Goal: Contribute content: Contribute content

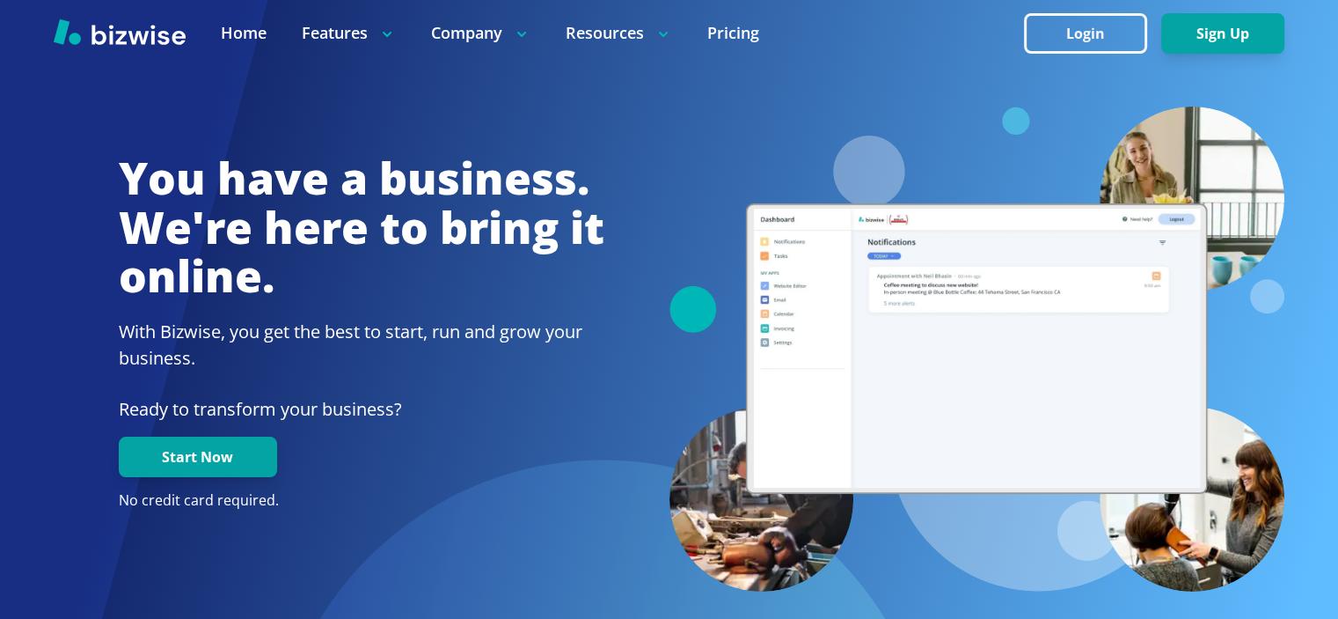
click at [1049, 38] on button "Login" at bounding box center [1085, 33] width 123 height 40
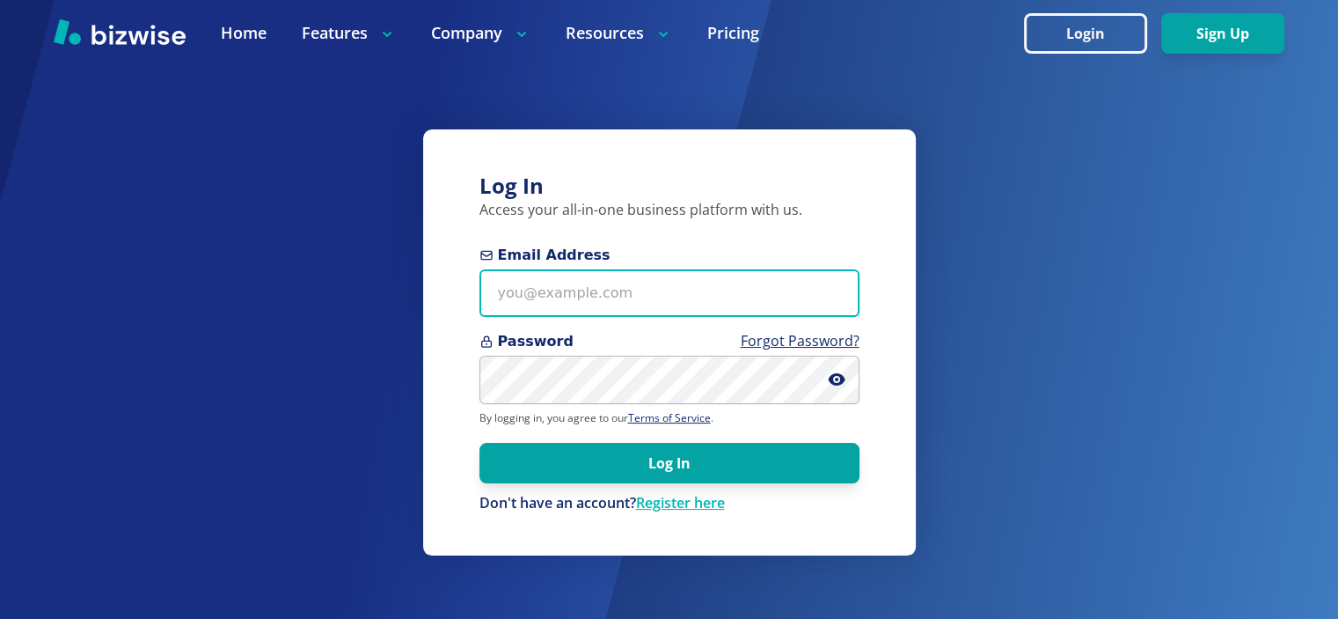
type input "info@thestartupleads.com"
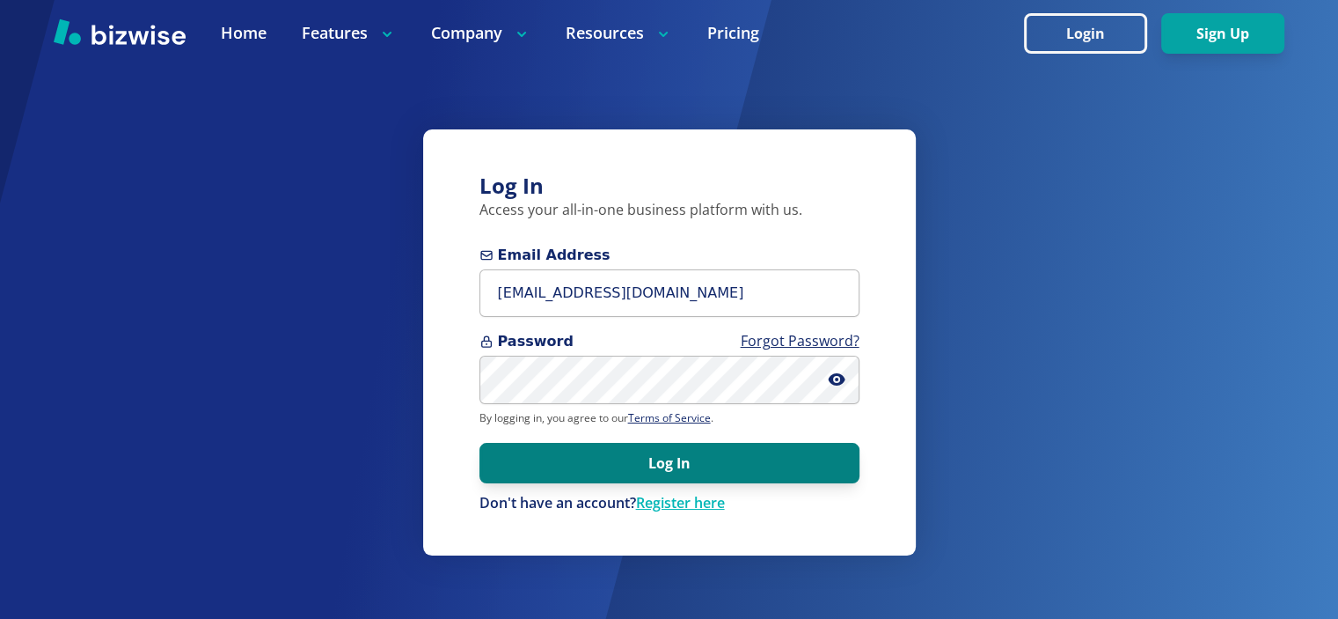
click at [633, 446] on button "Log In" at bounding box center [669, 463] width 380 height 40
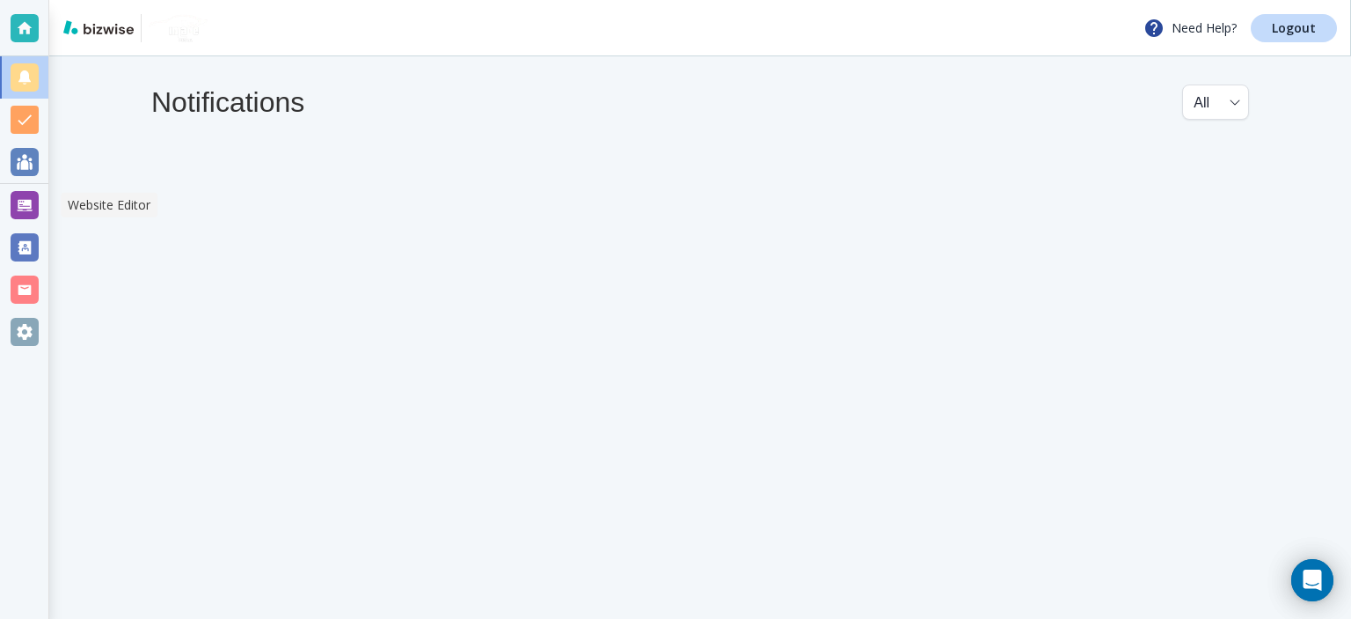
click at [21, 206] on div at bounding box center [25, 205] width 28 height 28
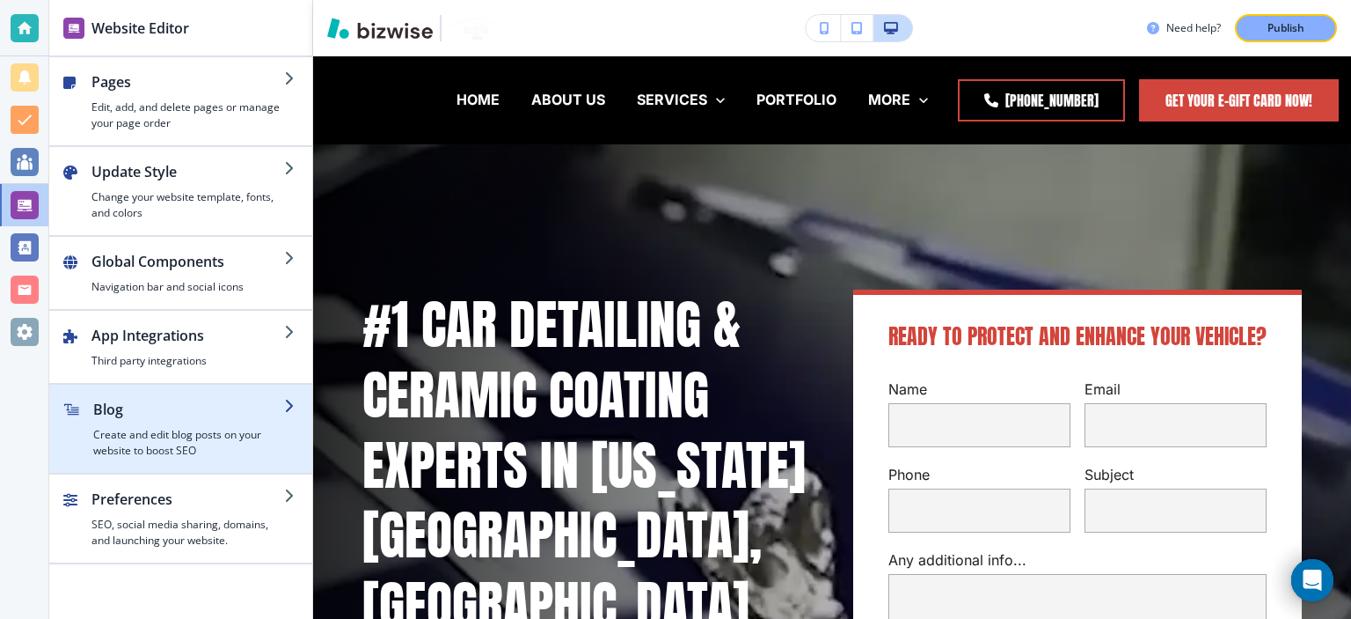
click at [123, 424] on div "button" at bounding box center [188, 423] width 191 height 7
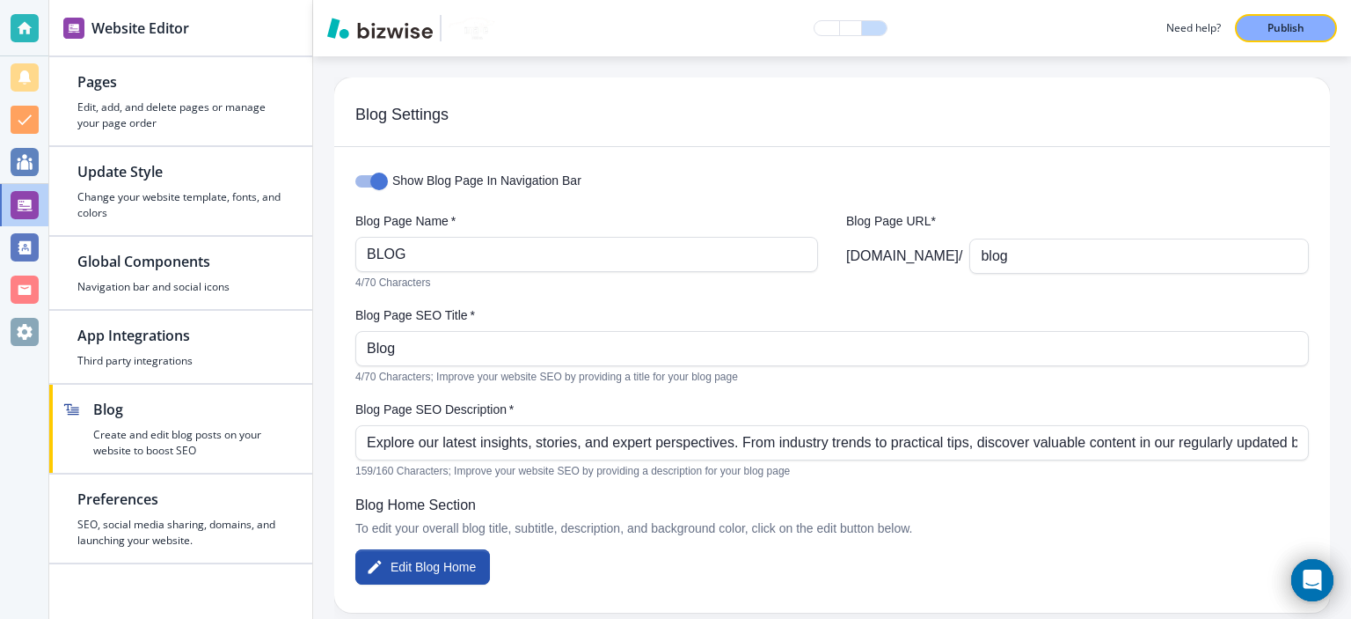
scroll to position [492, 0]
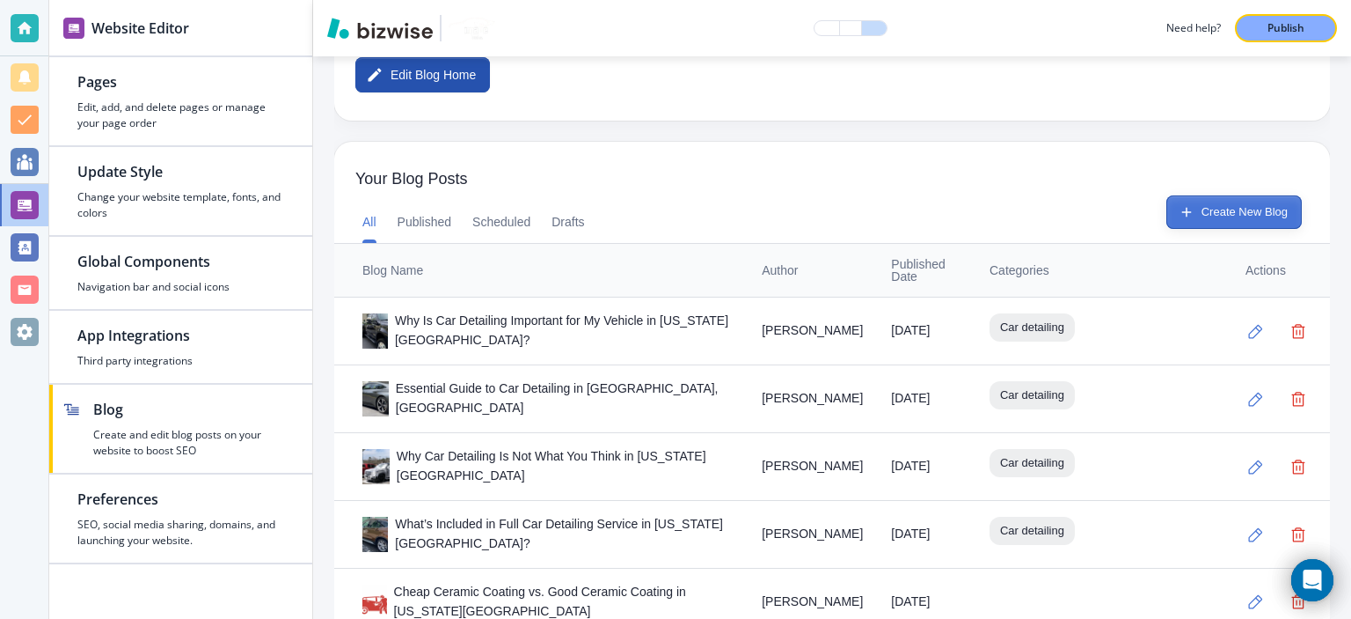
click at [1221, 207] on button "Create New Blog" at bounding box center [1234, 211] width 135 height 33
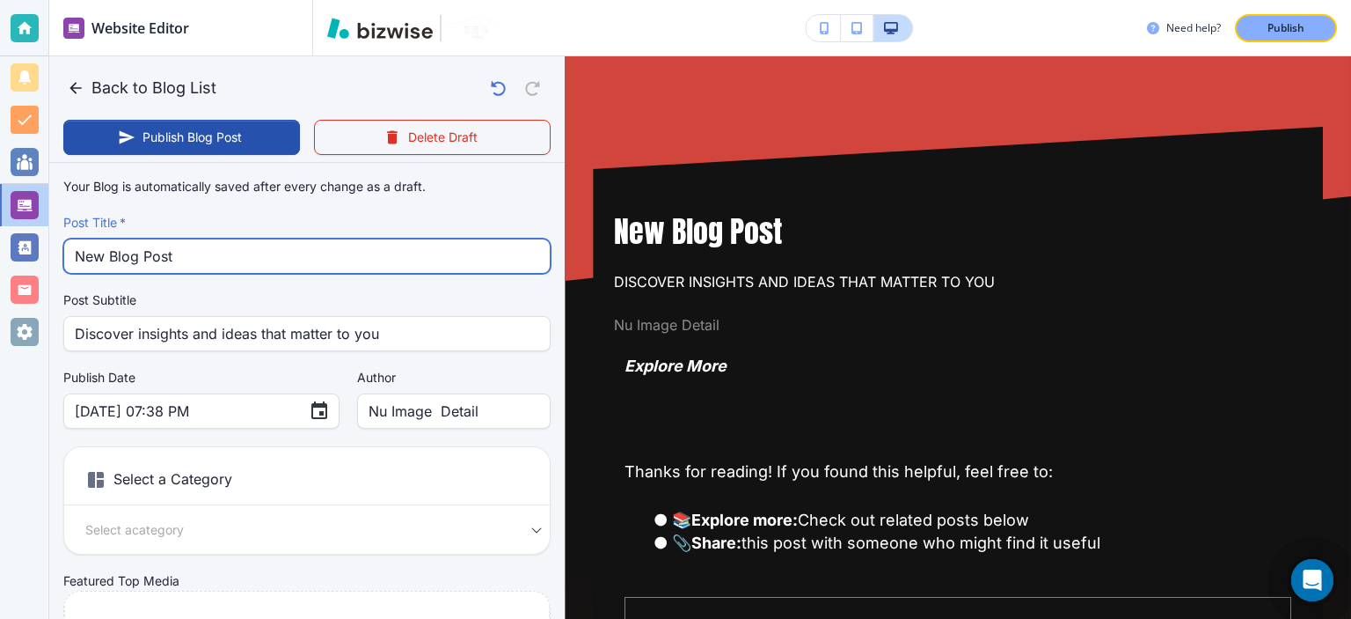
click at [426, 249] on input "New Blog Post" at bounding box center [307, 255] width 465 height 33
paste input "What Does a Complete Car Interior Detailing Include?"
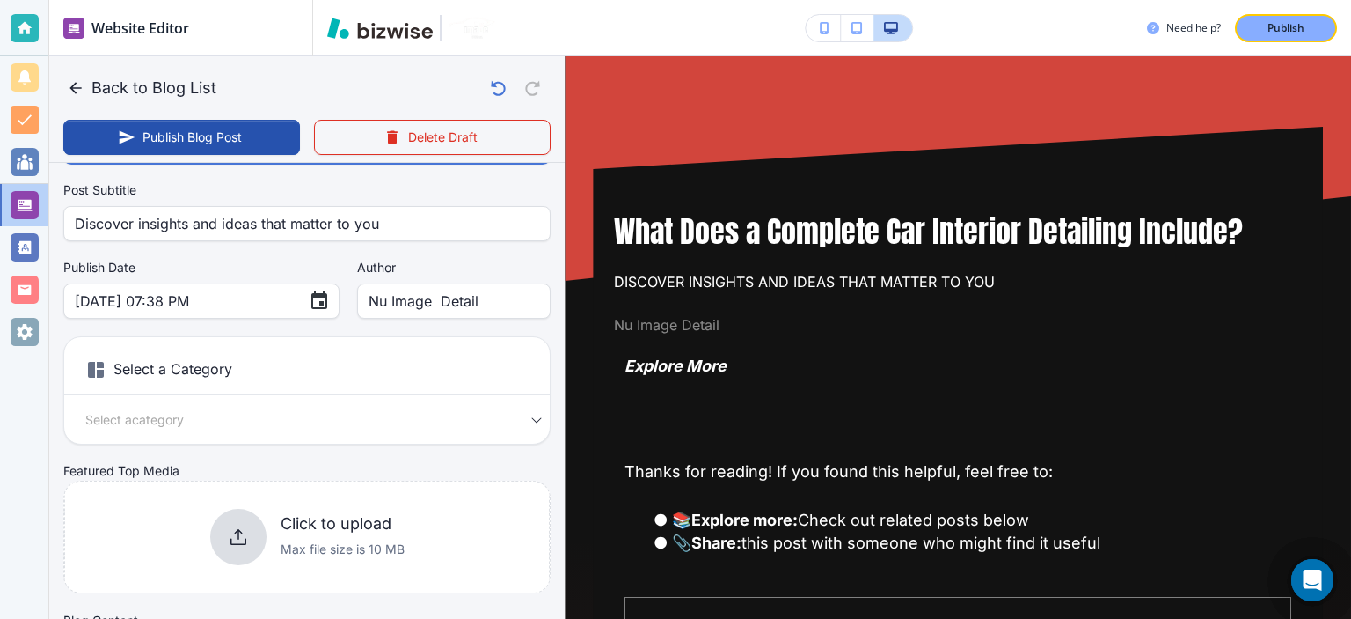
scroll to position [116, 0]
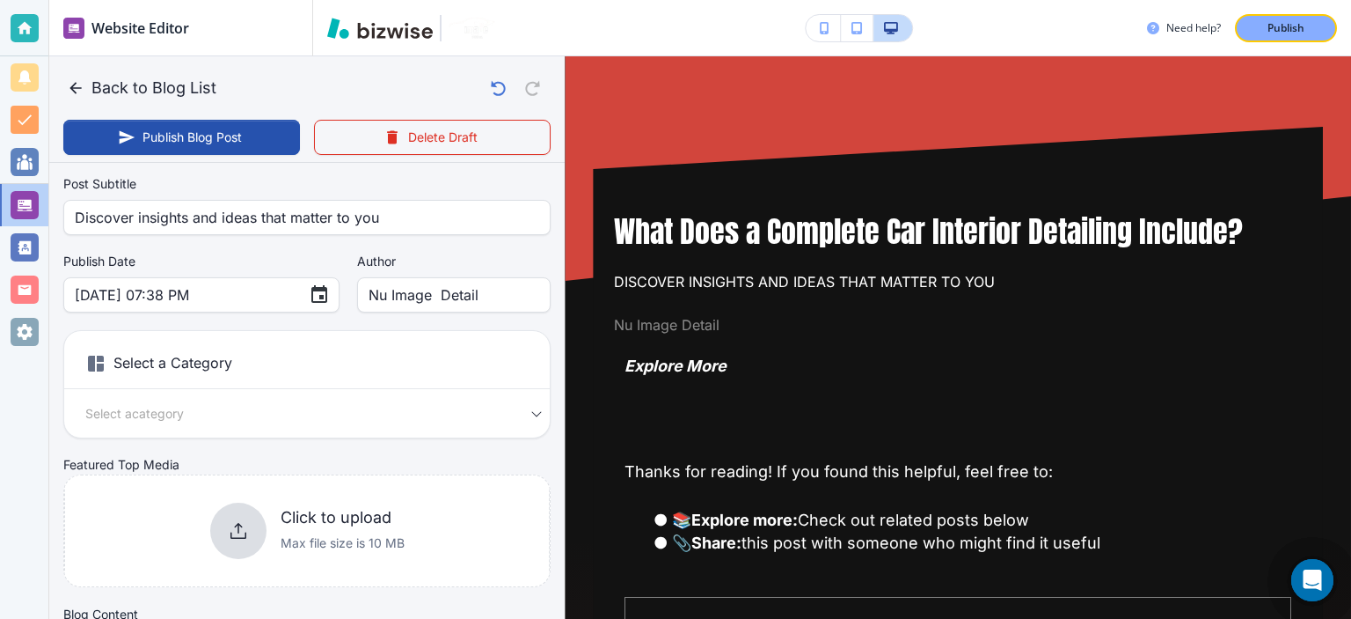
type input "What Does a Complete Car Interior Detailing Include?"
click at [352, 0] on body "Website Editor Pages Edit, add, and delete pages or manage your page order Upda…" at bounding box center [675, 0] width 1351 height 0
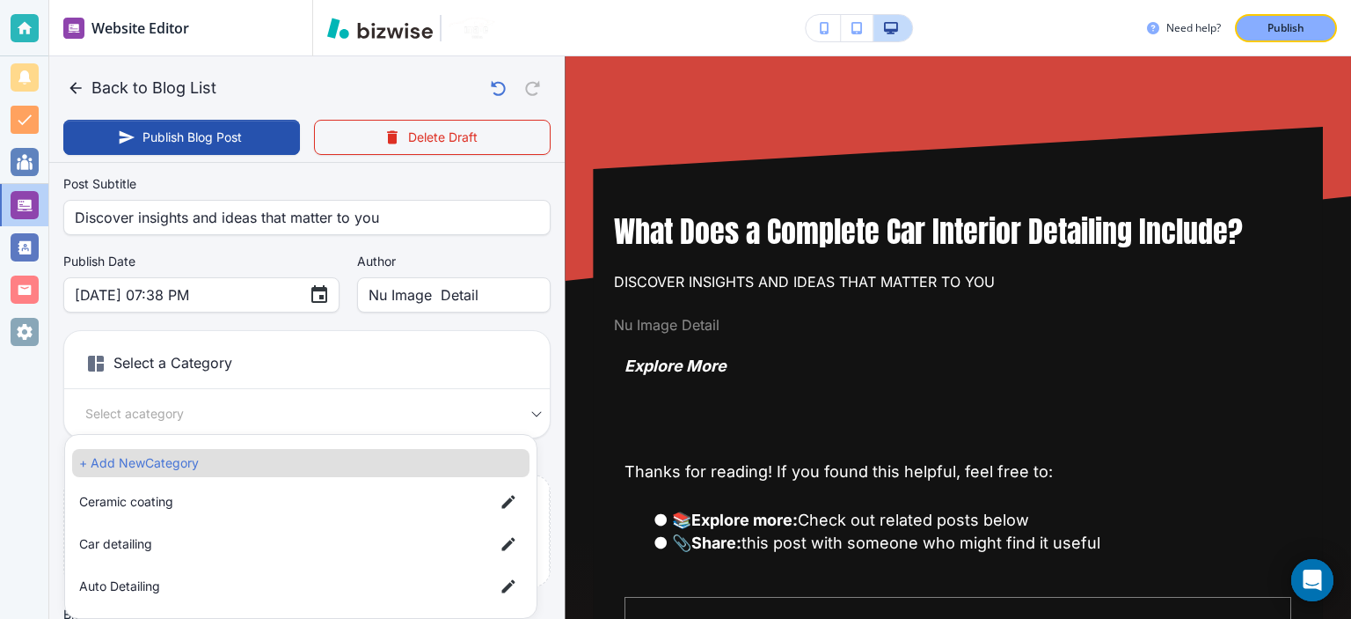
click at [318, 545] on span "Car detailing" at bounding box center [279, 543] width 401 height 19
type input "[DATE] 07:39 PM"
type input "a17a567b9bc7206218ab9"
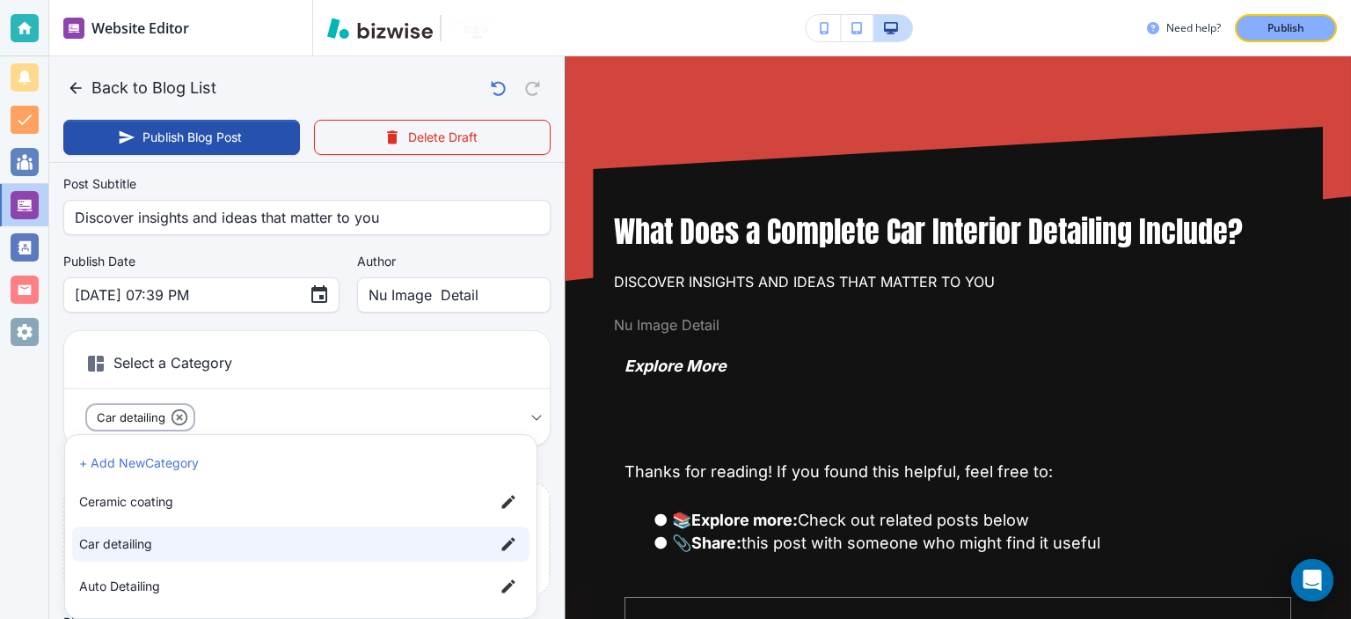
click at [545, 377] on div at bounding box center [675, 309] width 1351 height 619
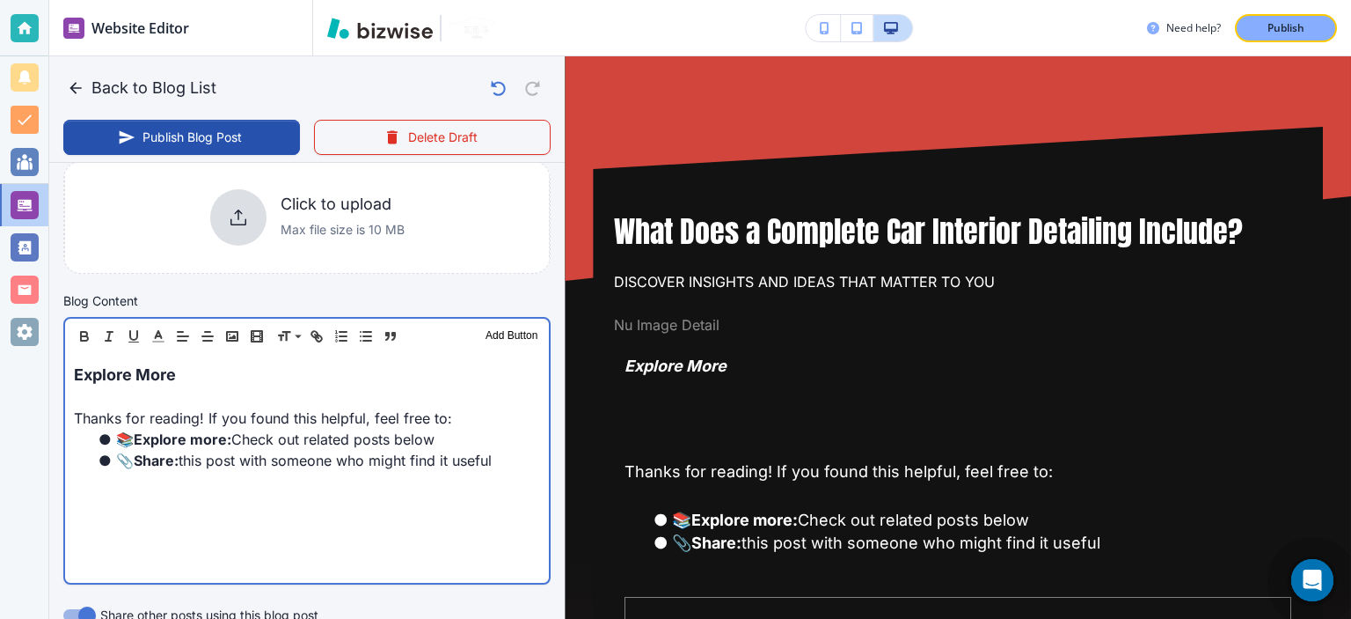
click at [446, 401] on p at bounding box center [307, 396] width 466 height 21
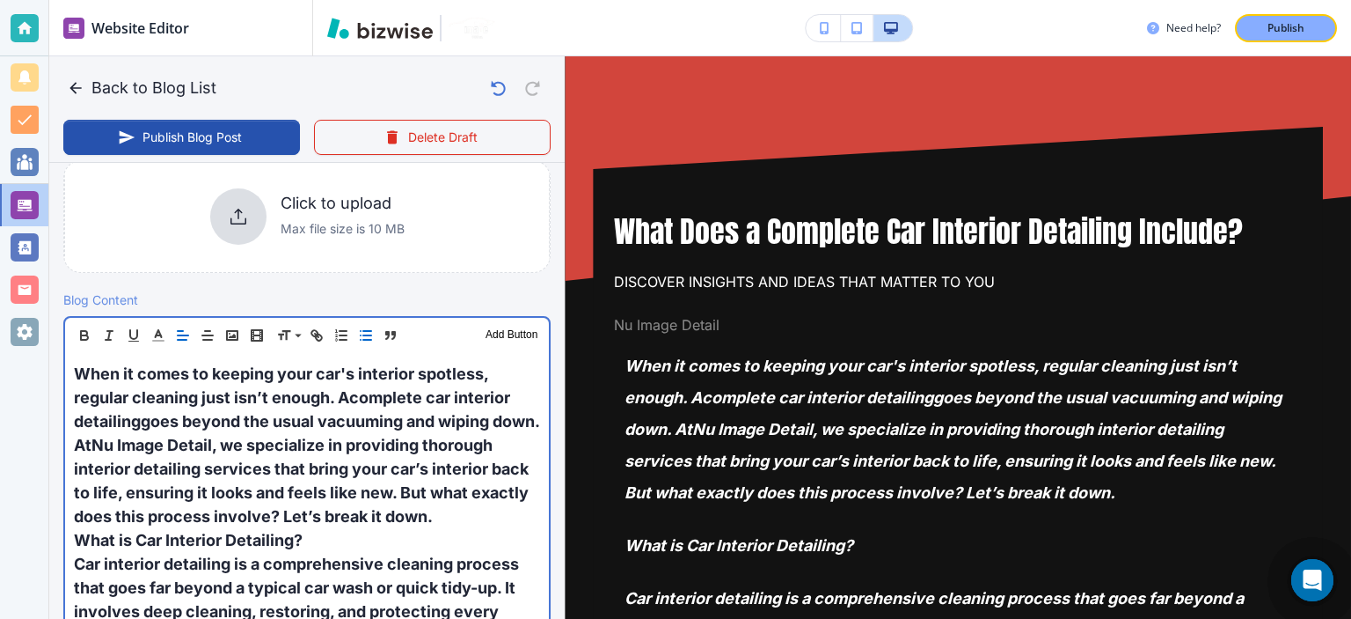
scroll to position [437, 0]
click at [431, 437] on span ", we specialize in providing thorough interior detailing services that bring yo…" at bounding box center [303, 481] width 458 height 90
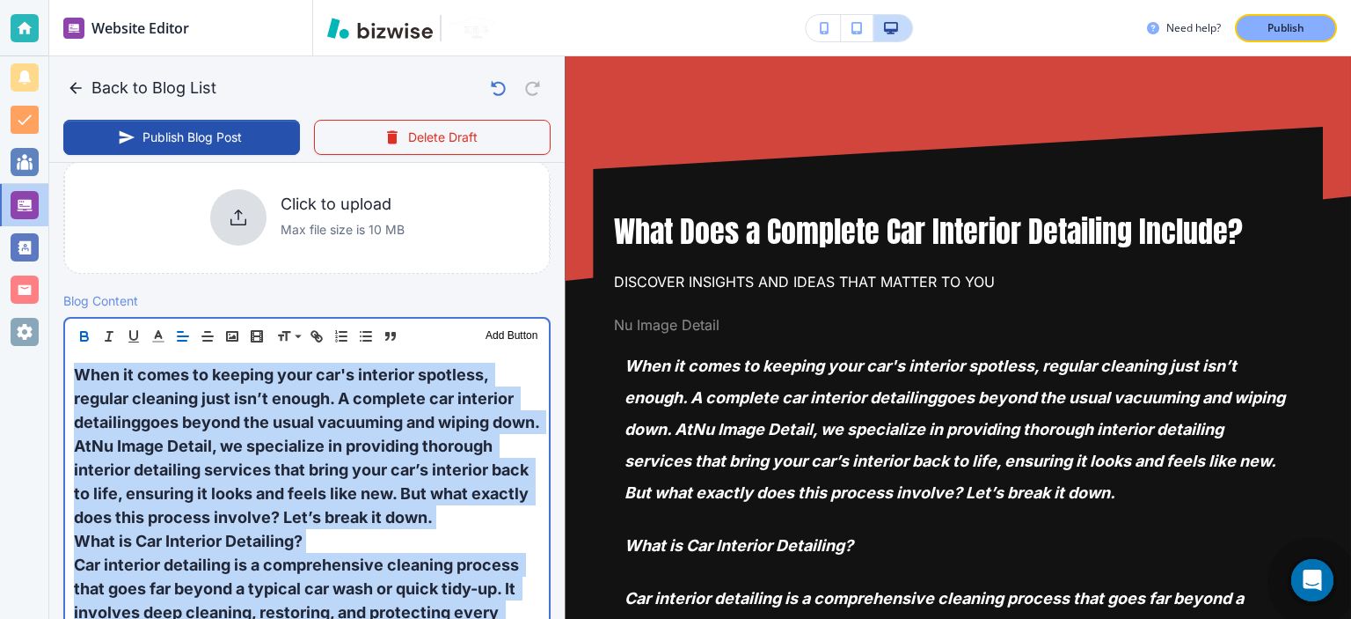
click at [431, 437] on span ", we specialize in providing thorough interior detailing services that bring yo…" at bounding box center [303, 481] width 458 height 90
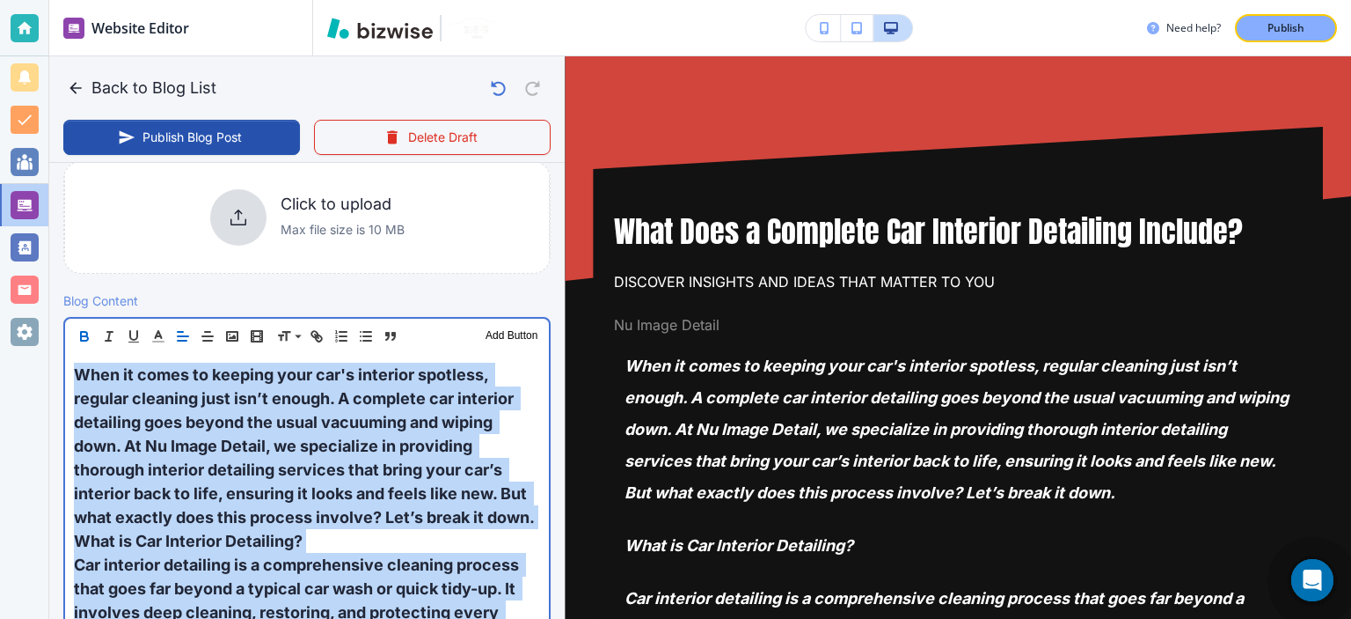
click at [426, 436] on strong "When it comes to keeping your car's interior spotless, regular cleaning just is…" at bounding box center [304, 445] width 461 height 161
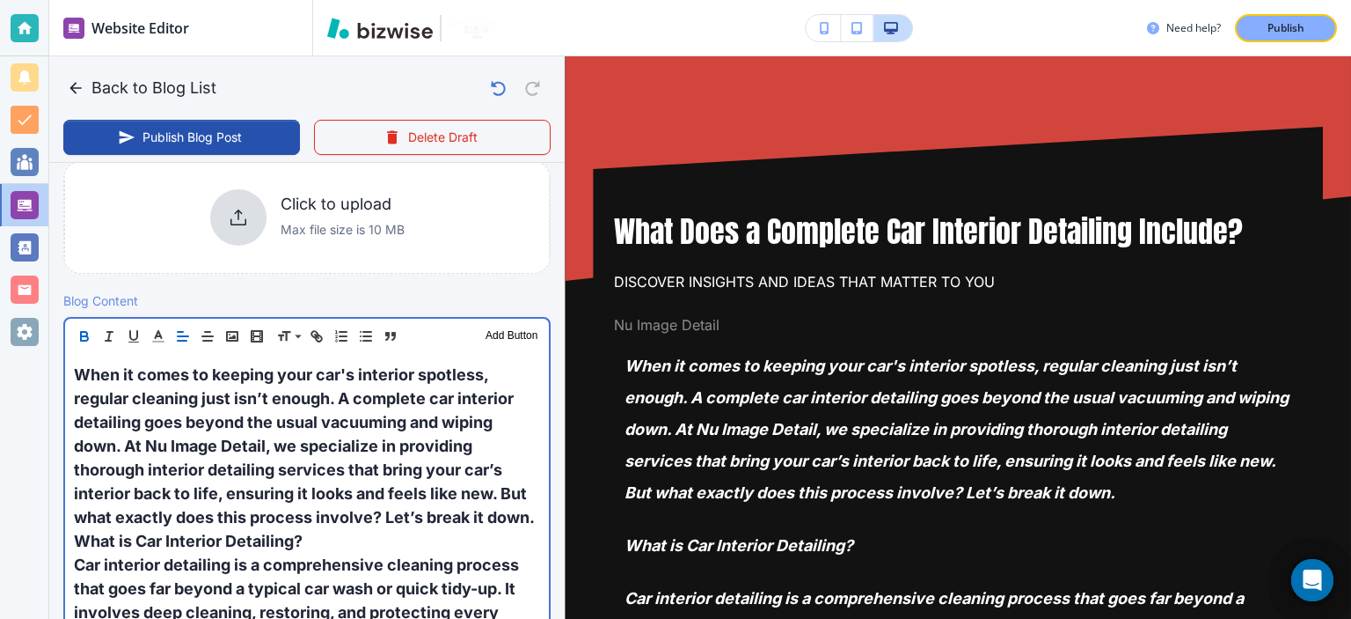
click at [426, 436] on strong "When it comes to keeping your car's interior spotless, regular cleaning just is…" at bounding box center [304, 445] width 461 height 161
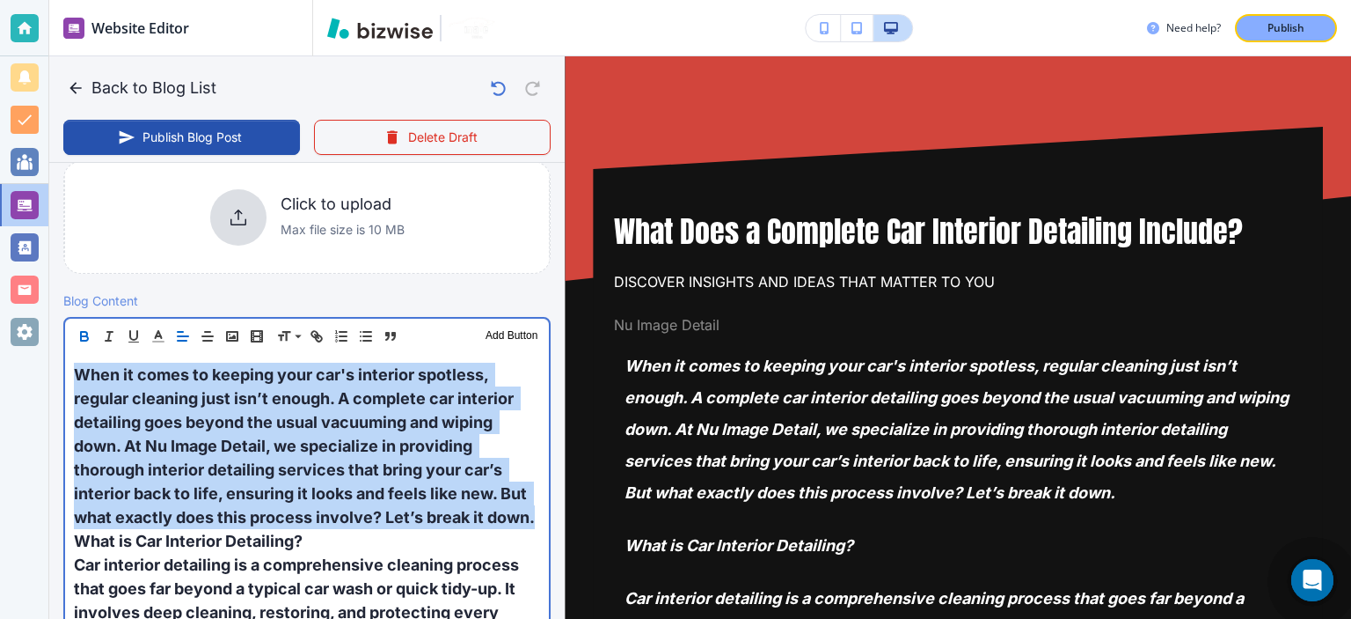
click at [426, 436] on strong "When it comes to keeping your car's interior spotless, regular cleaning just is…" at bounding box center [304, 445] width 461 height 161
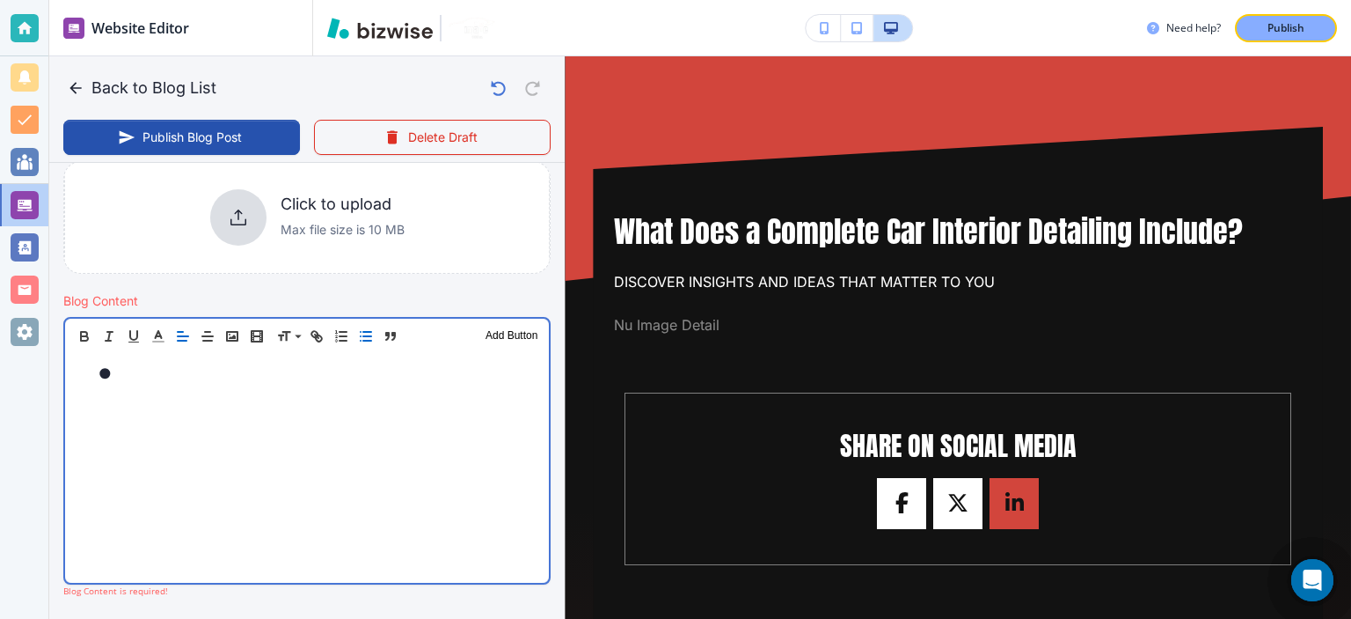
click at [426, 436] on div at bounding box center [307, 468] width 484 height 229
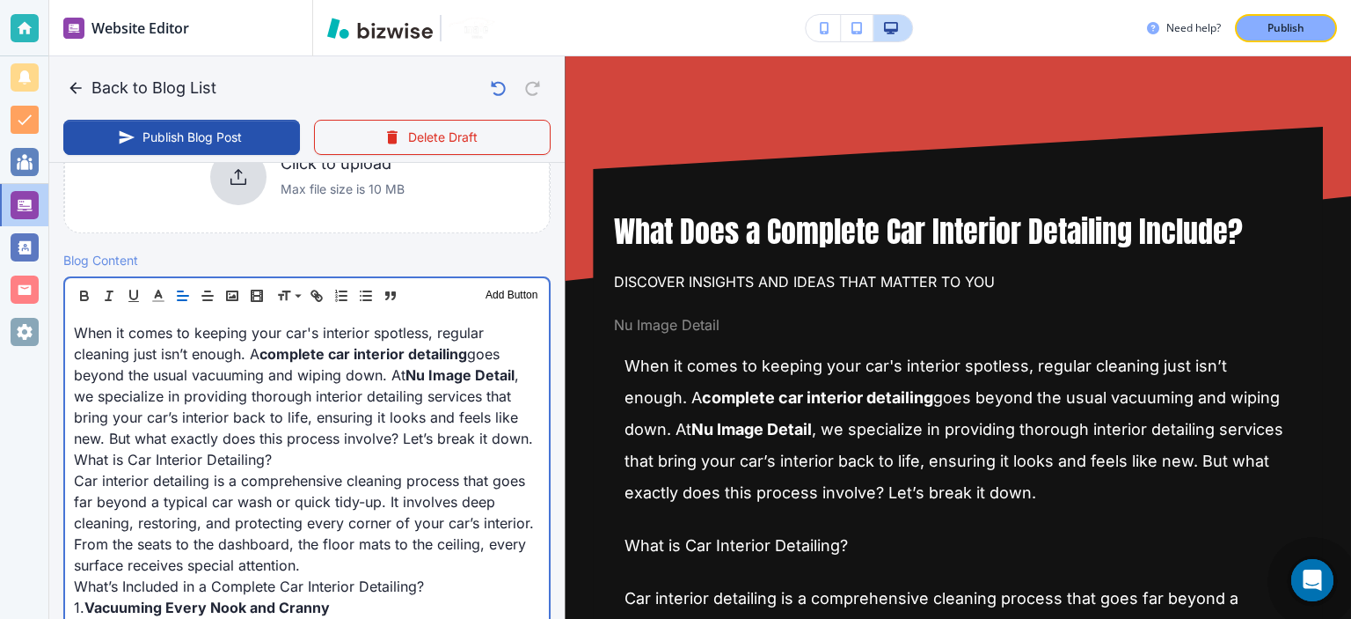
scroll to position [499, 0]
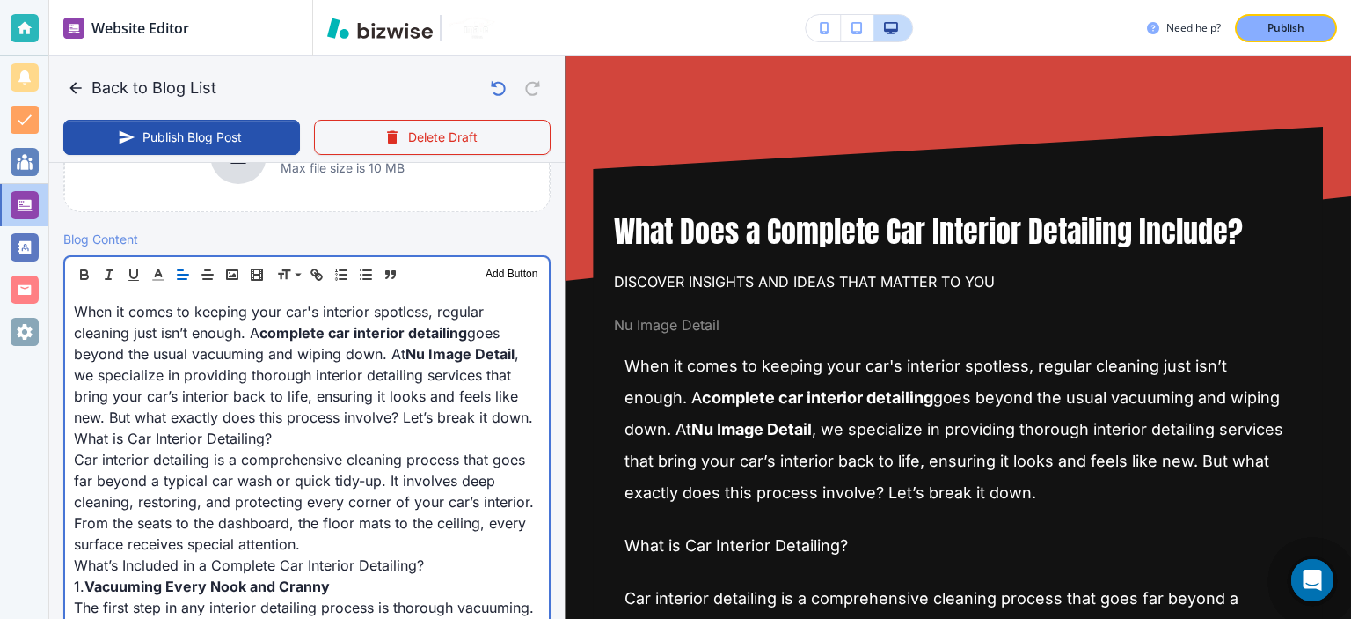
click at [282, 449] on p "What is Car Interior Detailing?" at bounding box center [307, 438] width 466 height 21
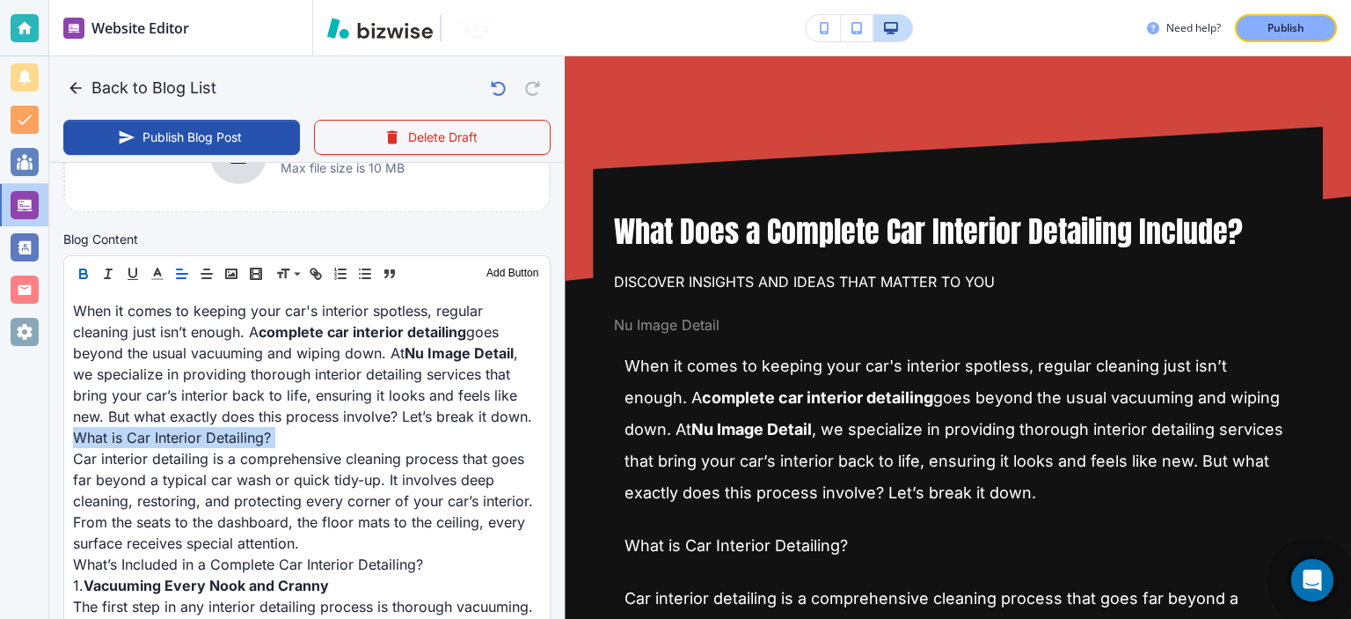
click at [83, 277] on icon "button" at bounding box center [83, 276] width 7 height 4
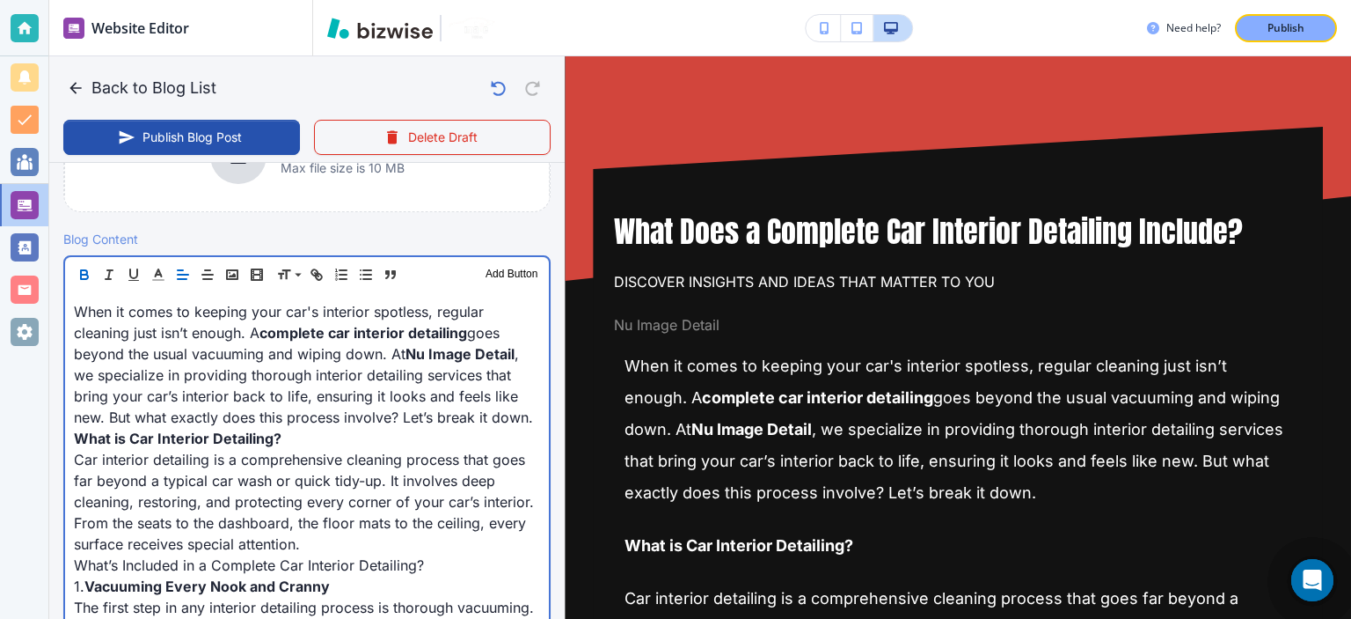
click at [289, 414] on p "﻿When it comes to keeping your car's interior spotless, regular cleaning just i…" at bounding box center [307, 364] width 466 height 127
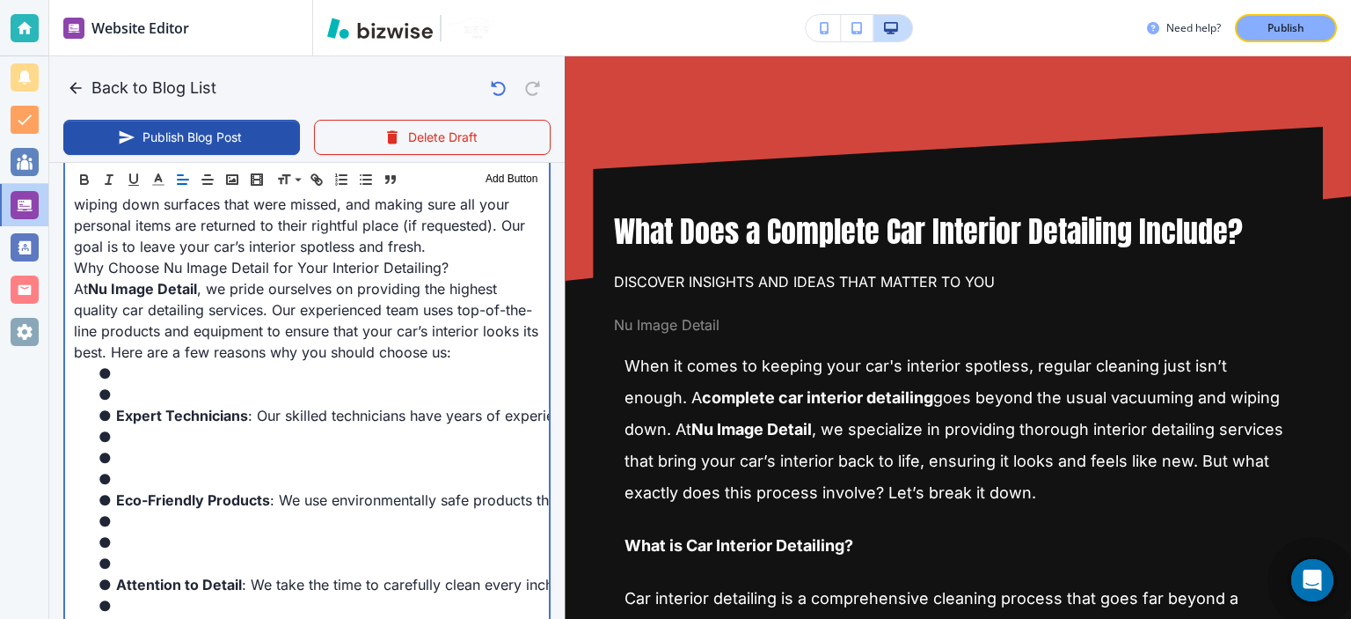
scroll to position [1914, 0]
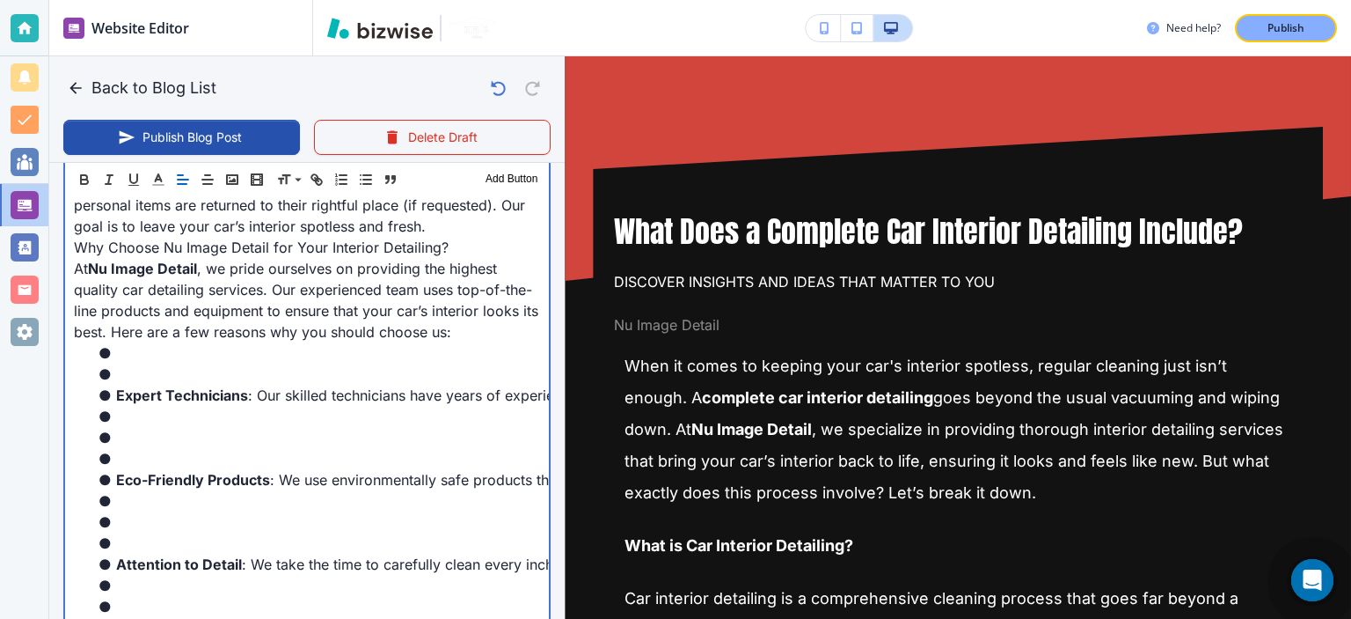
click at [250, 363] on li at bounding box center [317, 352] width 445 height 21
click at [250, 384] on li at bounding box center [317, 373] width 445 height 21
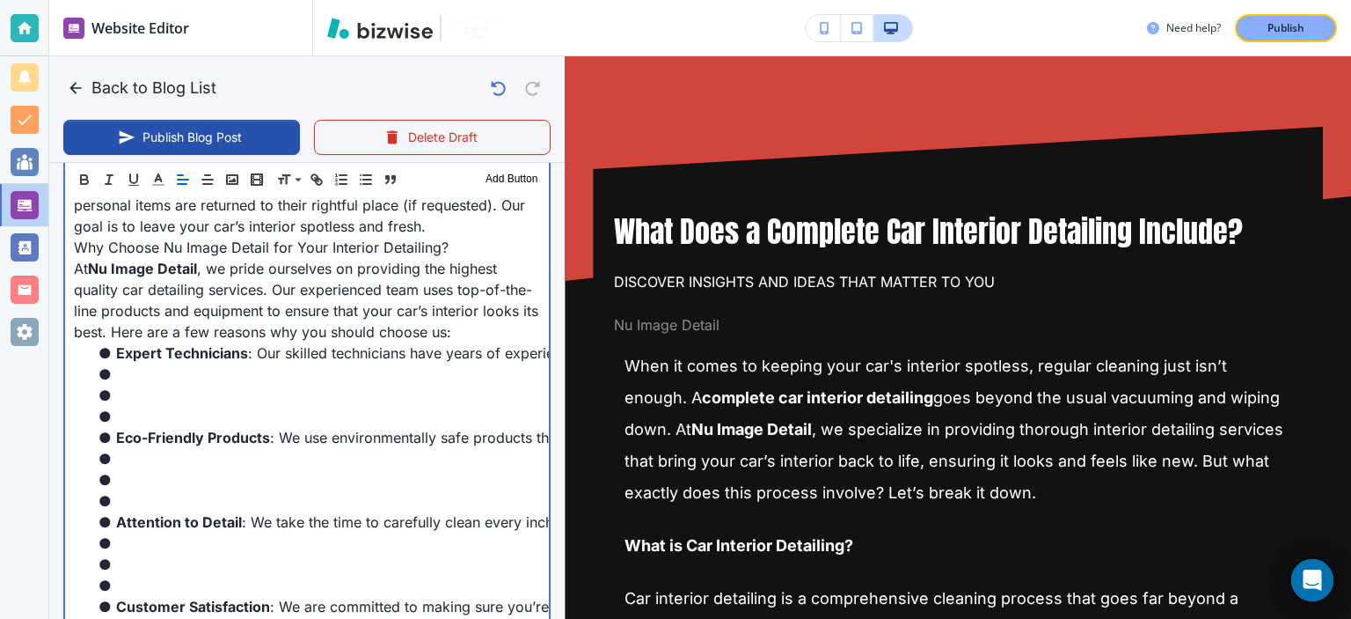
click at [239, 427] on li at bounding box center [317, 416] width 445 height 21
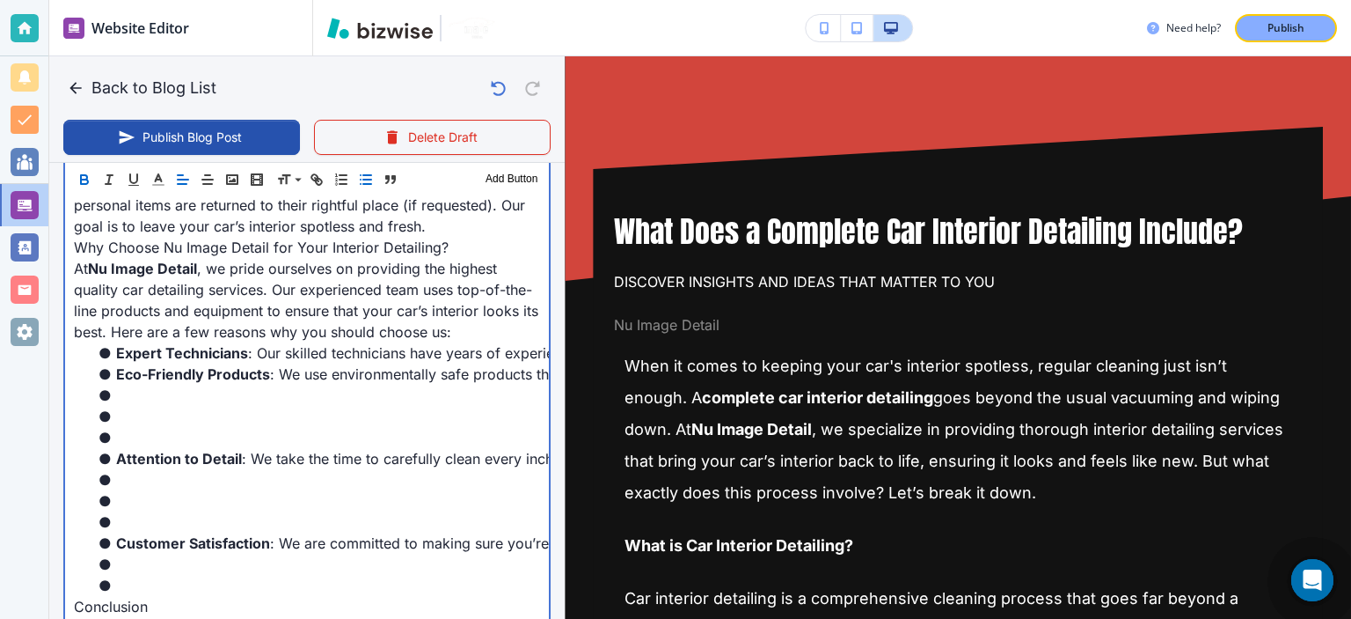
click at [238, 448] on li at bounding box center [317, 437] width 445 height 21
type input "[DATE] 07:40 PM"
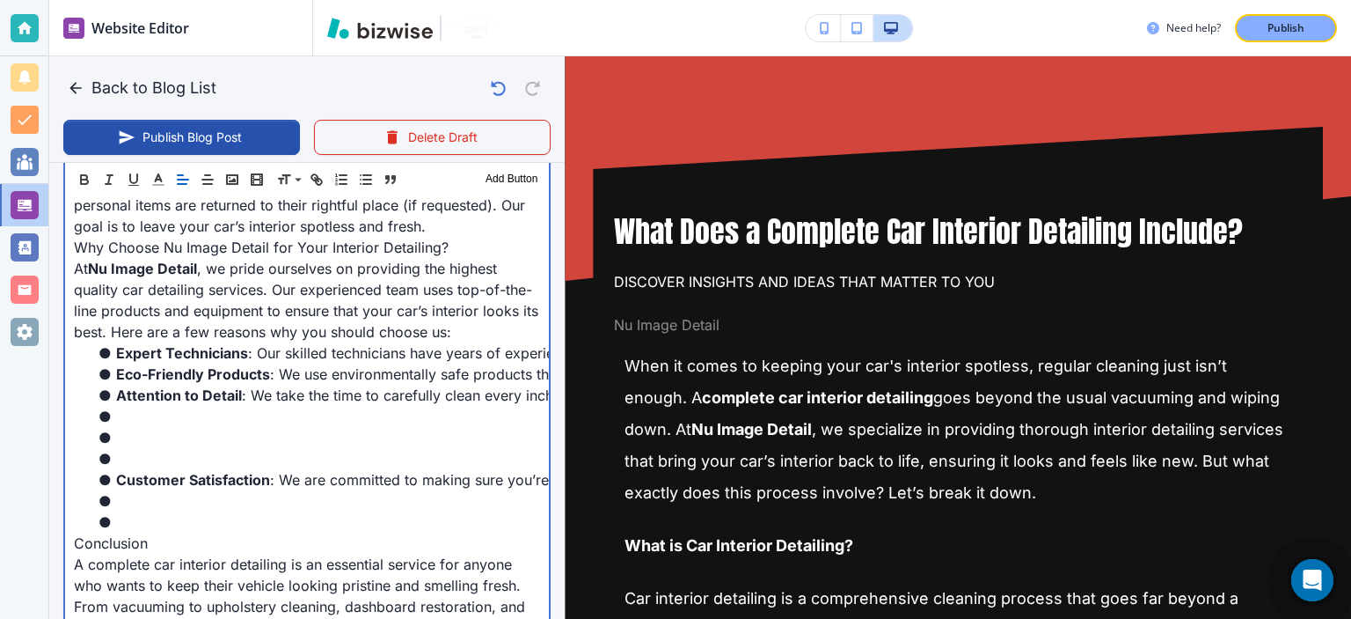
click at [228, 469] on li at bounding box center [317, 458] width 445 height 21
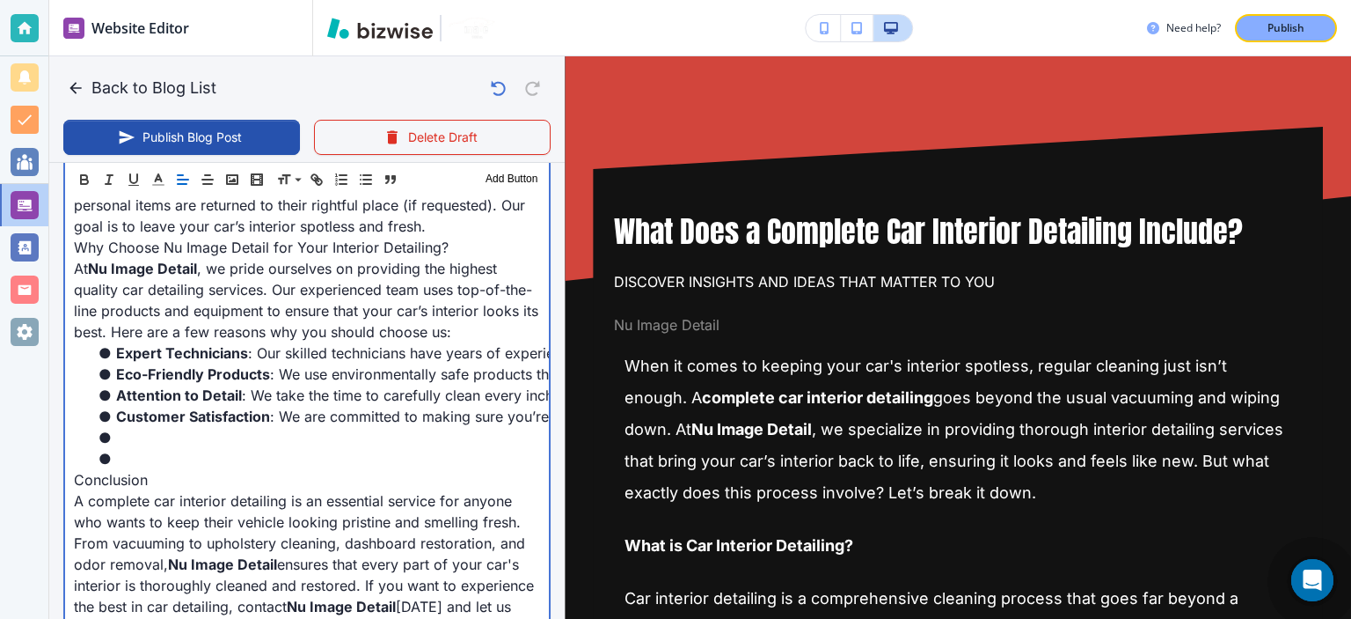
click at [228, 469] on li at bounding box center [317, 458] width 445 height 21
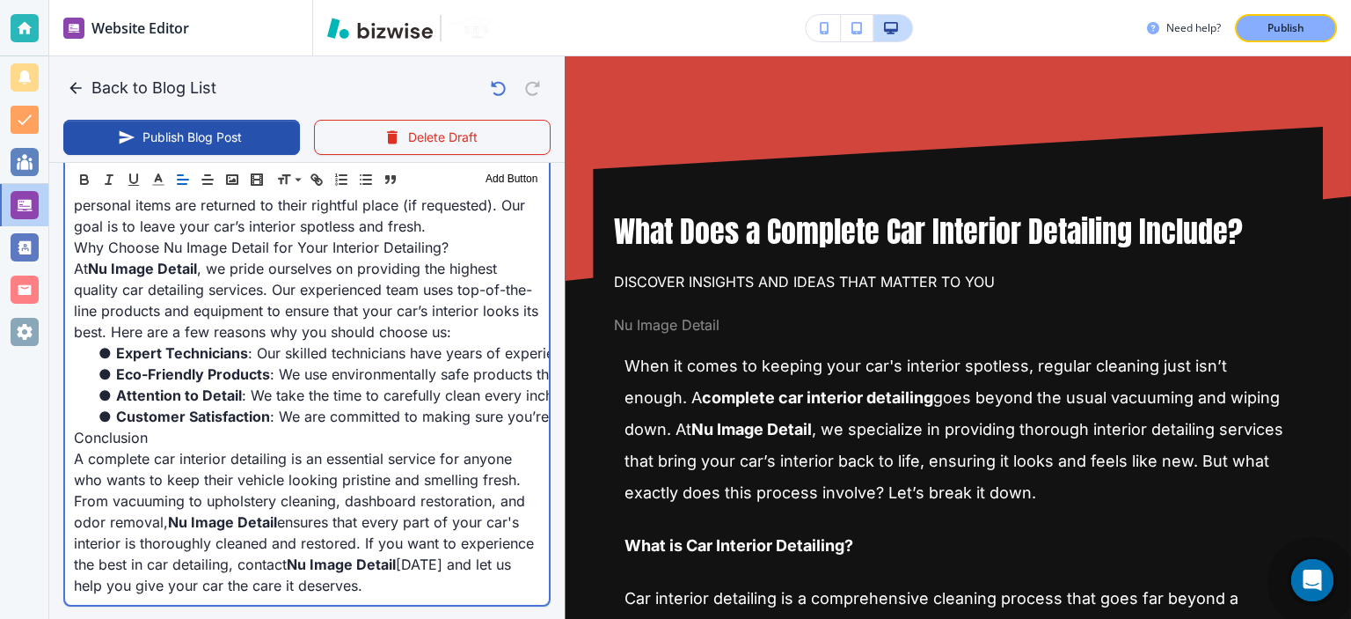
click at [194, 448] on p "Conclusion" at bounding box center [307, 437] width 466 height 21
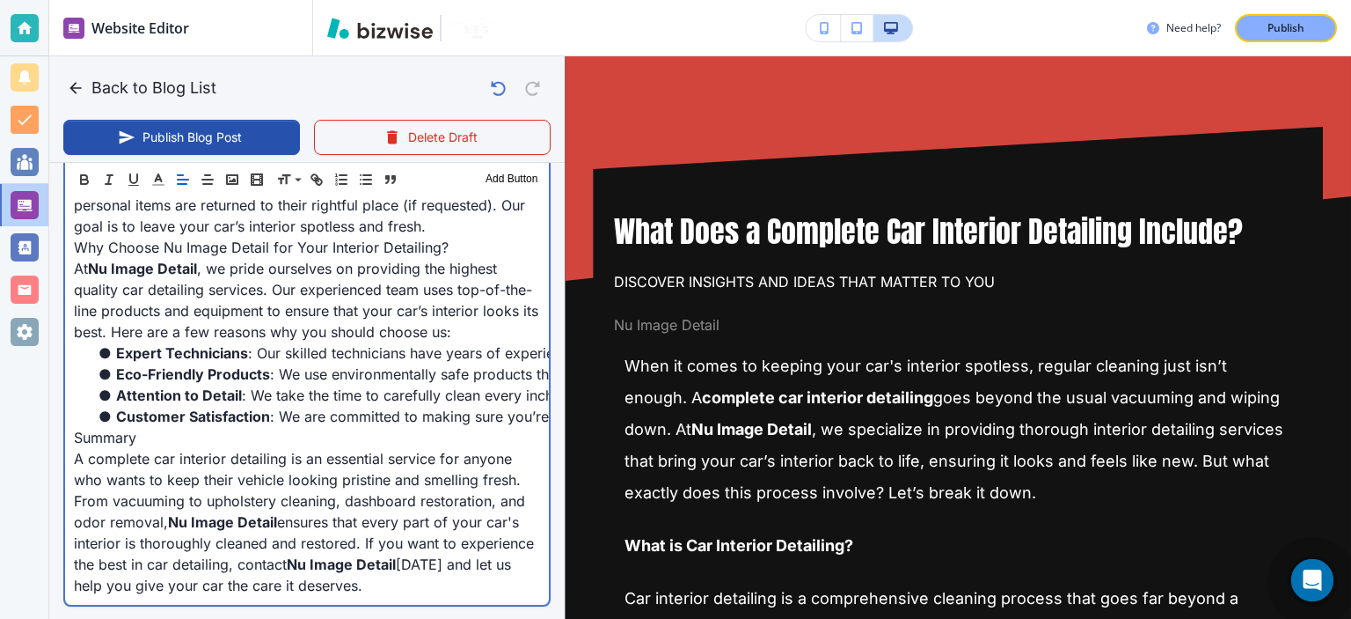
click at [194, 448] on p "Summary" at bounding box center [307, 437] width 466 height 21
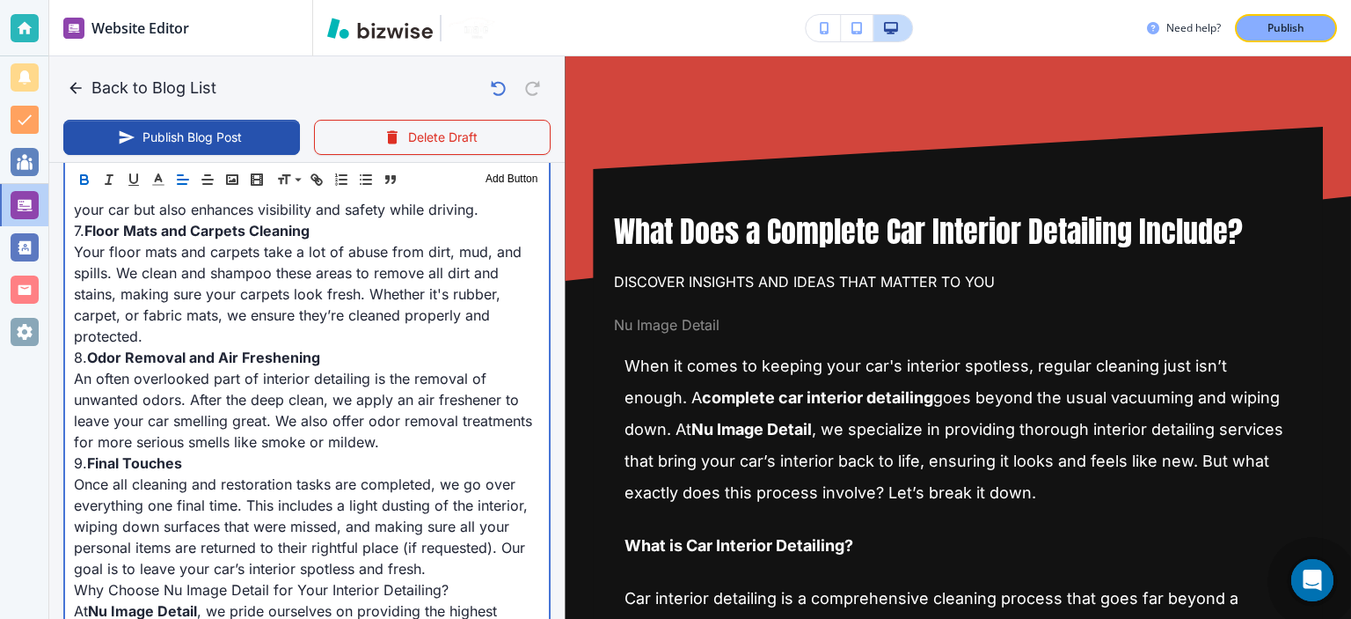
scroll to position [1566, 0]
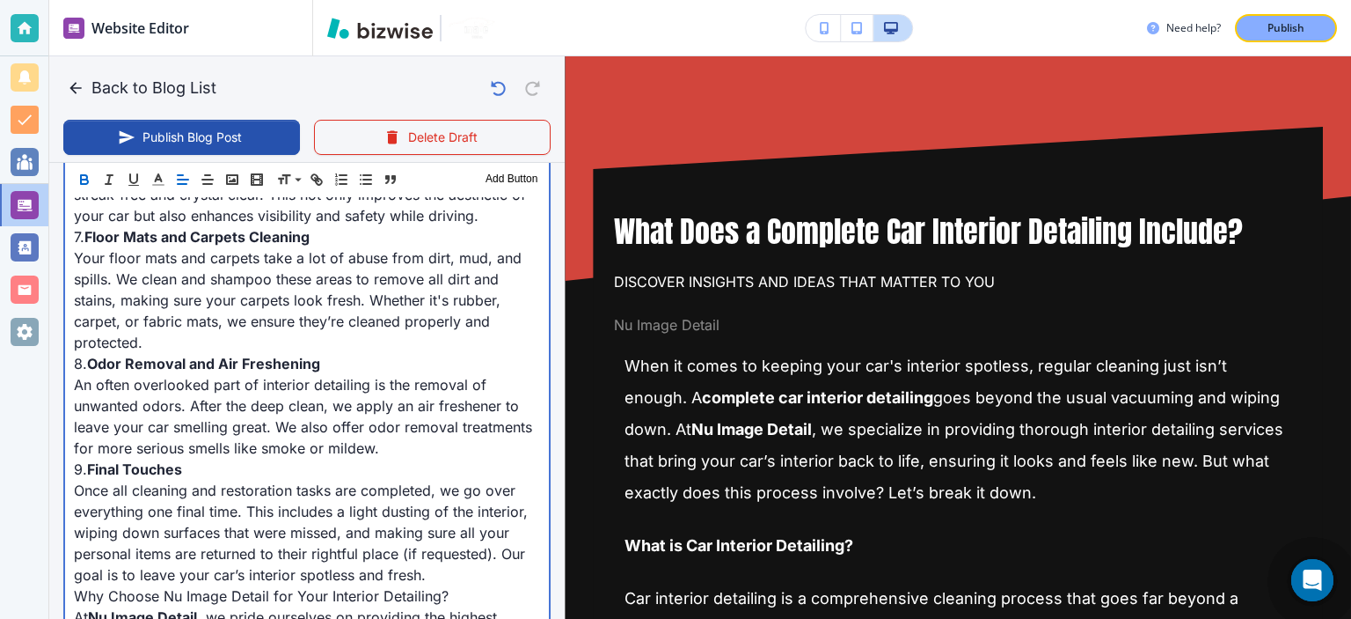
click at [194, 458] on p "An often overlooked part of interior detailing is the removal of unwanted odors…" at bounding box center [307, 416] width 466 height 84
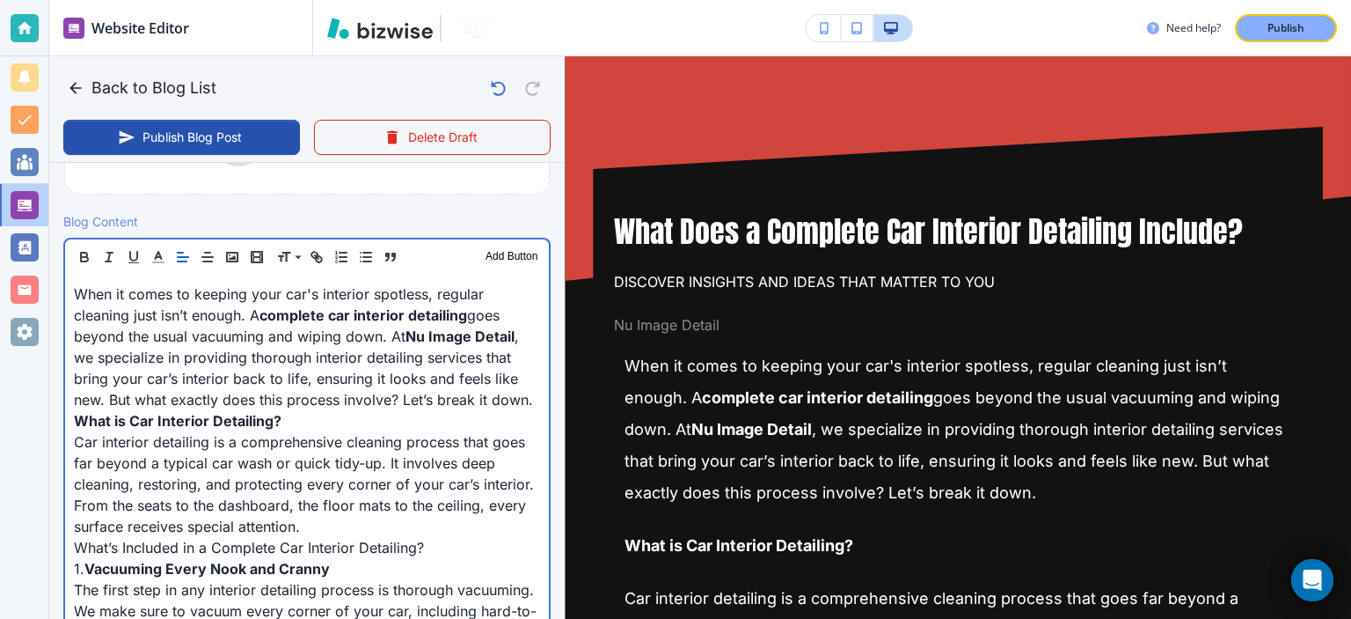
scroll to position [510, 0]
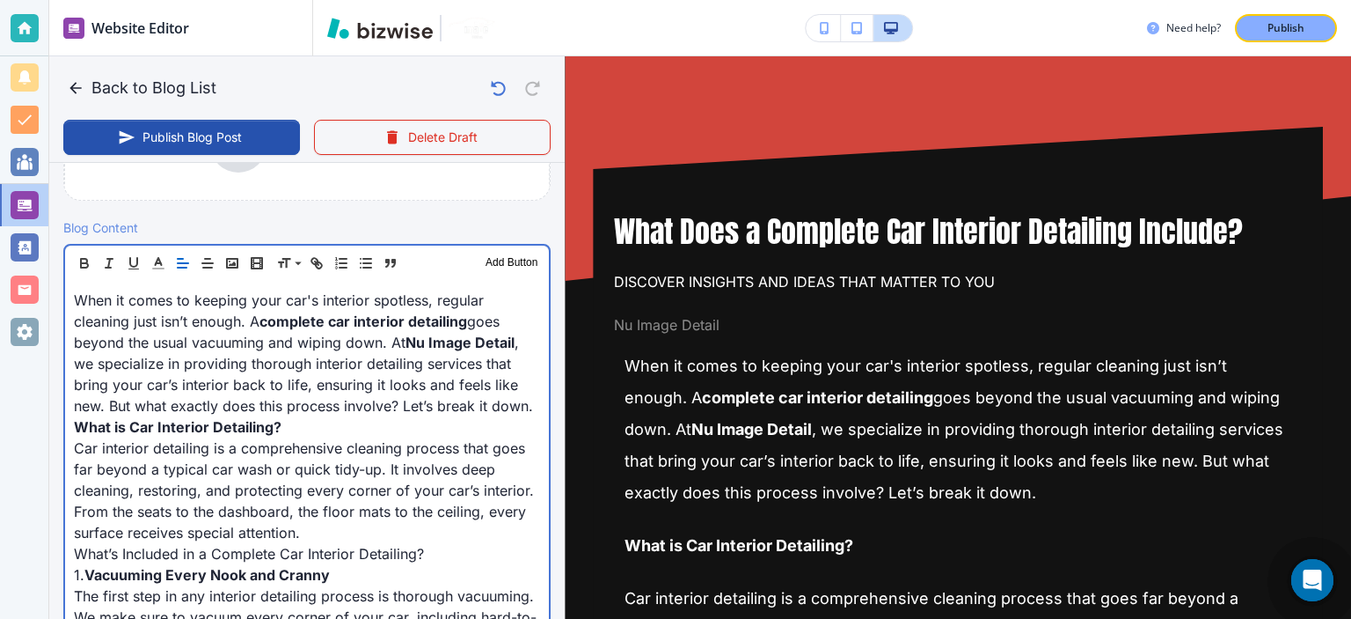
click at [384, 338] on p "﻿When it comes to keeping your car's interior spotless, regular cleaning just i…" at bounding box center [307, 352] width 466 height 127
click at [391, 328] on p "﻿When it comes to keeping your car's interior spotless, regular cleaning just i…" at bounding box center [307, 352] width 466 height 127
click at [394, 342] on p "﻿When it comes to keeping your car's interior spotless, regular cleaning just i…" at bounding box center [307, 352] width 466 height 127
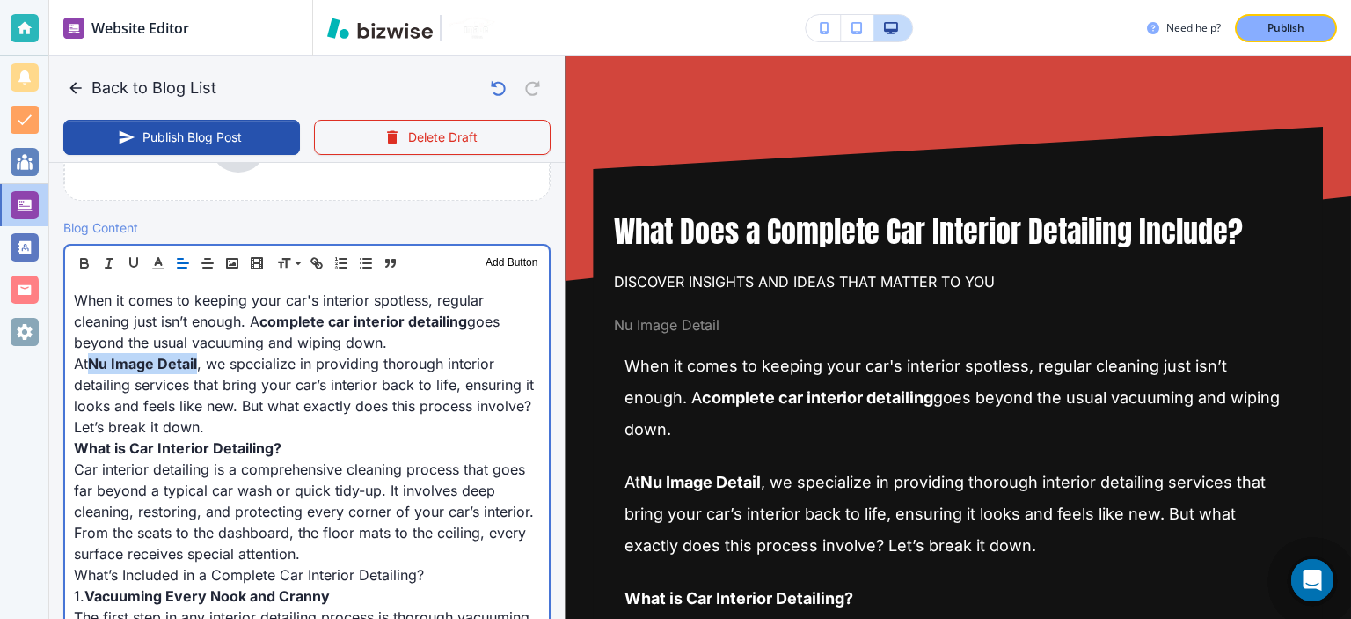
drag, startPoint x: 197, startPoint y: 357, endPoint x: 92, endPoint y: 360, distance: 105.6
click at [92, 360] on strong "Nu Image Detail" at bounding box center [142, 364] width 109 height 18
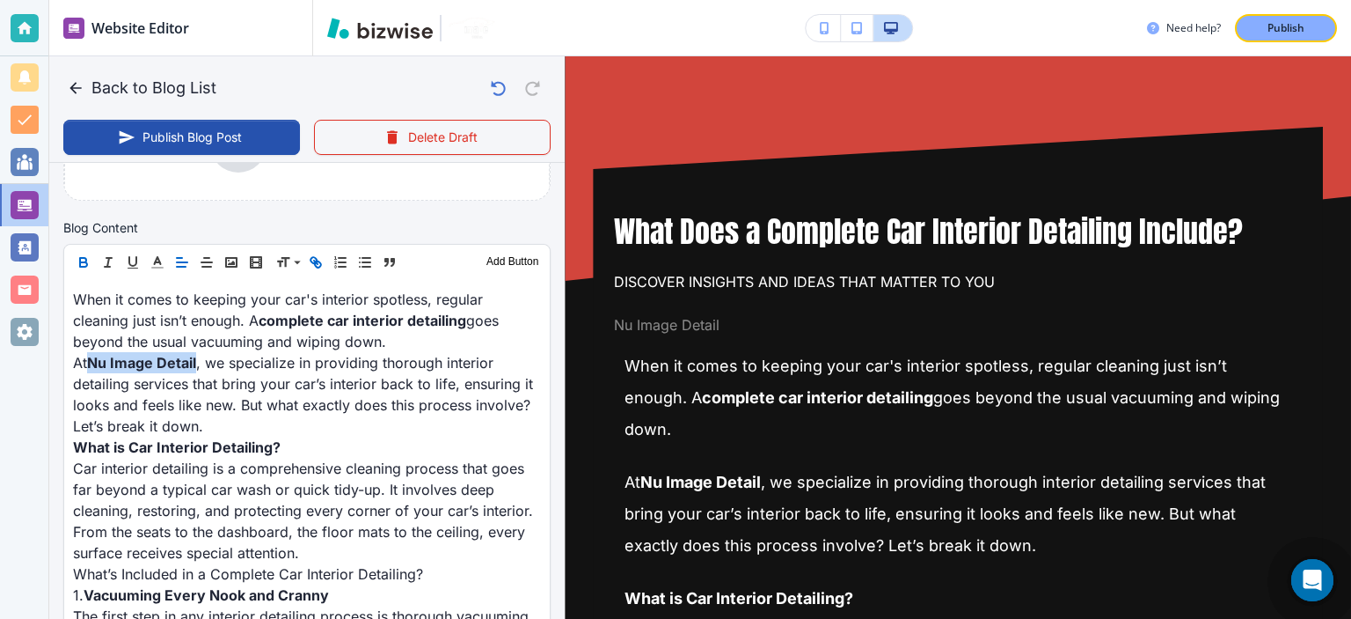
click at [311, 257] on icon "button" at bounding box center [314, 260] width 6 height 6
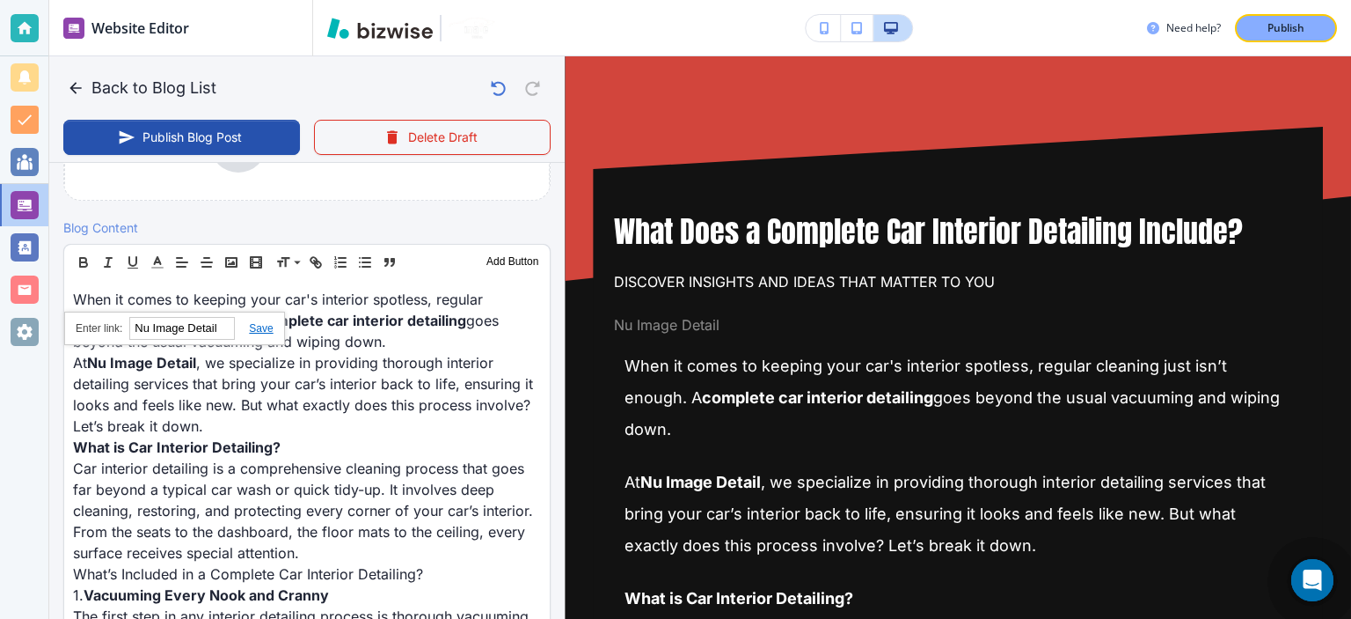
paste input "[URL][DOMAIN_NAME]"
click at [260, 325] on link at bounding box center [254, 328] width 38 height 12
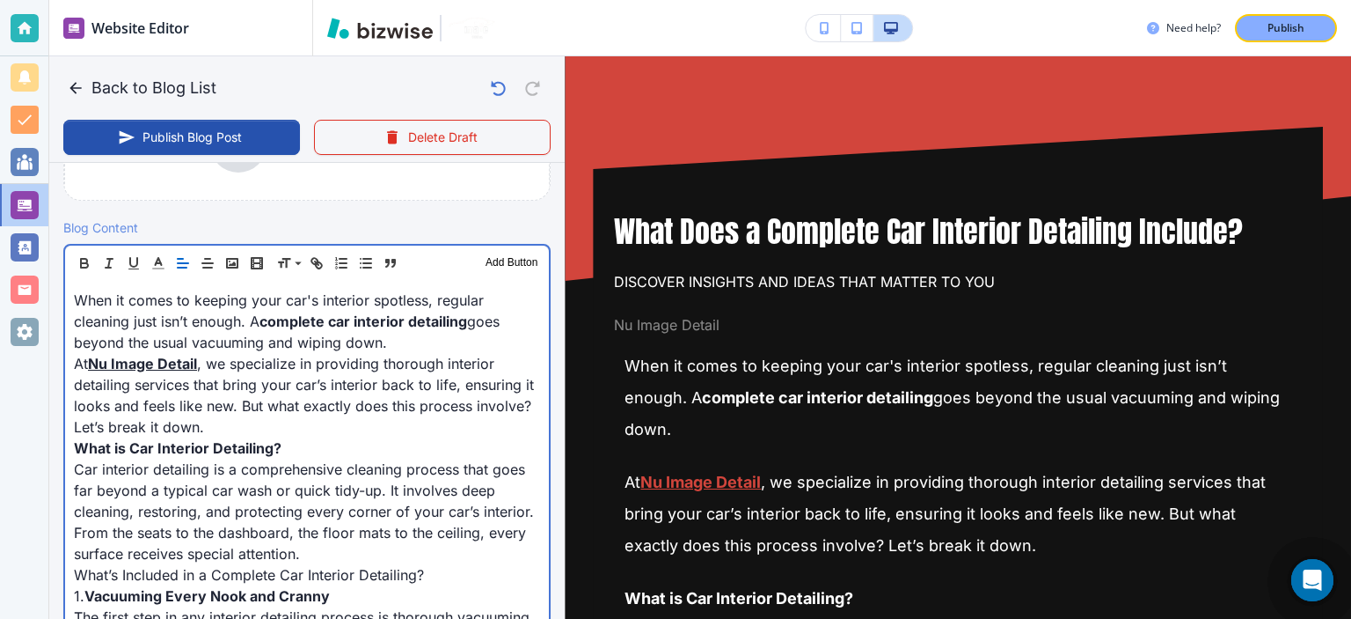
scroll to position [510, 0]
click at [353, 369] on p "At Nu Image Detail , we specialize in providing thorough interior detailing ser…" at bounding box center [307, 395] width 466 height 84
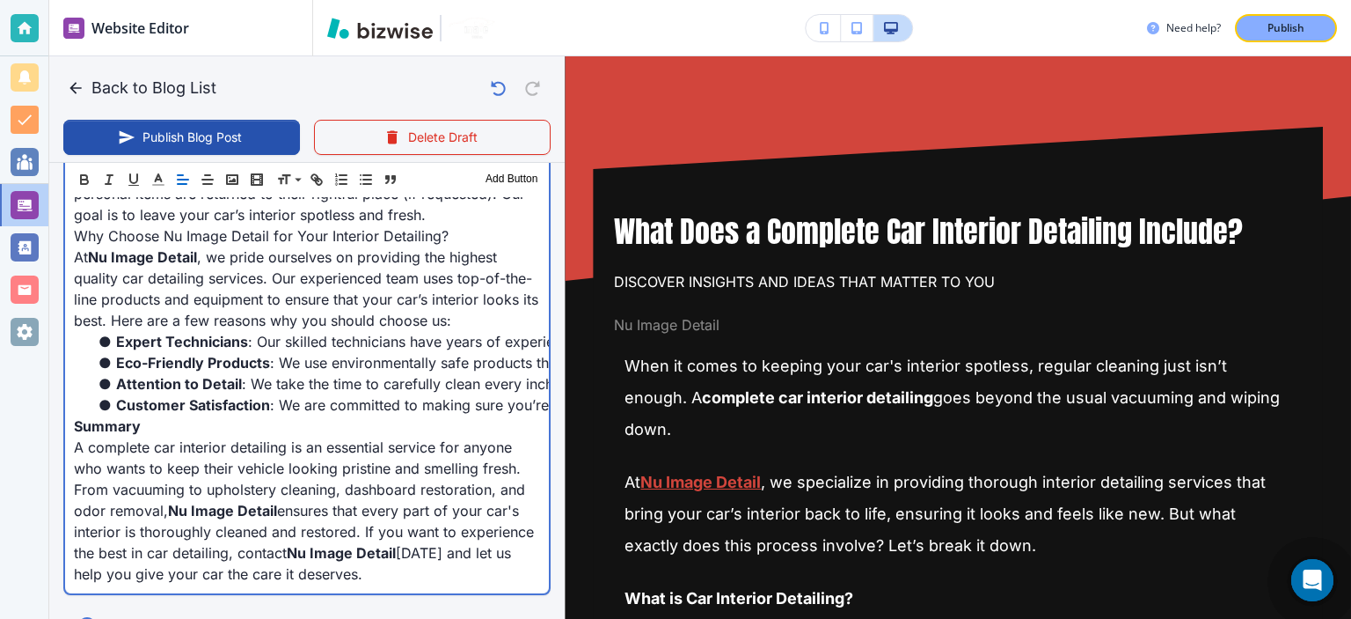
scroll to position [1945, 0]
drag, startPoint x: 284, startPoint y: 487, endPoint x: 92, endPoint y: 486, distance: 192.7
click at [92, 486] on p "A complete car interior detailing is an essential service for anyone who wants …" at bounding box center [307, 512] width 466 height 148
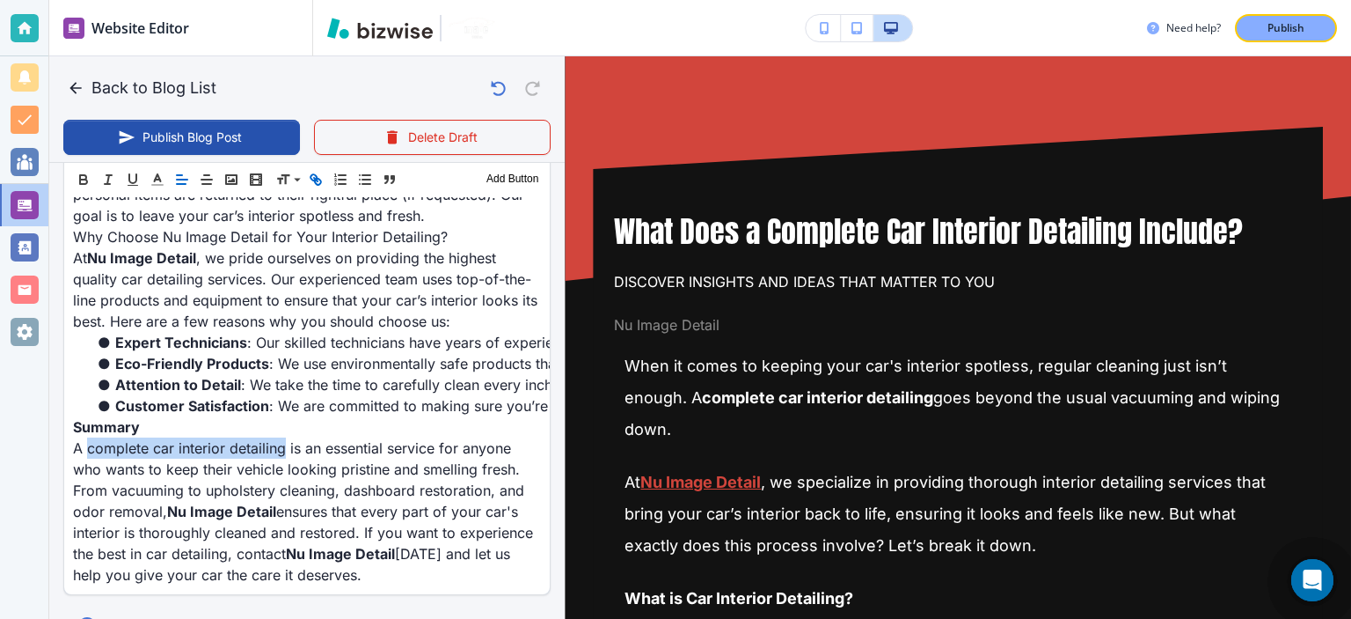
click at [317, 184] on icon "button" at bounding box center [316, 180] width 16 height 16
paste input "[URL][DOMAIN_NAME]"
type input "[URL][DOMAIN_NAME]"
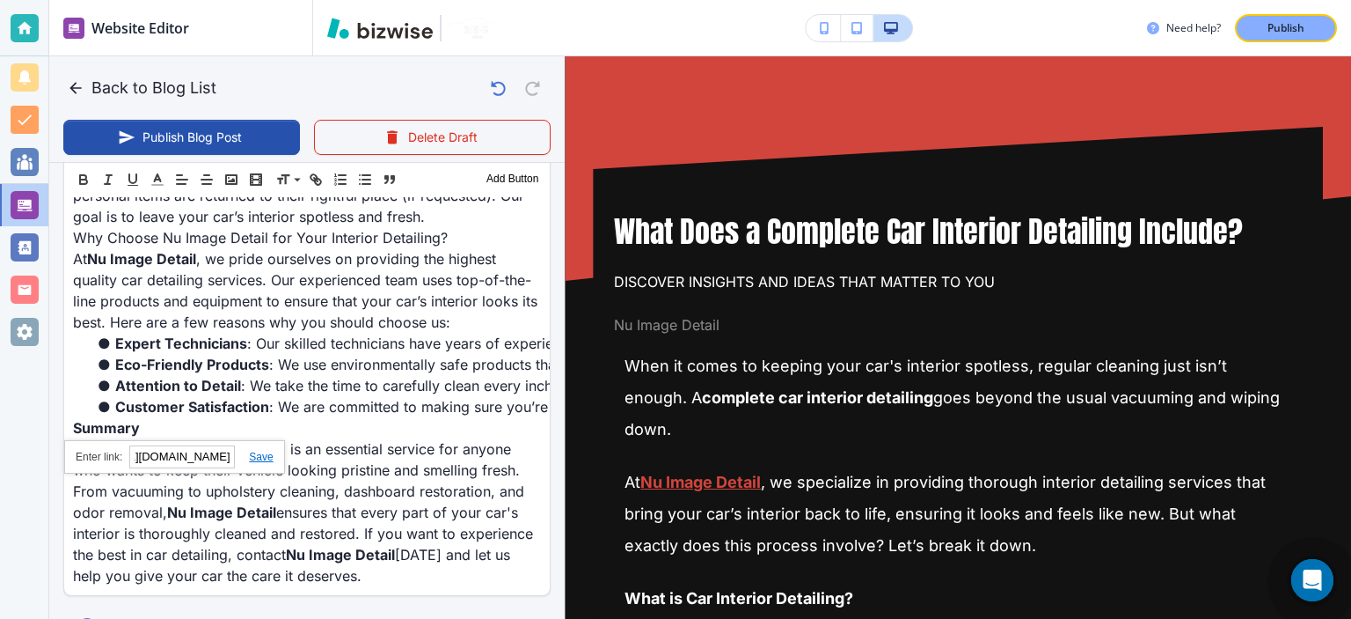
scroll to position [0, 0]
click at [255, 453] on link at bounding box center [254, 456] width 38 height 12
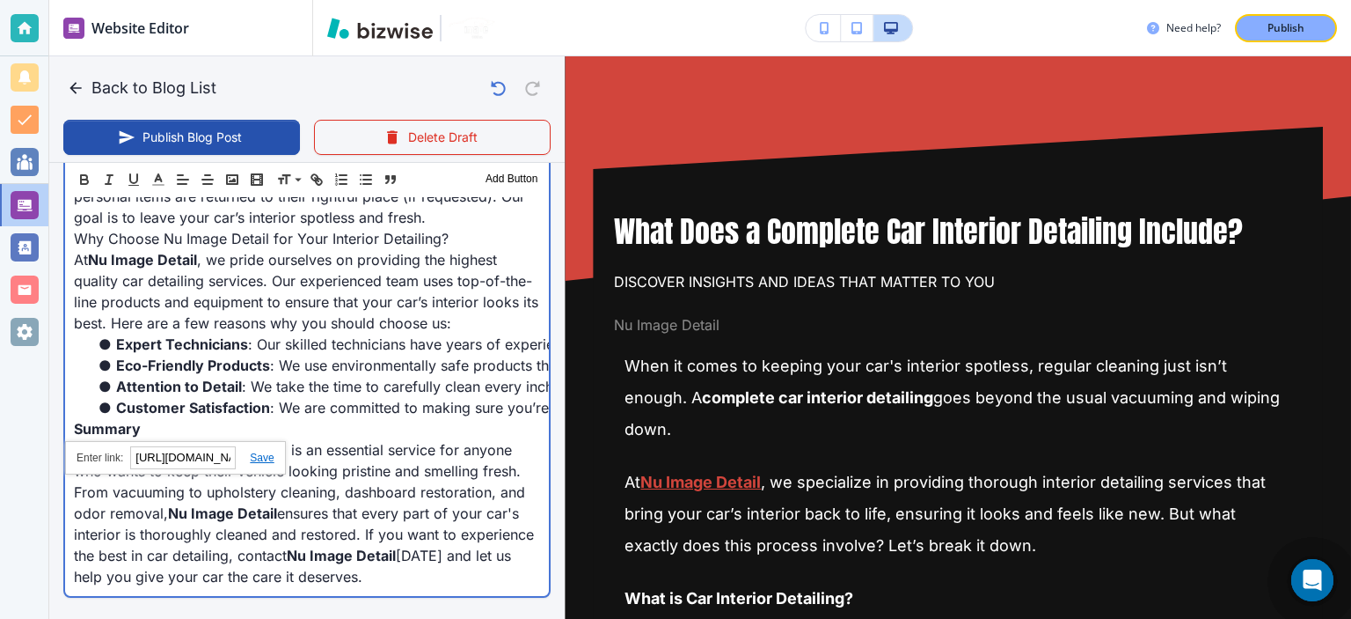
type input "[DATE] 07:41 PM"
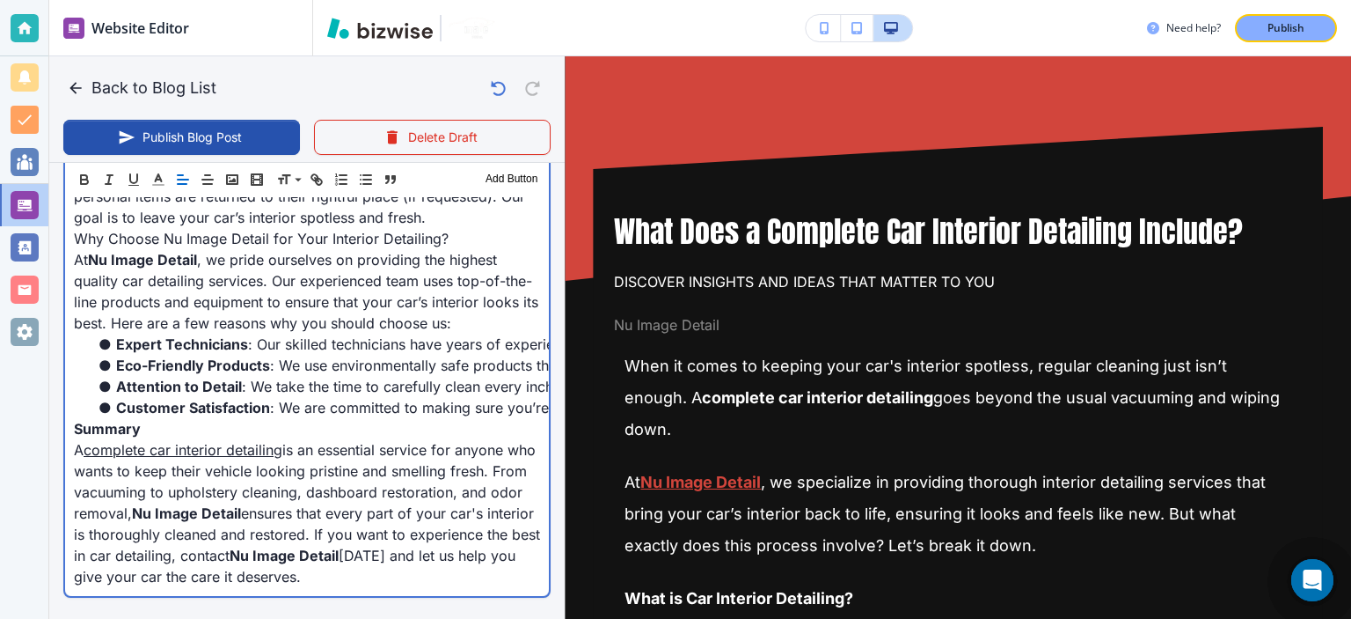
scroll to position [472, 0]
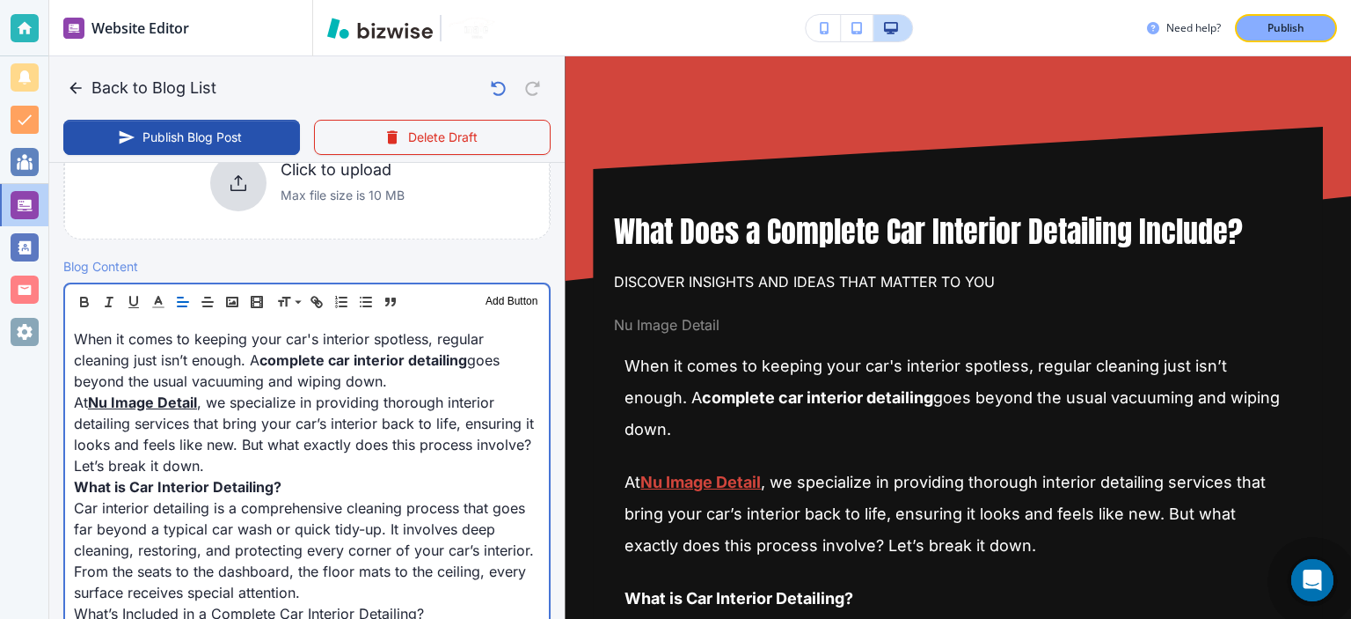
click at [315, 430] on p "At Nu Image Detail , we specialize in providing thorough interior detailing ser…" at bounding box center [307, 434] width 466 height 84
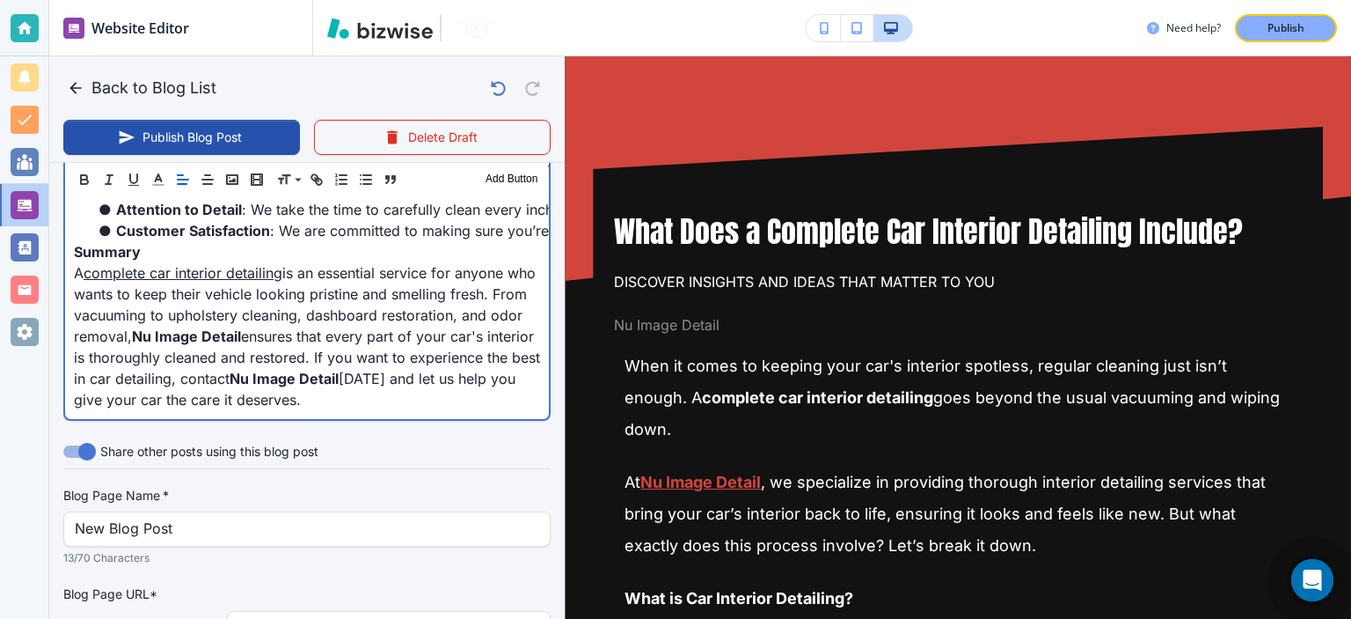
scroll to position [2127, 0]
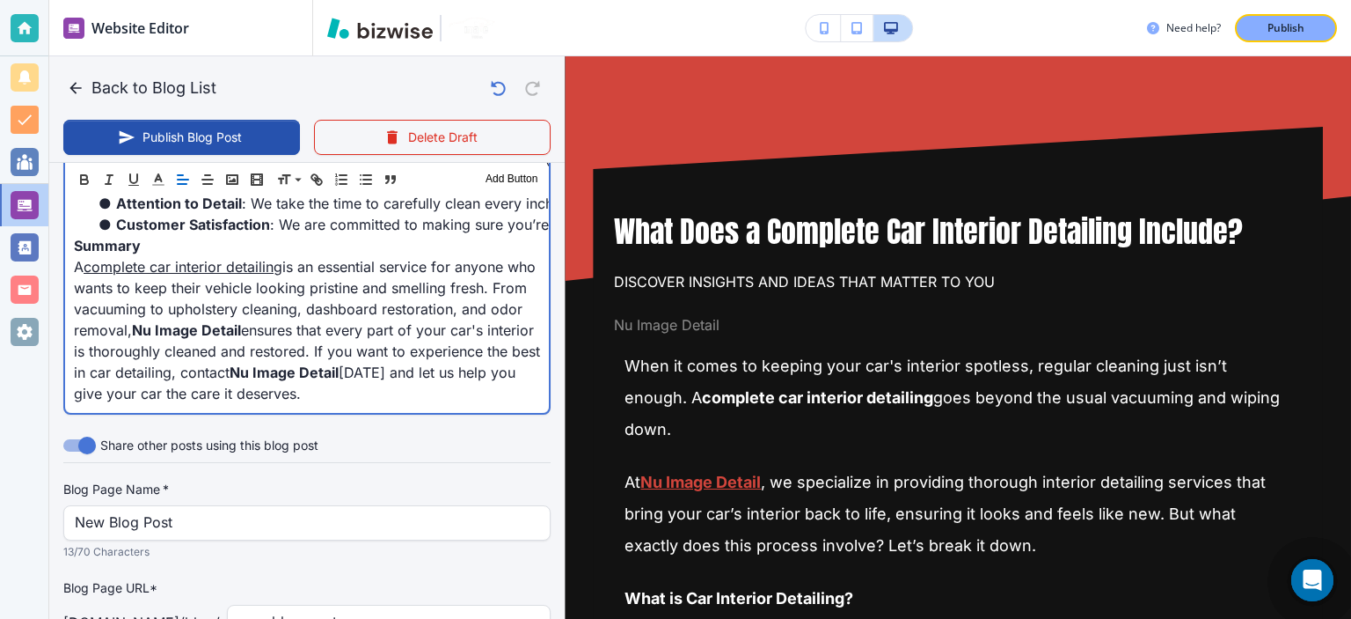
click at [315, 404] on p "A complete car interior detailing is an essential service for anyone who wants …" at bounding box center [307, 330] width 466 height 148
click at [358, 404] on p "A complete car interior detailing is an essential service for anyone who wants …" at bounding box center [307, 330] width 466 height 148
click at [367, 404] on p "A complete car interior detailing is an essential service for anyone who wants …" at bounding box center [307, 330] width 466 height 148
drag, startPoint x: 368, startPoint y: 415, endPoint x: 478, endPoint y: 417, distance: 110.0
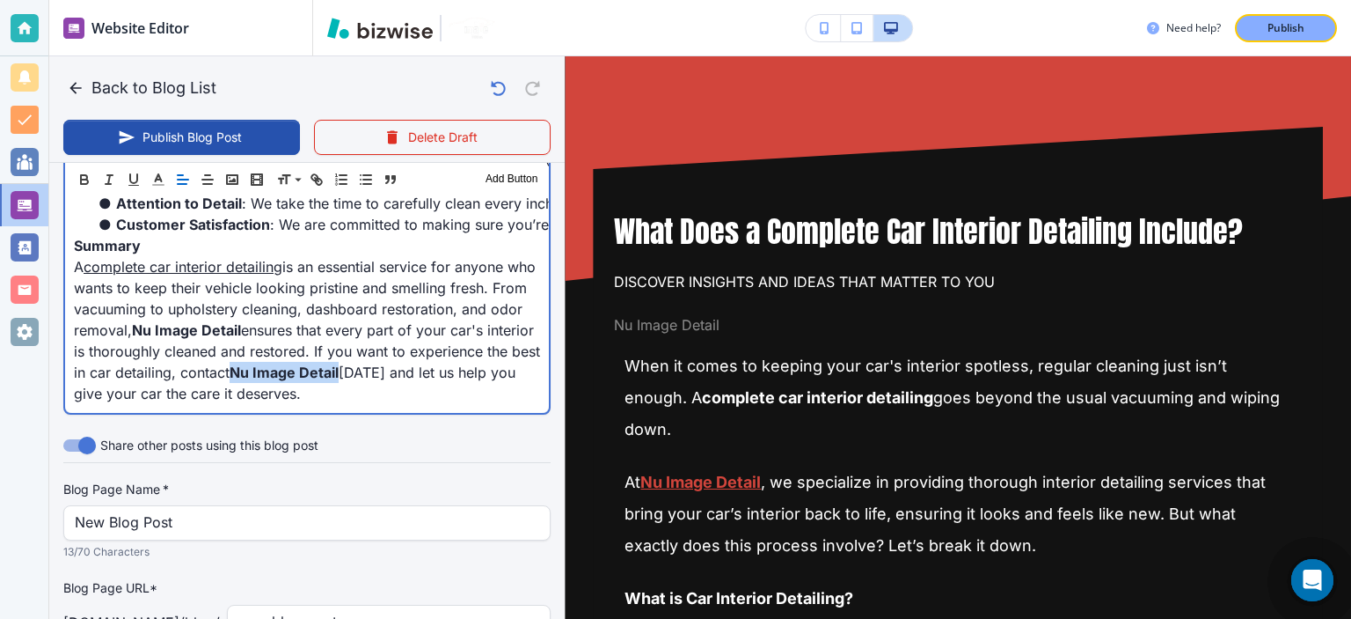
click at [478, 404] on p "A complete car interior detailing is an essential service for anyone who wants …" at bounding box center [307, 330] width 466 height 148
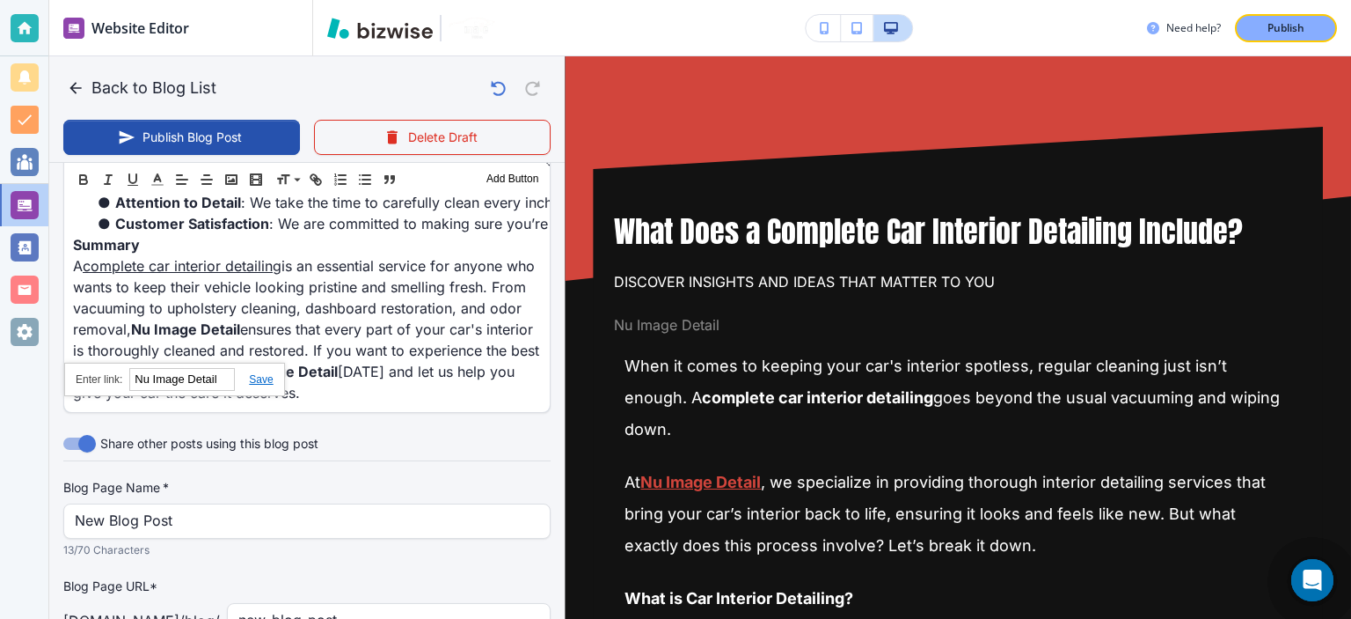
scroll to position [2127, 0]
paste input "[URL][DOMAIN_NAME]"
type input "[URL][DOMAIN_NAME]"
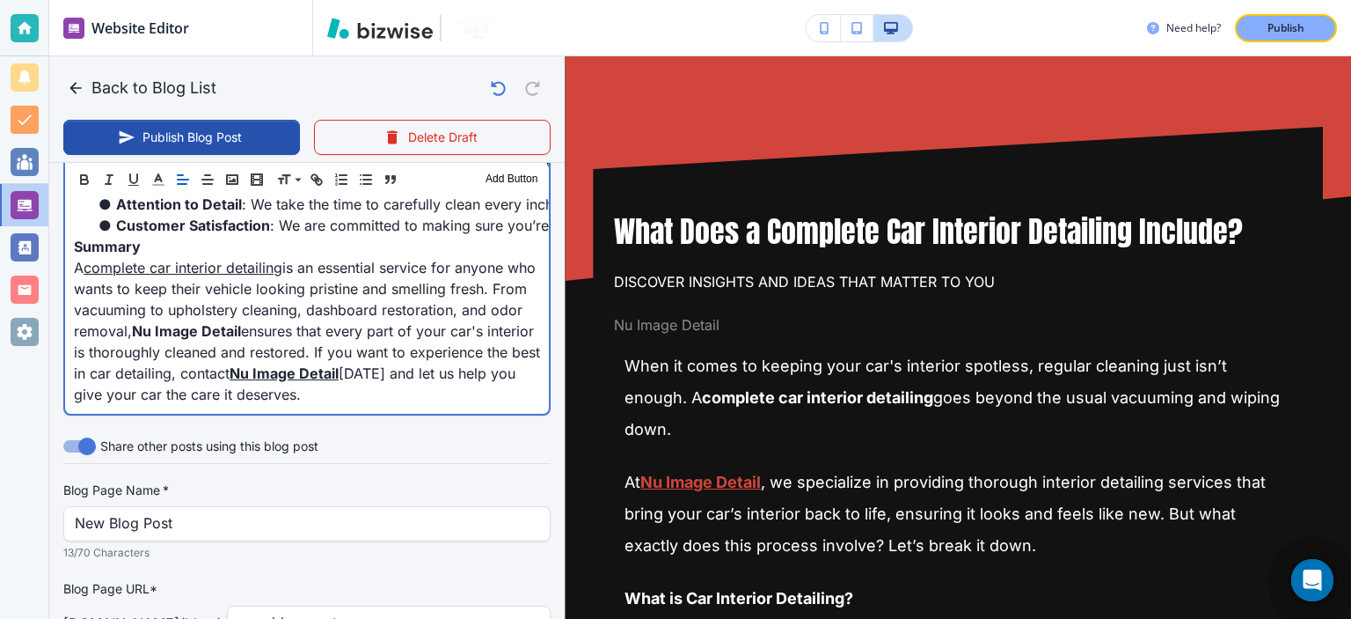
scroll to position [472, 0]
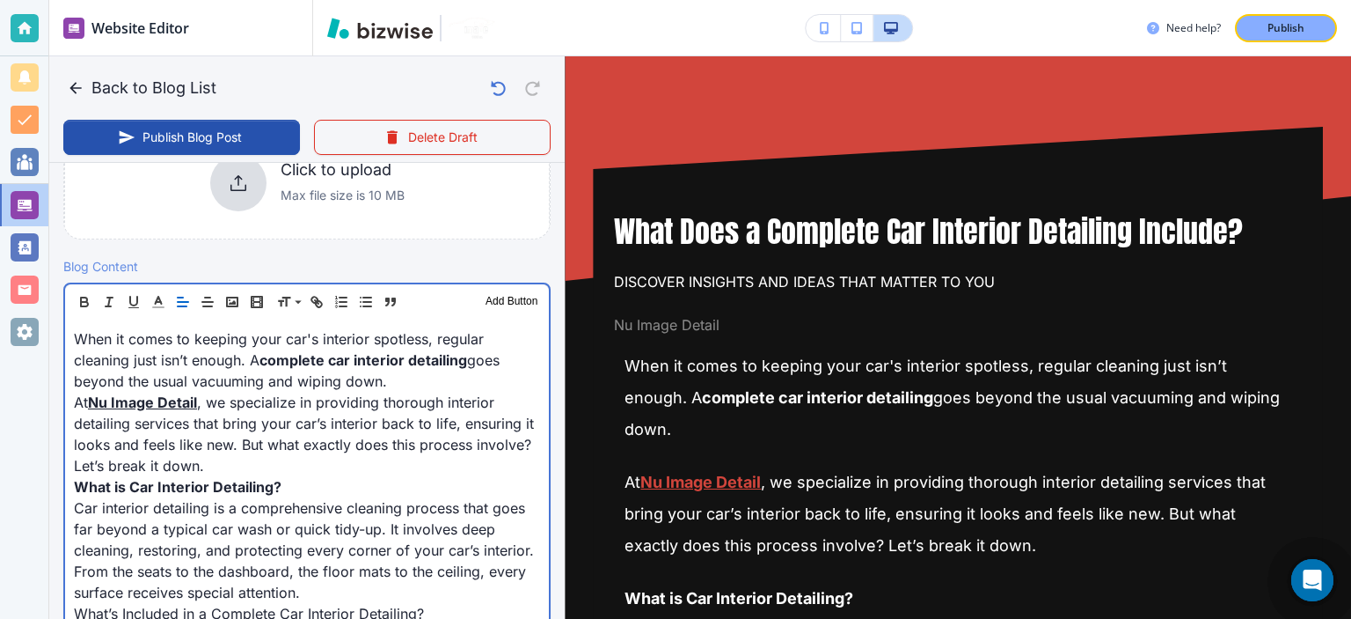
click at [414, 367] on p "﻿When it comes to keeping your car's interior spotless, regular cleaning just i…" at bounding box center [307, 359] width 466 height 63
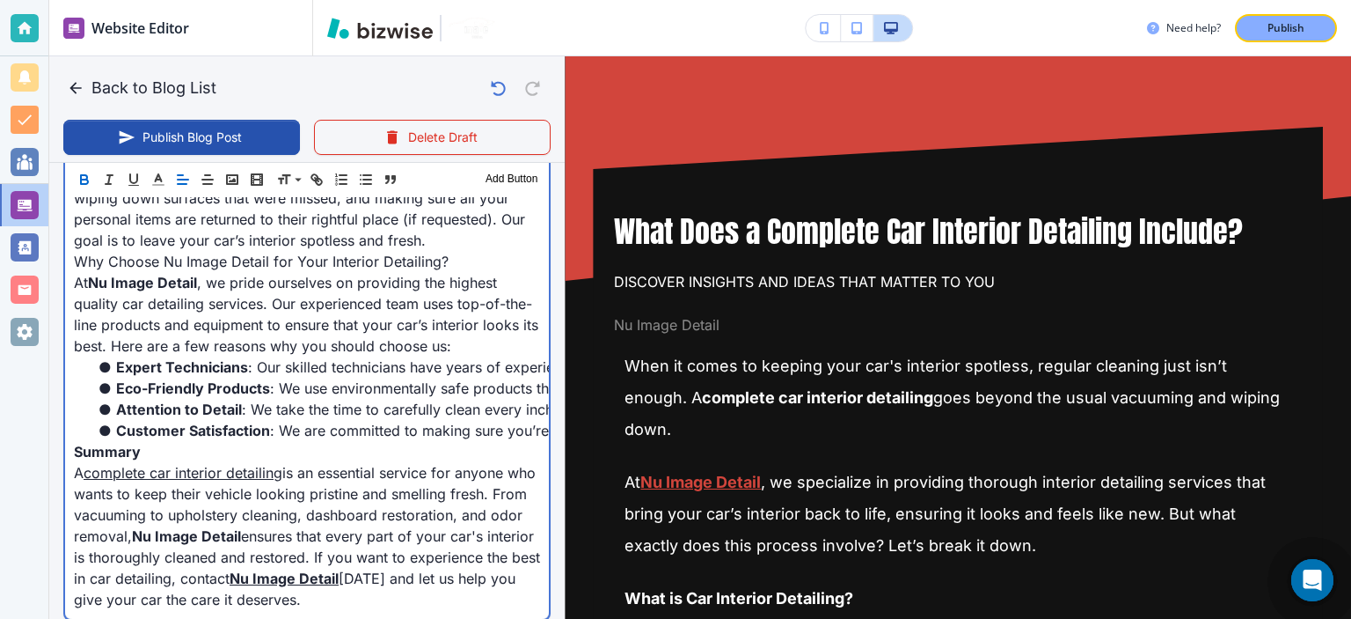
scroll to position [2369, 0]
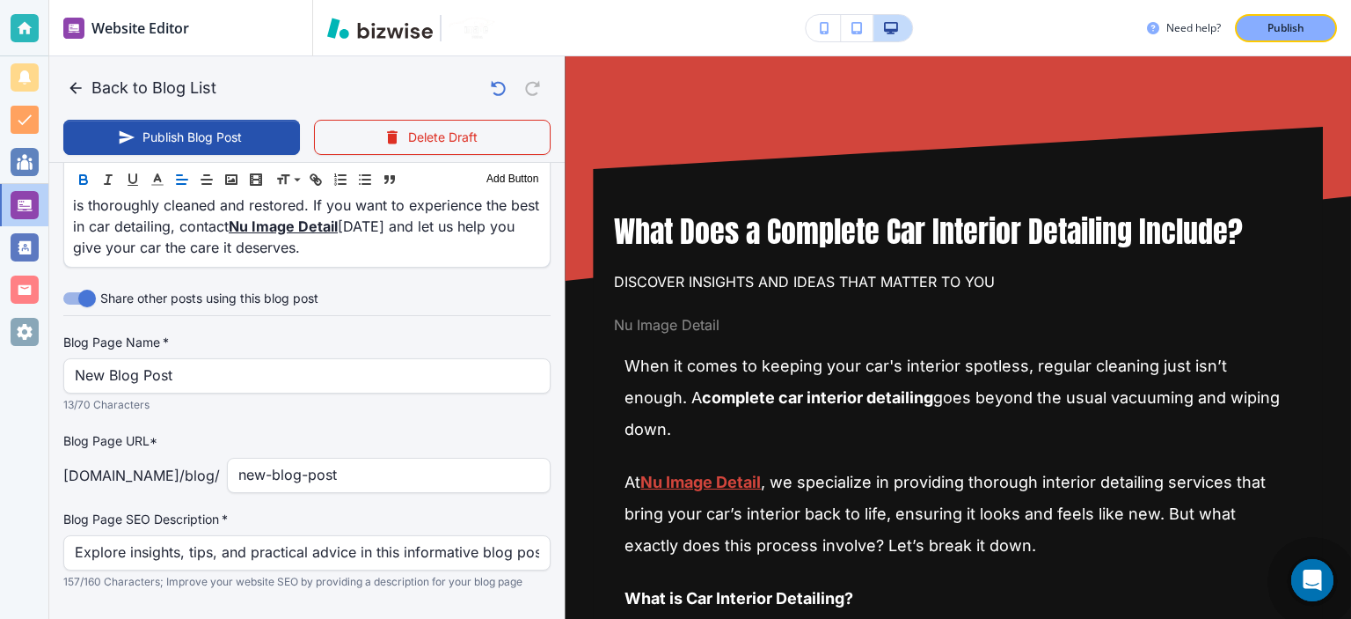
click at [414, 315] on div "Share other posts using this blog post" at bounding box center [306, 298] width 487 height 33
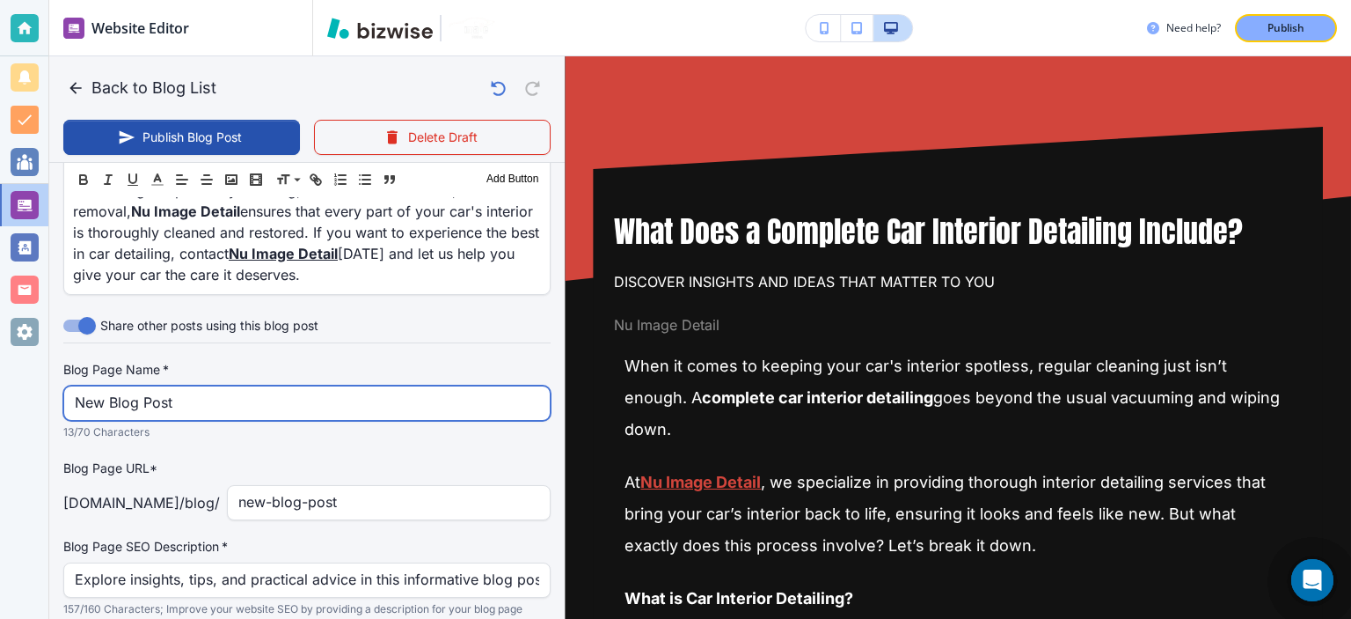
click at [414, 420] on input "New Blog Post" at bounding box center [307, 402] width 465 height 33
paste input "What’s Included in a Complete Car Interior Detailing?"
type input "What’s Included in a Complete Car Interior Detailing?"
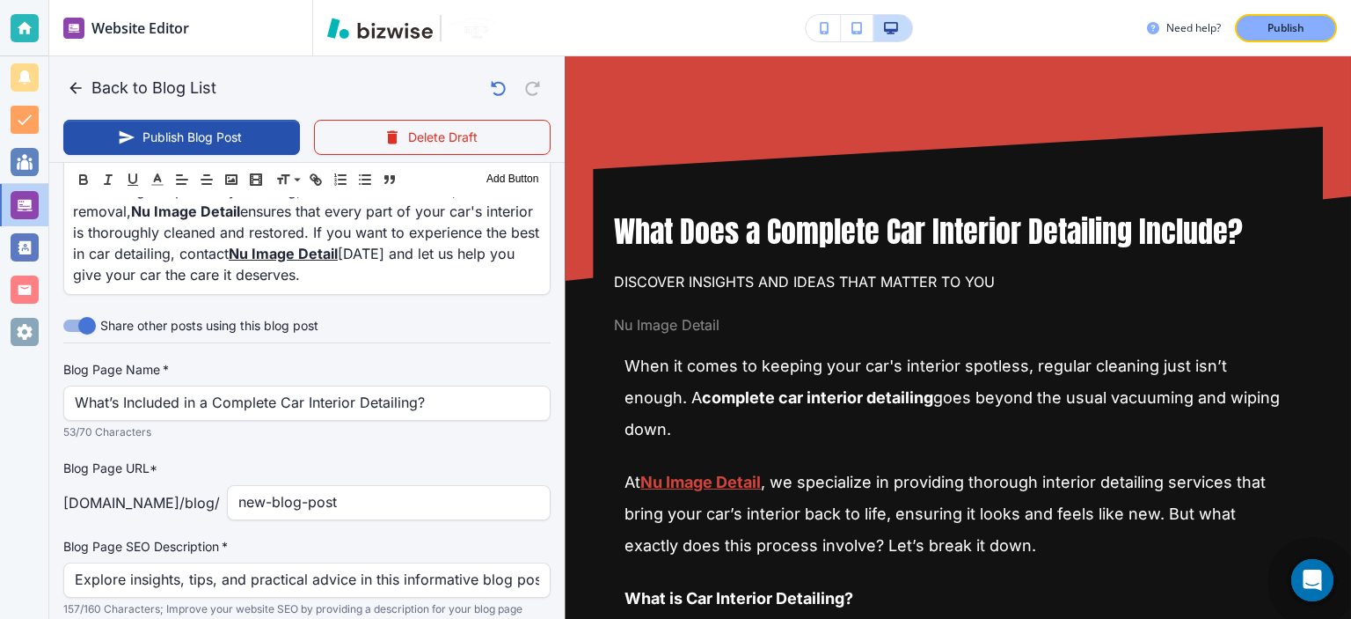
click at [524, 378] on label "Blog Page Name   *" at bounding box center [306, 370] width 487 height 18
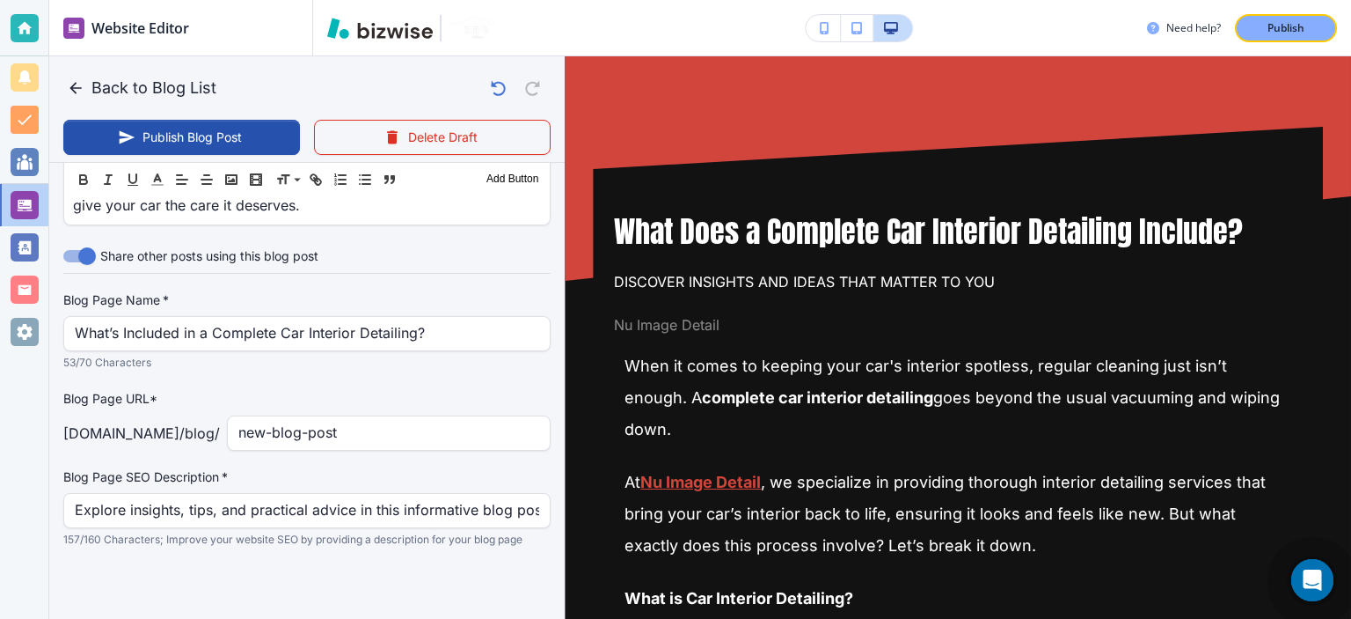
scroll to position [2347, 0]
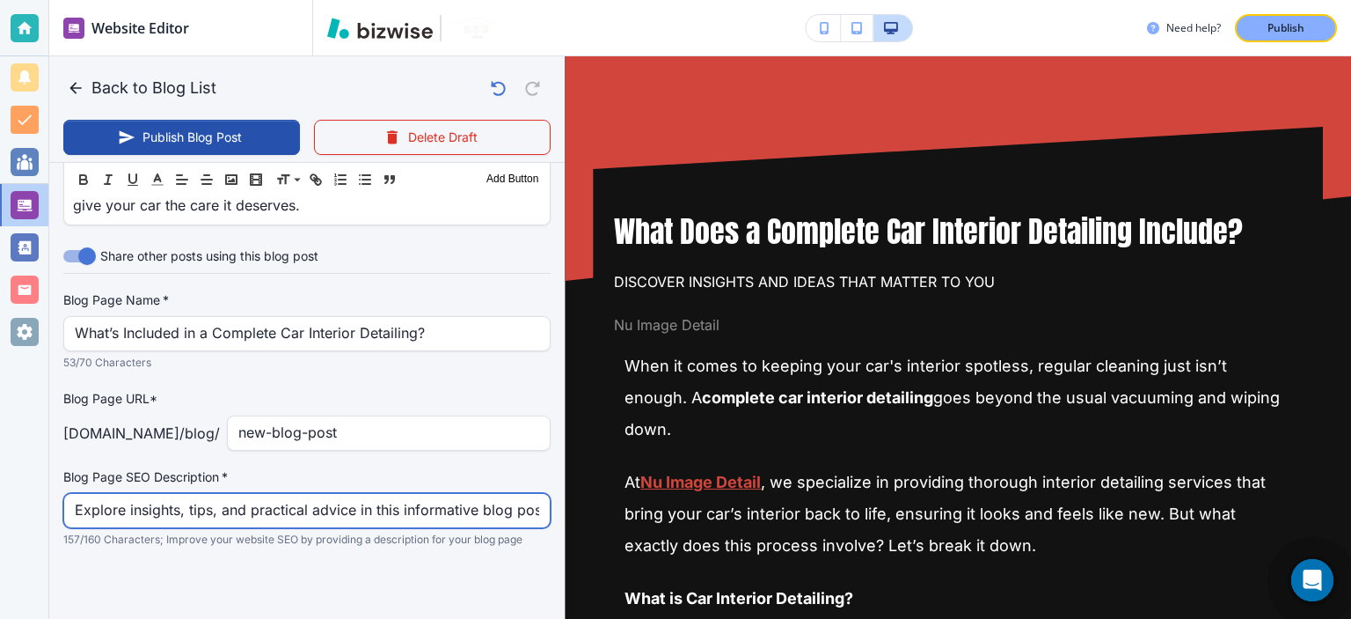
click at [510, 499] on input "Explore insights, tips, and practical advice in this informative blog post. Dis…" at bounding box center [307, 510] width 465 height 33
paste input "Find out what’s included in a complete car interior detailing service. Learn ab…"
type input "Find out what’s included in a complete car interior detailing service. Learn ab…"
type input "[DATE] 07:42 PM"
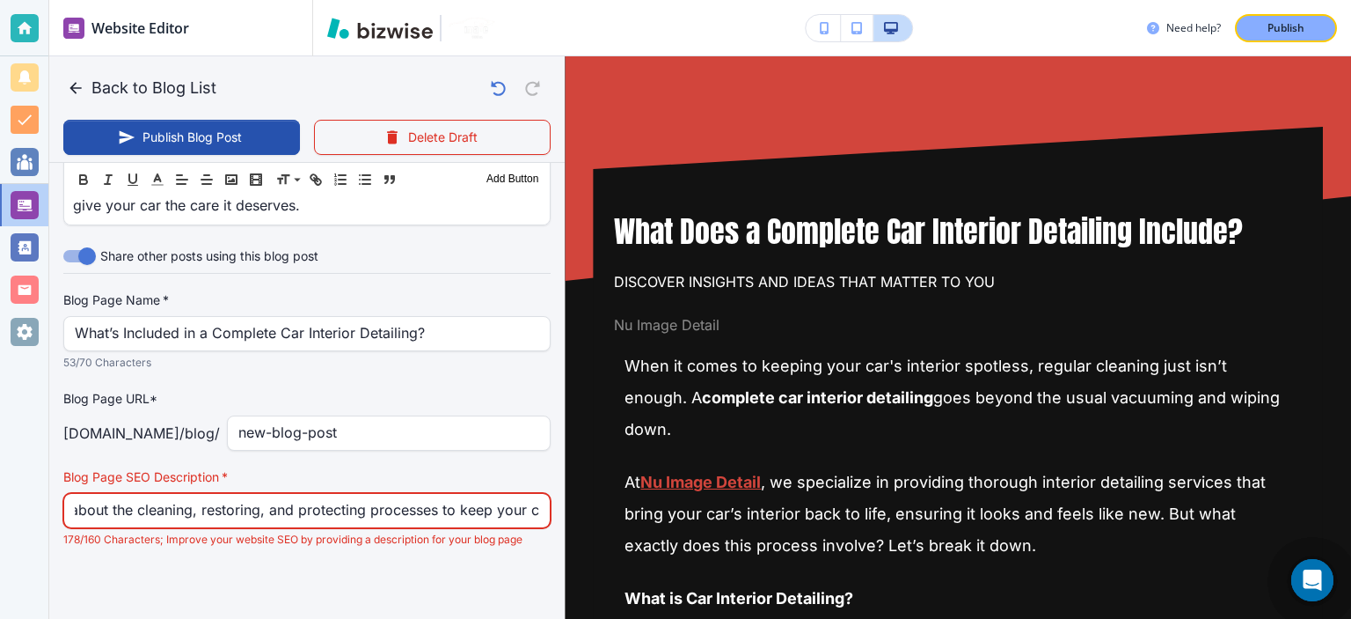
scroll to position [0, 712]
click at [370, 511] on input "Find out what’s included in a complete car interior detailing service. Learn ab…" at bounding box center [307, 510] width 465 height 33
click at [282, 503] on input "Find out what’s included in a complete car interior detailing service. Learn ab…" at bounding box center [307, 510] width 465 height 33
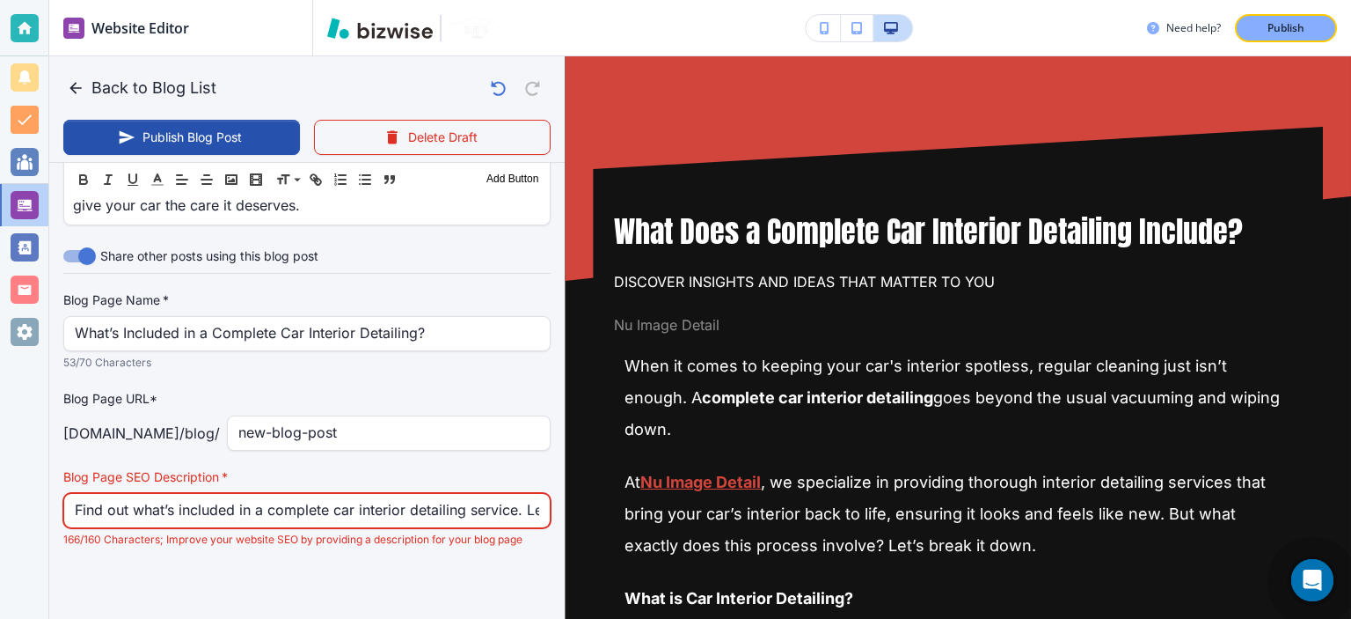
click at [335, 508] on input "Find out what’s included in a complete car interior detailing service. Learn ab…" at bounding box center [307, 510] width 465 height 33
type input "Find out what’s included in a complete interior detailing service. Learn about …"
type input "[DATE] 07:43 PM"
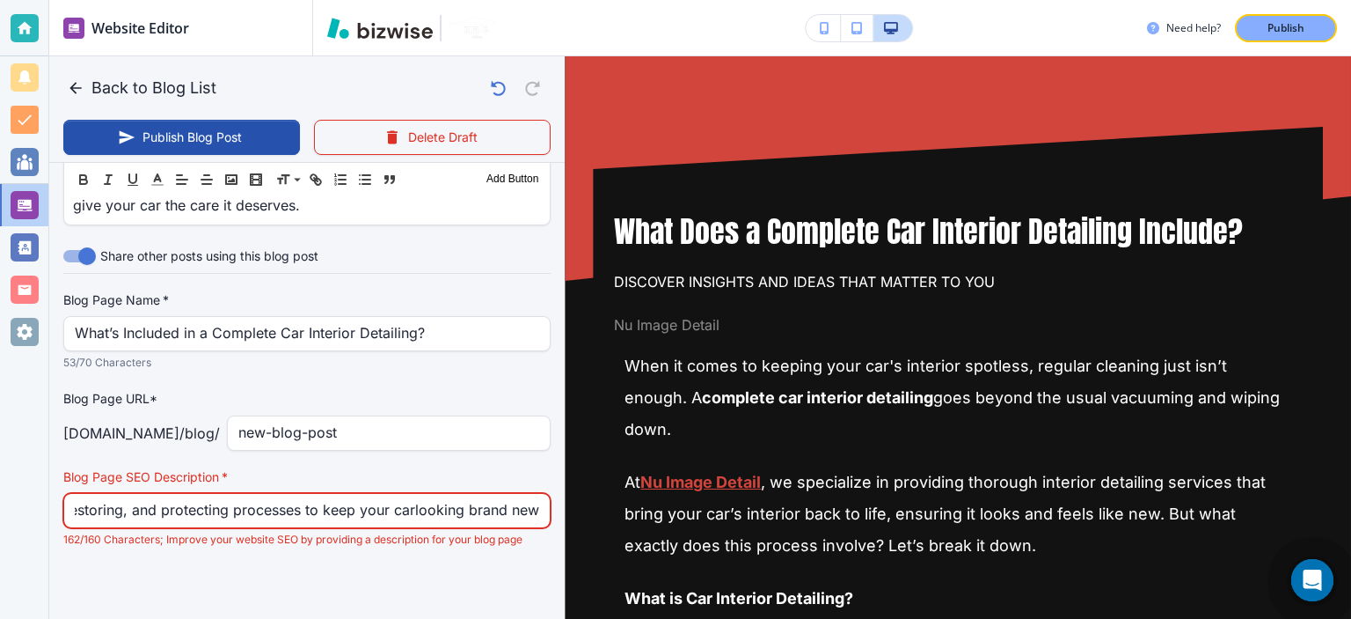
click at [404, 512] on input "Find out what’s included in a complete interior detailing service. Learn about …" at bounding box center [307, 510] width 465 height 33
click at [519, 502] on input "Find out what’s included in a complete interior detailing service. Learn about …" at bounding box center [307, 510] width 465 height 33
click at [533, 502] on div "Find out what’s included in a complete interior detailing service. Learn about …" at bounding box center [306, 510] width 487 height 35
click at [528, 502] on div "Find out what’s included in a complete interior detailing service. Learn about …" at bounding box center [306, 510] width 487 height 35
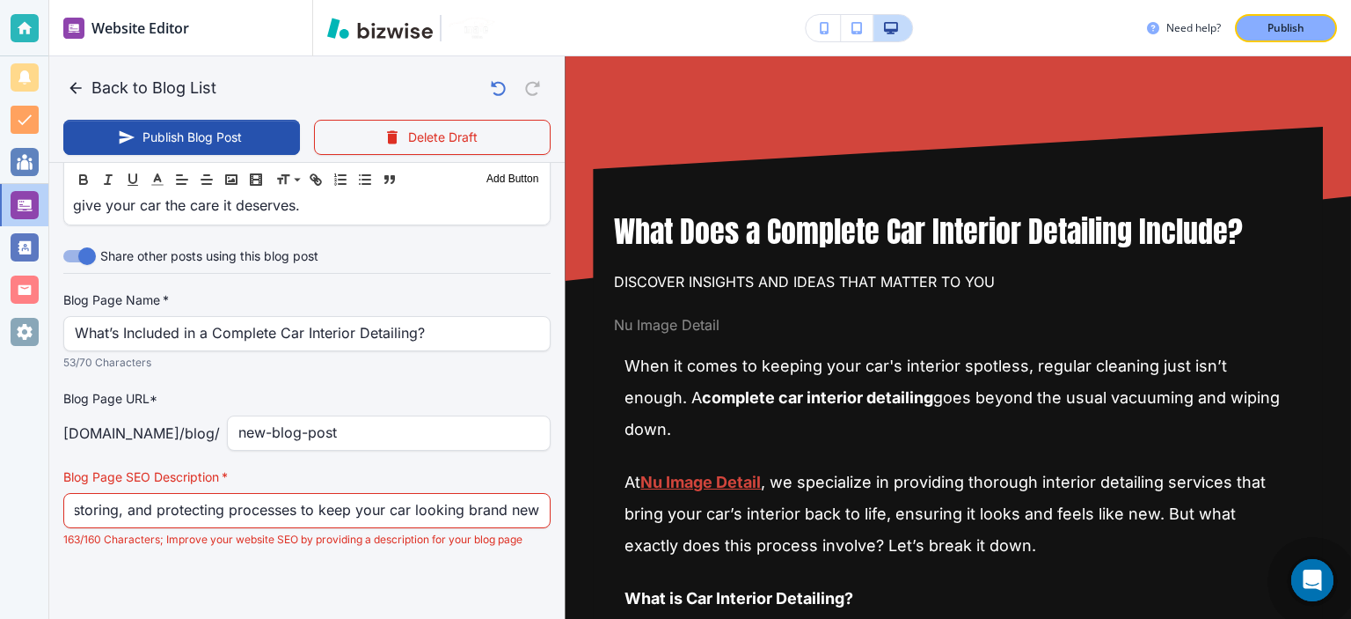
click at [526, 505] on div "Find out what’s included in a complete interior detailing service. Learn about …" at bounding box center [306, 510] width 487 height 35
type input "Find out what’s included in a complete interior detailing service. Learn about …"
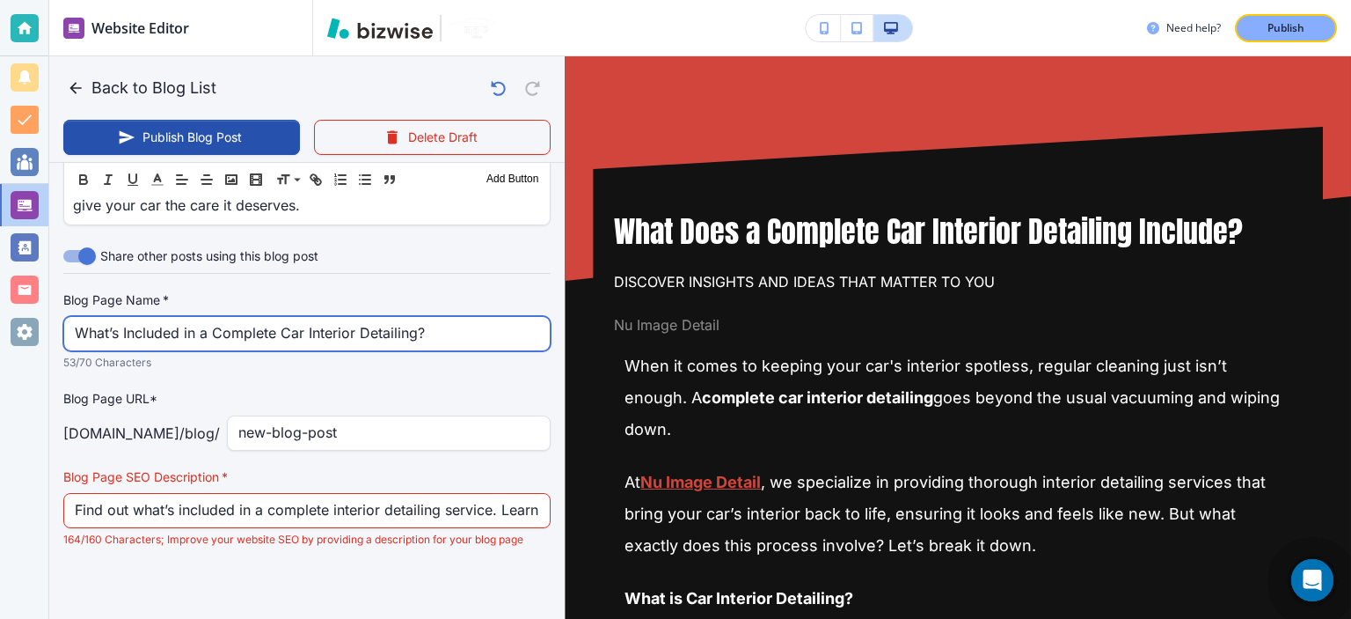
click at [377, 329] on input "What’s Included in a Complete Car Interior Detailing?" at bounding box center [307, 333] width 465 height 33
drag, startPoint x: 415, startPoint y: 333, endPoint x: 31, endPoint y: 340, distance: 384.5
click at [31, 340] on div "Website Editor Pages Edit, add, and delete pages or manage your page order Upda…" at bounding box center [675, 309] width 1351 height 619
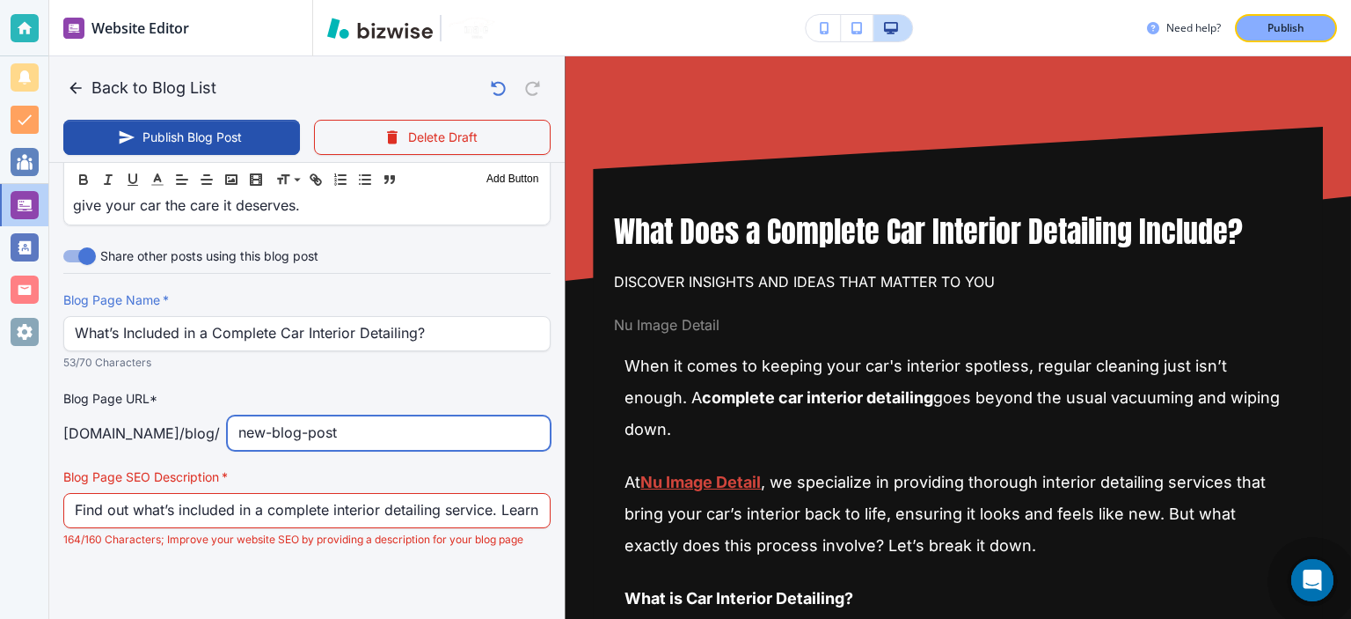
click at [315, 423] on input "new-blog-post" at bounding box center [388, 432] width 301 height 33
paste input "What’s Included in a Complete Car Interior Detailing"
type input "What’s Included in a Complete Car Interior Detailing"
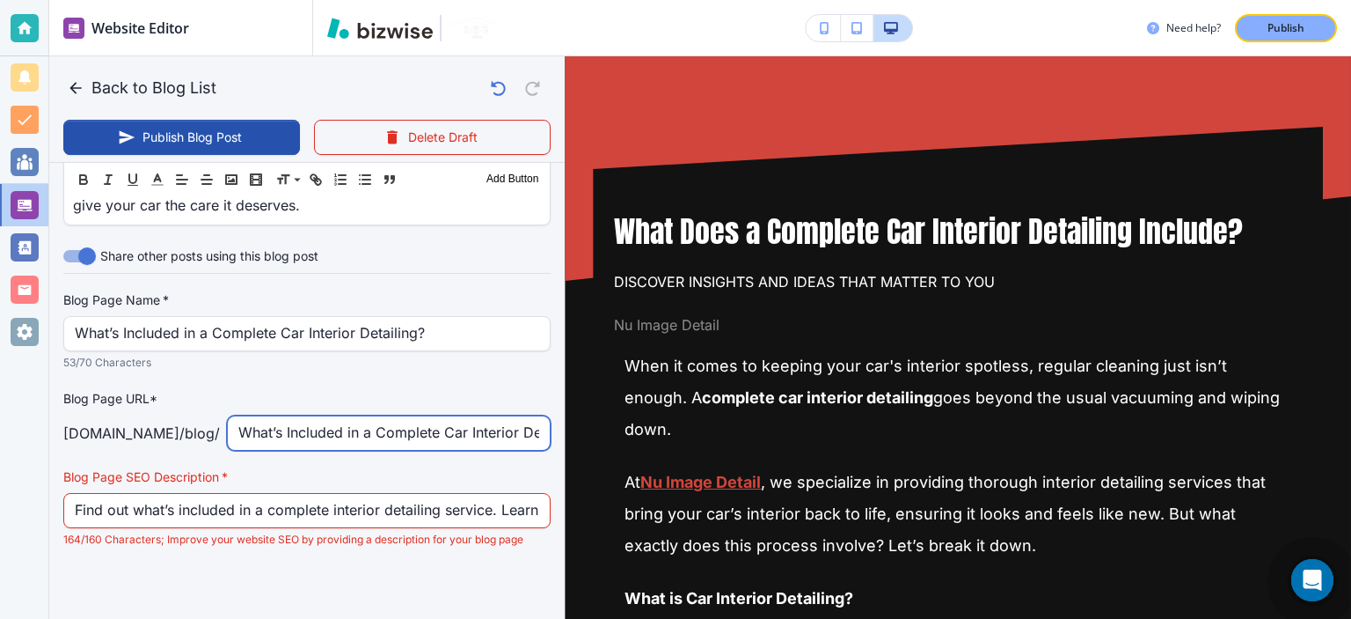
type input "[DATE] 07:44 PM"
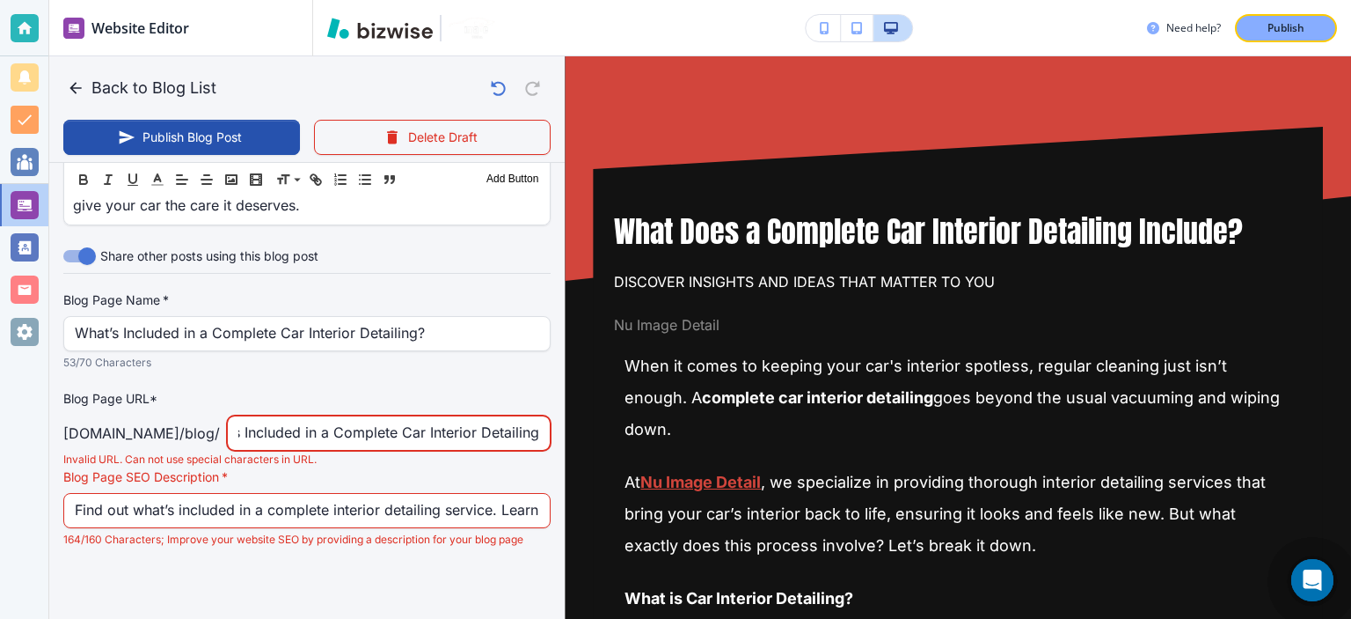
click at [315, 423] on input "What’s Included in a Complete Car Interior Detailing" at bounding box center [388, 432] width 301 height 33
click at [247, 433] on input "What’s Included in a Complete Car Interior Detailing" at bounding box center [388, 432] width 301 height 33
click at [293, 437] on input "what’s Included in a Complete Car Interior Detailing" at bounding box center [388, 432] width 301 height 33
click at [345, 431] on input "what-included in a Complete Car Interior Detailing" at bounding box center [388, 432] width 301 height 33
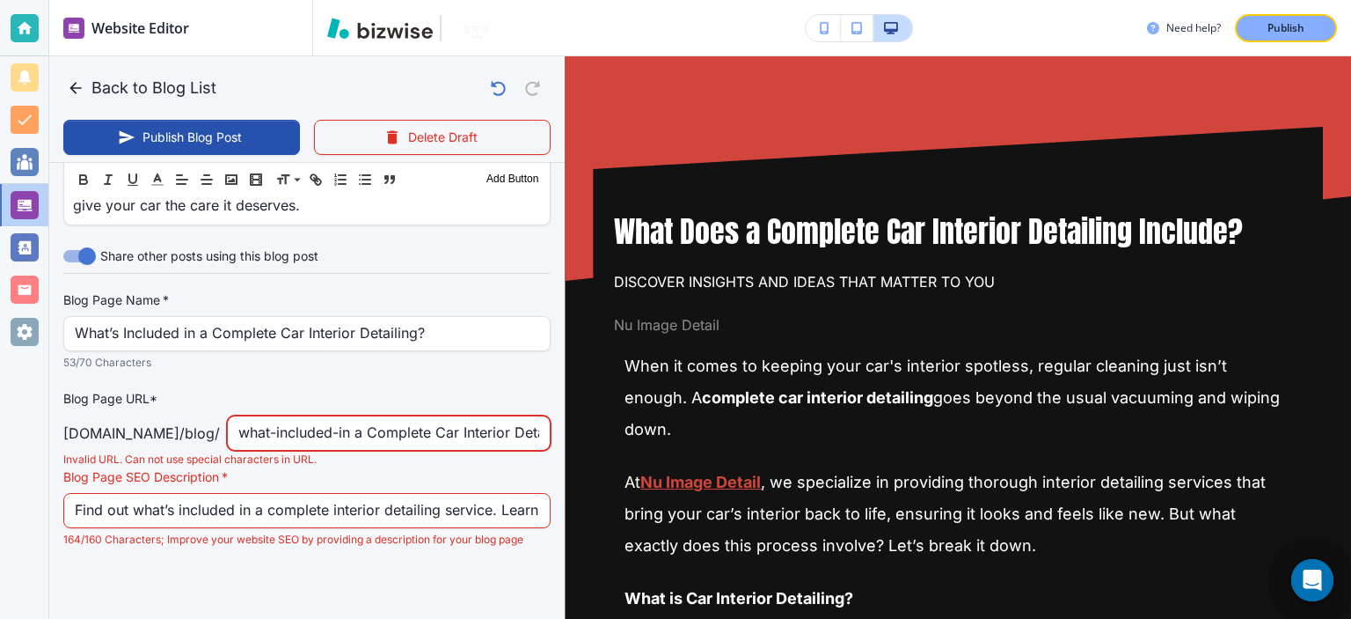
click at [366, 424] on input "what-included-in a Complete Car Interior Detailing" at bounding box center [388, 432] width 301 height 33
click at [387, 439] on input "what-included-in-a Complete Car Interior Detailing" at bounding box center [388, 432] width 301 height 33
click at [455, 430] on input "what-included-in-a-complete Car Interior Detailing" at bounding box center [388, 432] width 301 height 33
click at [485, 435] on input "what-included-in-a-complete-car Interior Detailing" at bounding box center [388, 432] width 301 height 33
type input "what-included-in-a-complete-carnterior Detailing"
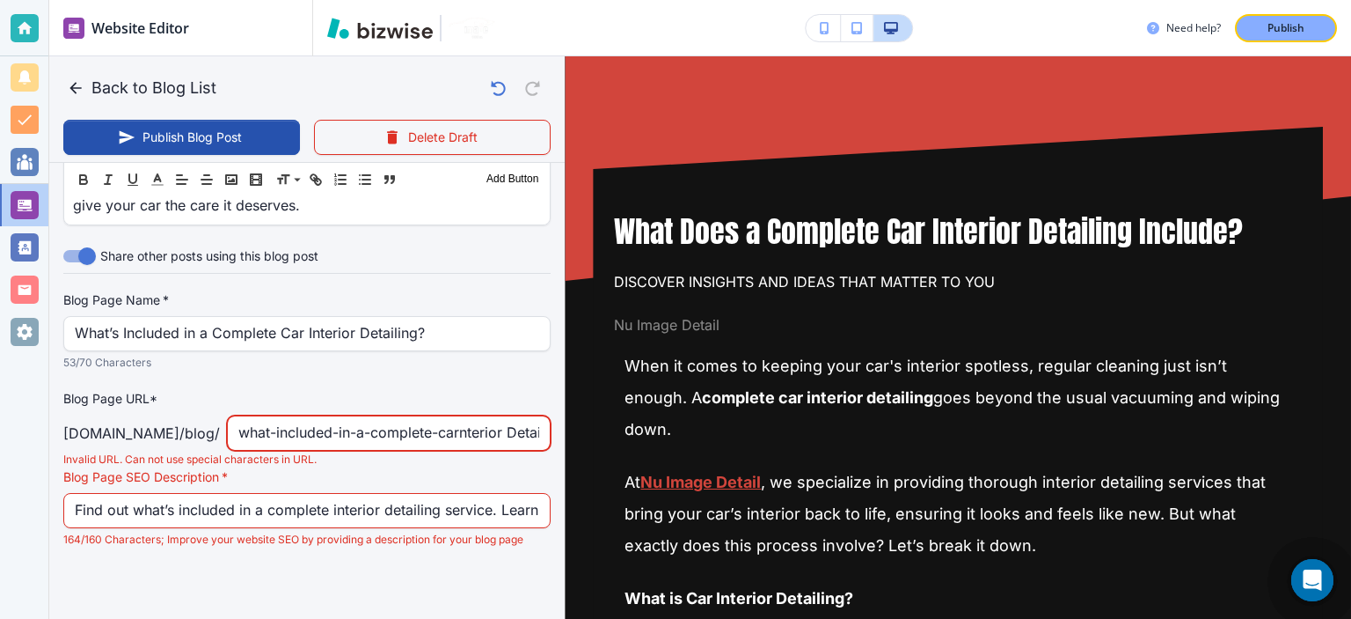
type input "[DATE] 07:45 PM"
click at [475, 433] on input "what-included-in-a-complete-car-interior Detailing" at bounding box center [388, 432] width 301 height 33
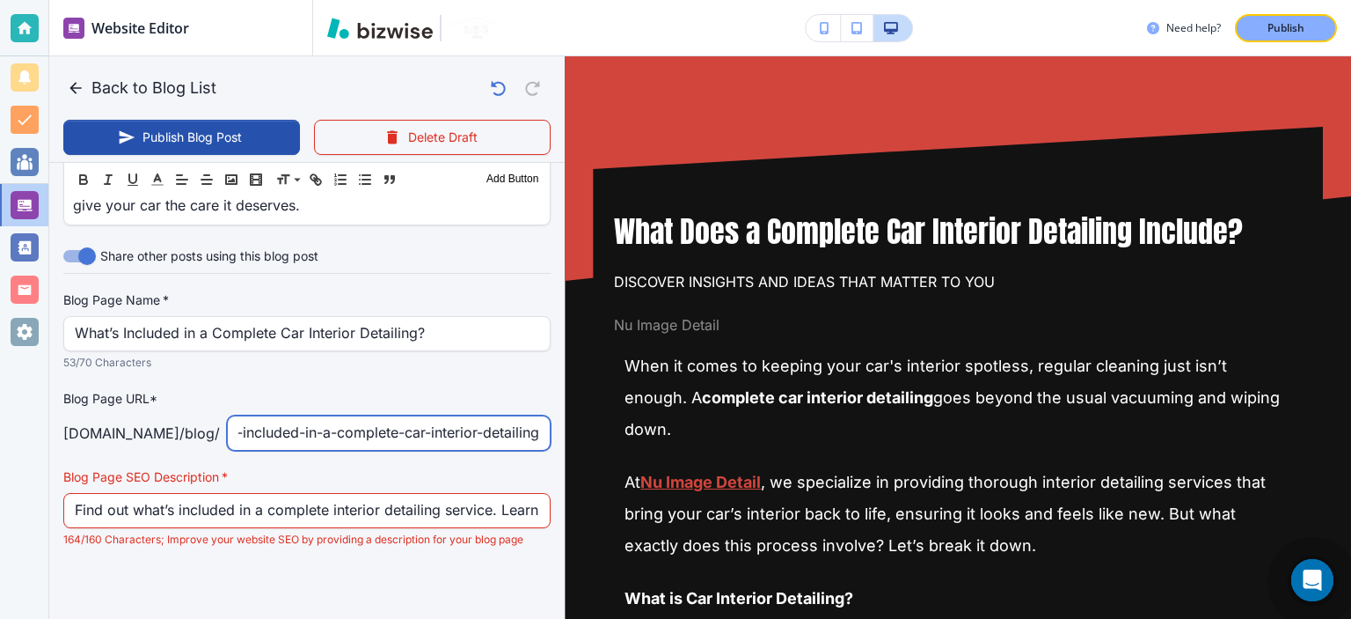
scroll to position [0, 0]
type input "what-included-in-a-complete-car-interior-detailing"
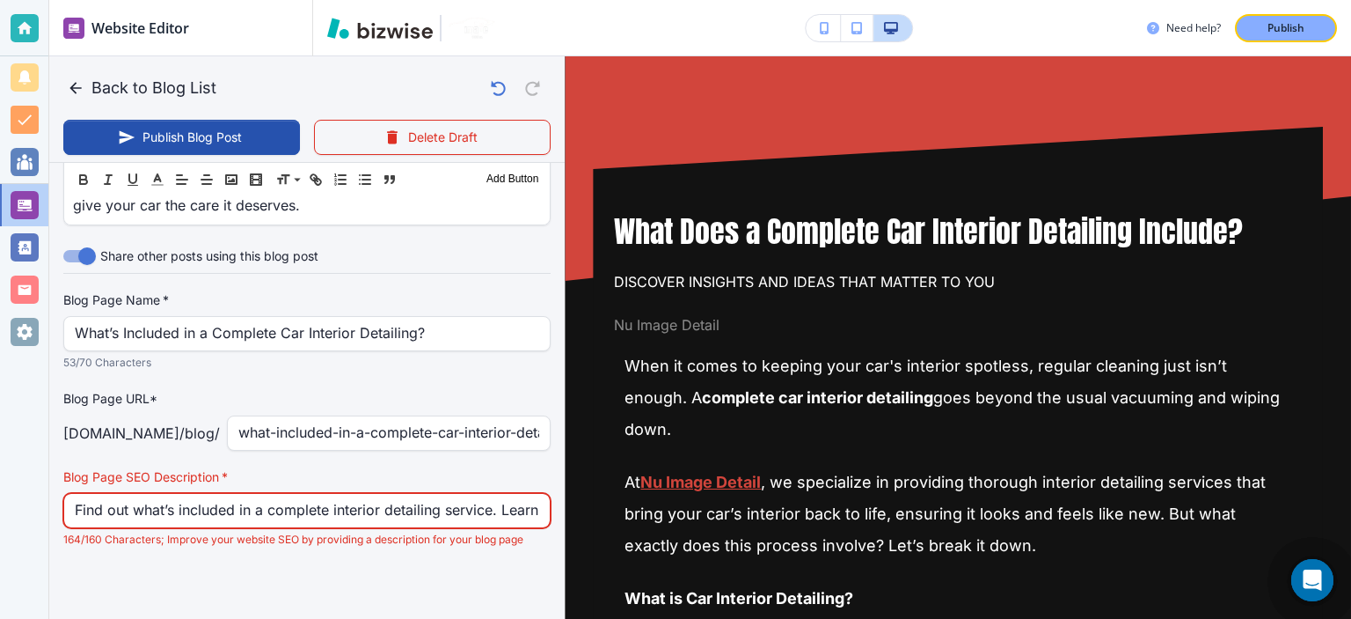
click at [330, 508] on input "Find out what’s included in a complete interior detailing service. Learn about …" at bounding box center [307, 510] width 465 height 33
click at [447, 507] on input "Find out what’s included in a complete interior detailing service. Learn about …" at bounding box center [307, 510] width 465 height 33
paste input "Learn about the complete car interior detailing process, from vacuuming and uph…"
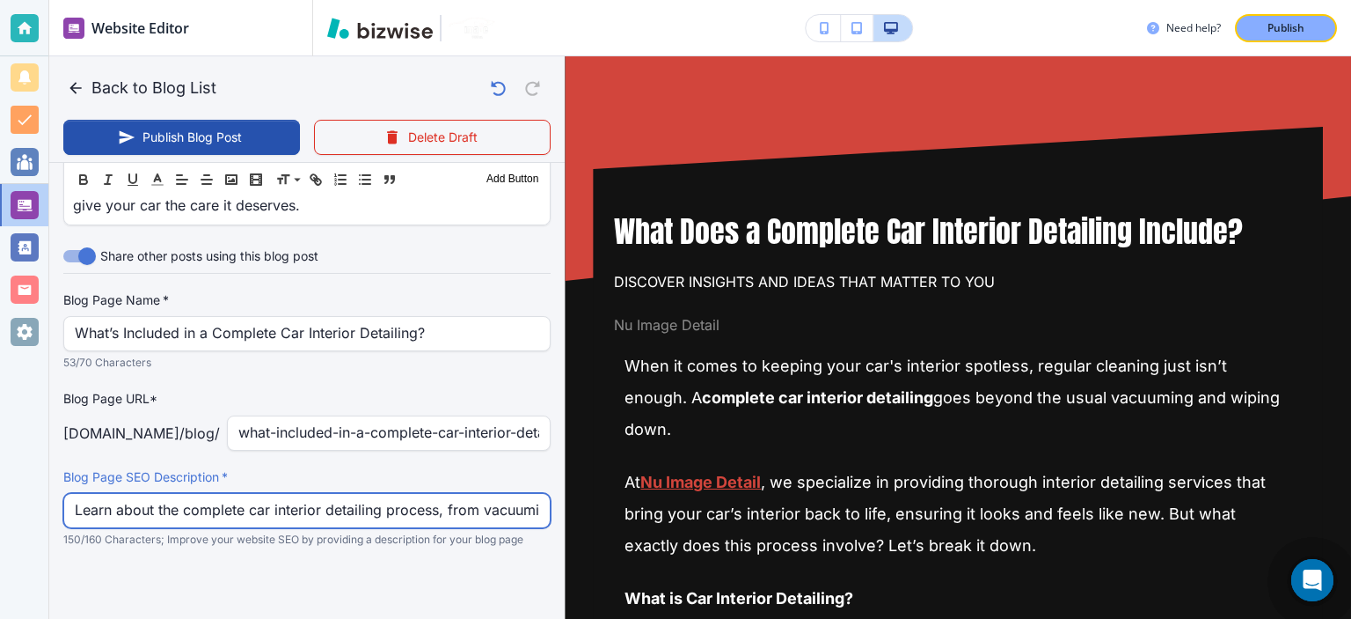
scroll to position [0, 542]
type input "Learn about the complete car interior detailing process, from vacuuming and uph…"
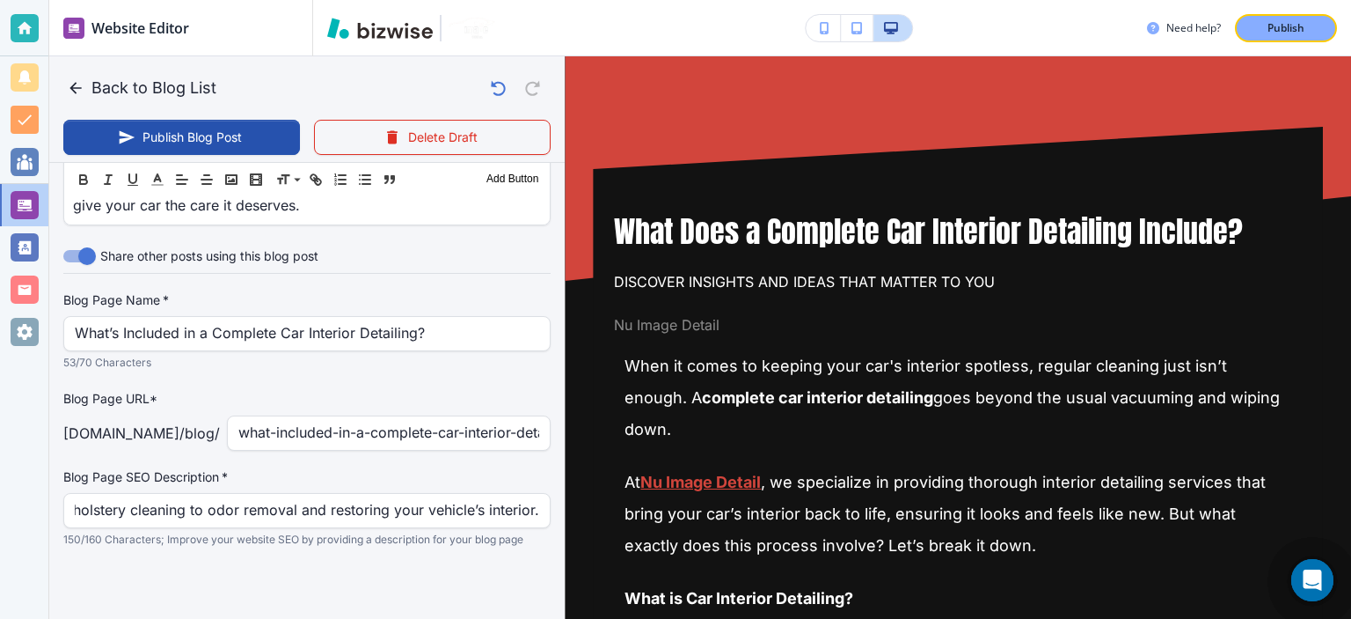
scroll to position [0, 0]
click at [527, 478] on label "Blog Page SEO Description   *" at bounding box center [306, 477] width 487 height 18
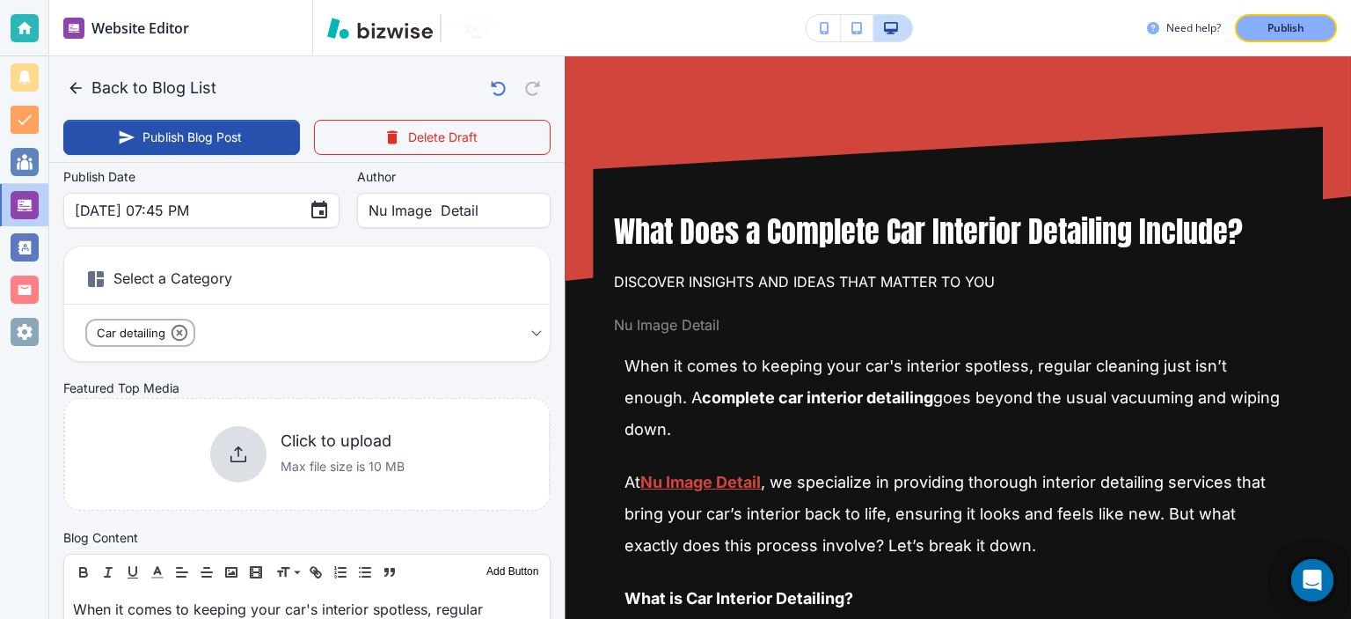
scroll to position [205, 0]
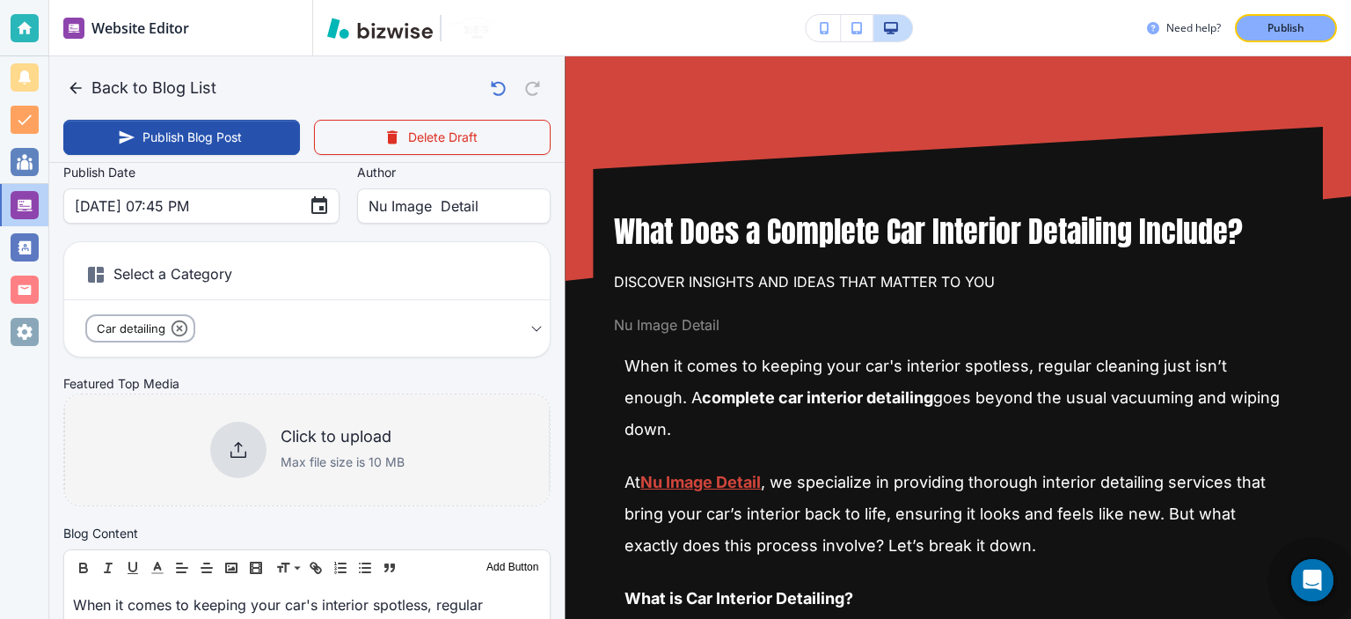
click at [422, 462] on div "Click to upload Max file size is 10 MB" at bounding box center [307, 449] width 486 height 143
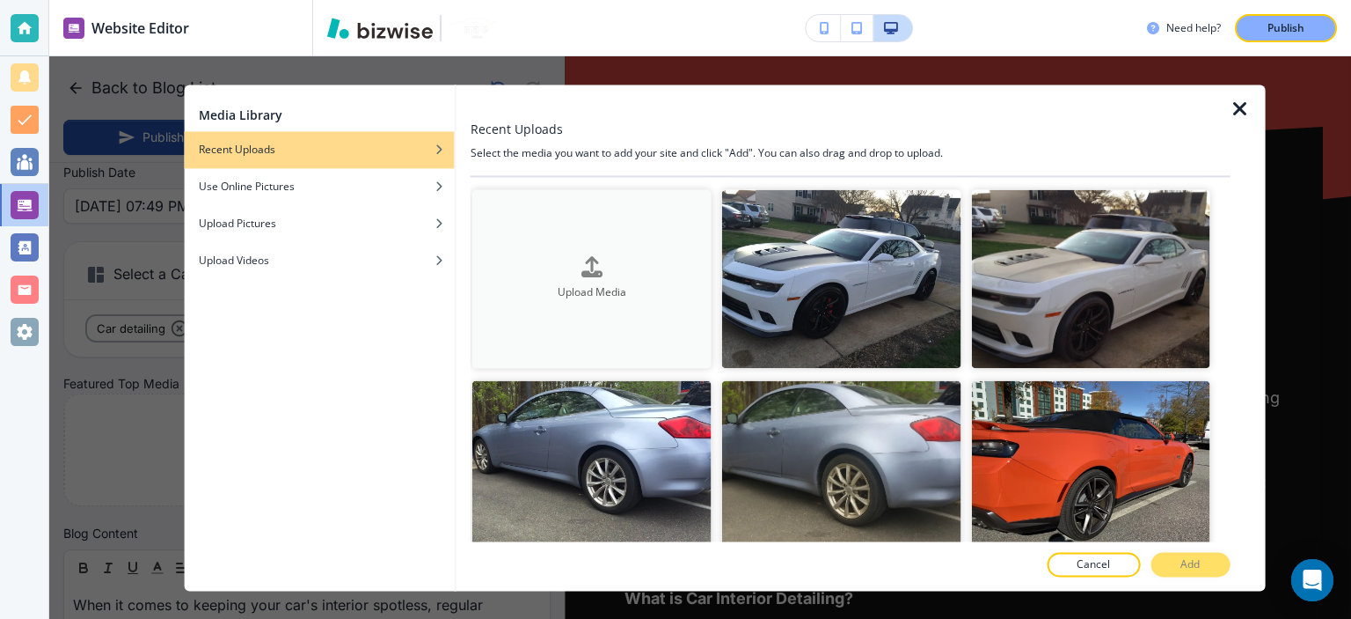
click at [582, 267] on icon "button" at bounding box center [592, 267] width 21 height 21
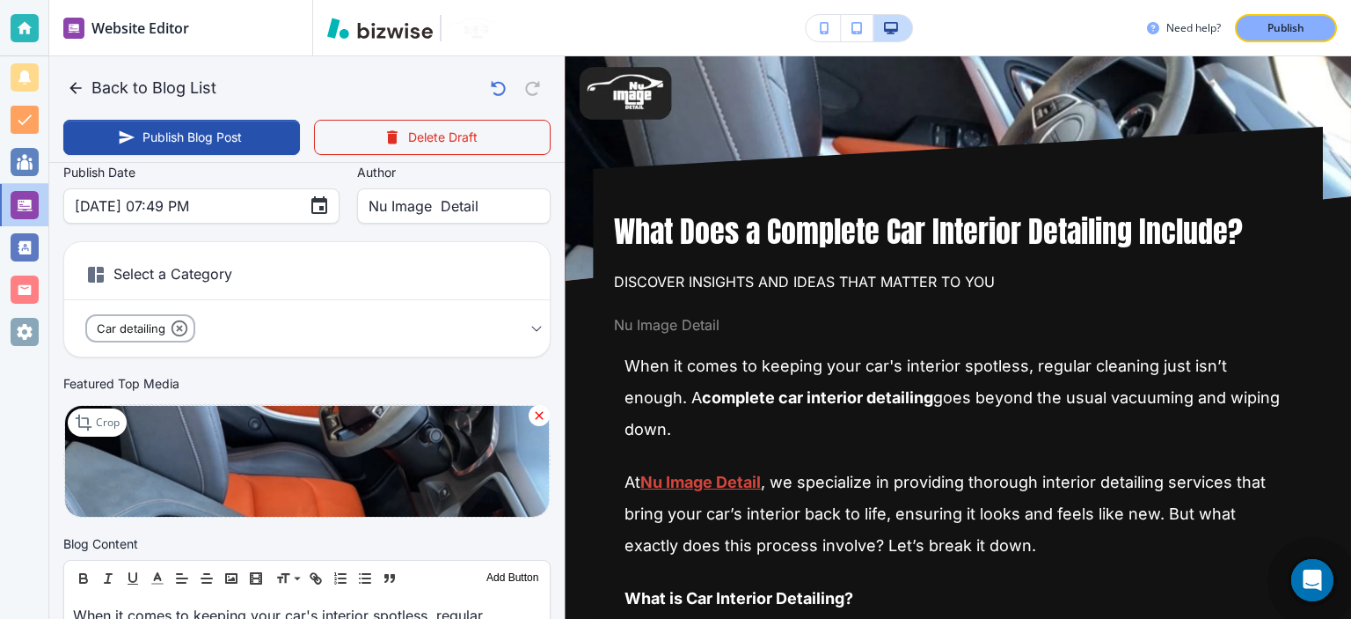
type input "[DATE] 07:50 PM"
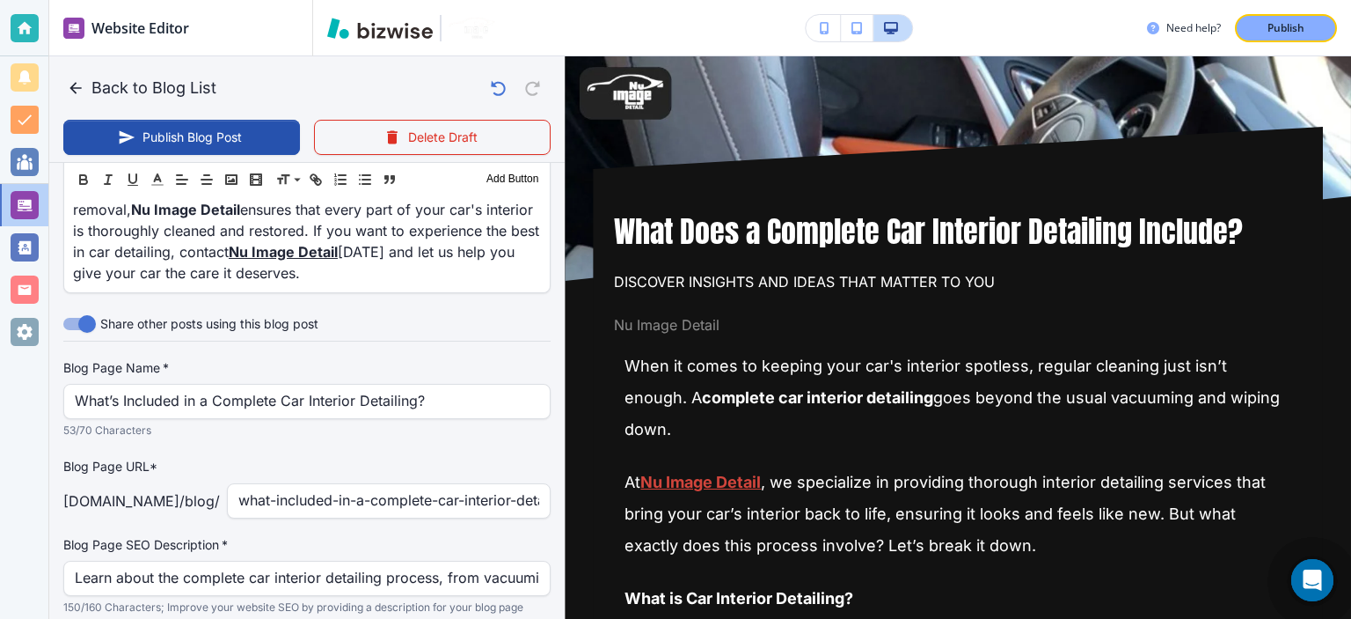
scroll to position [2358, 0]
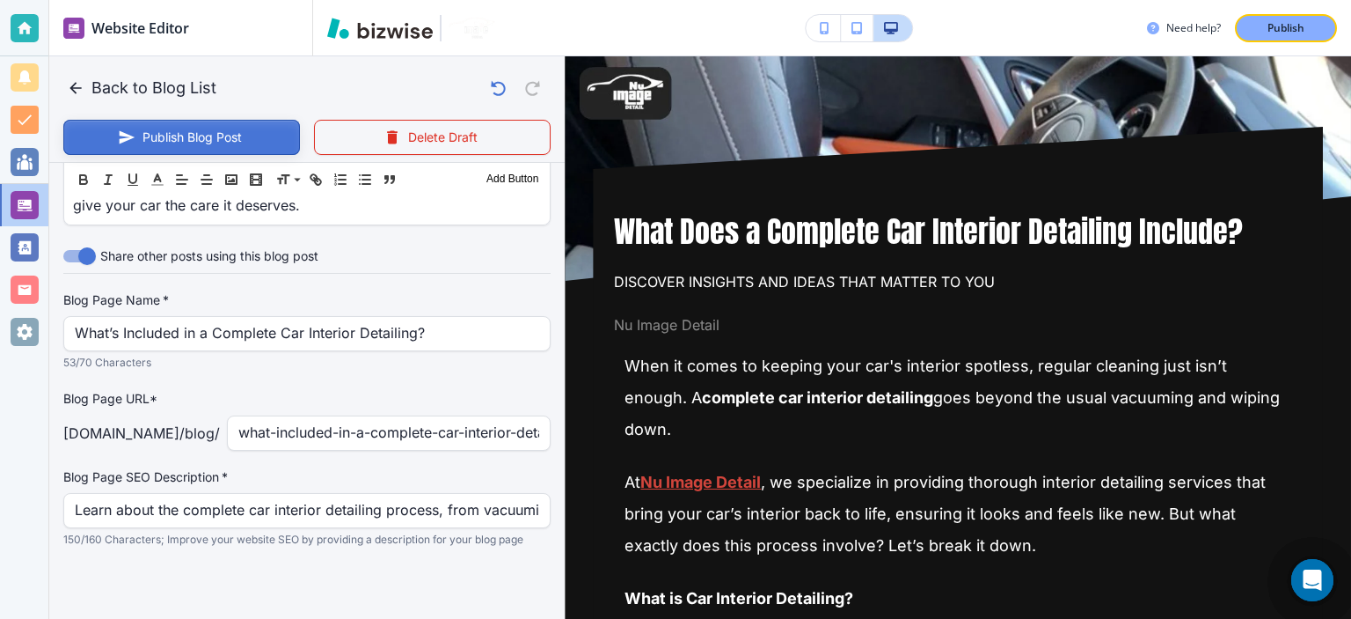
click at [188, 132] on button "Publish Blog Post" at bounding box center [181, 137] width 237 height 35
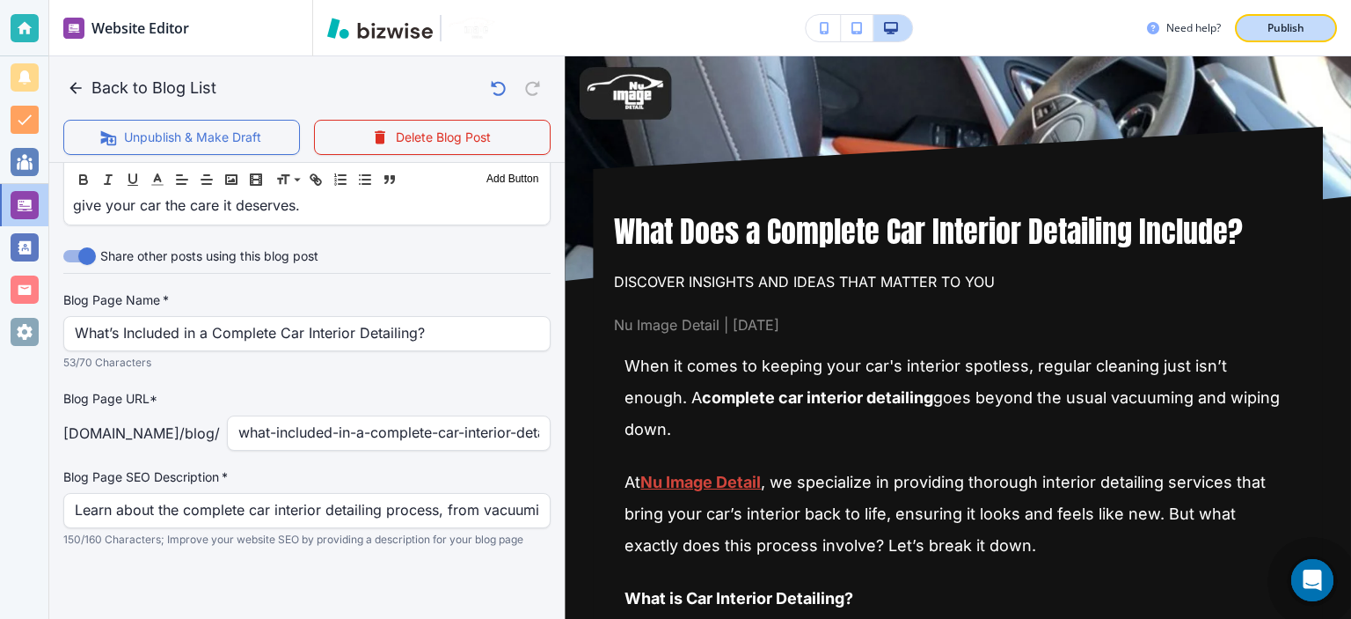
click at [1299, 26] on p "Publish" at bounding box center [1286, 28] width 37 height 16
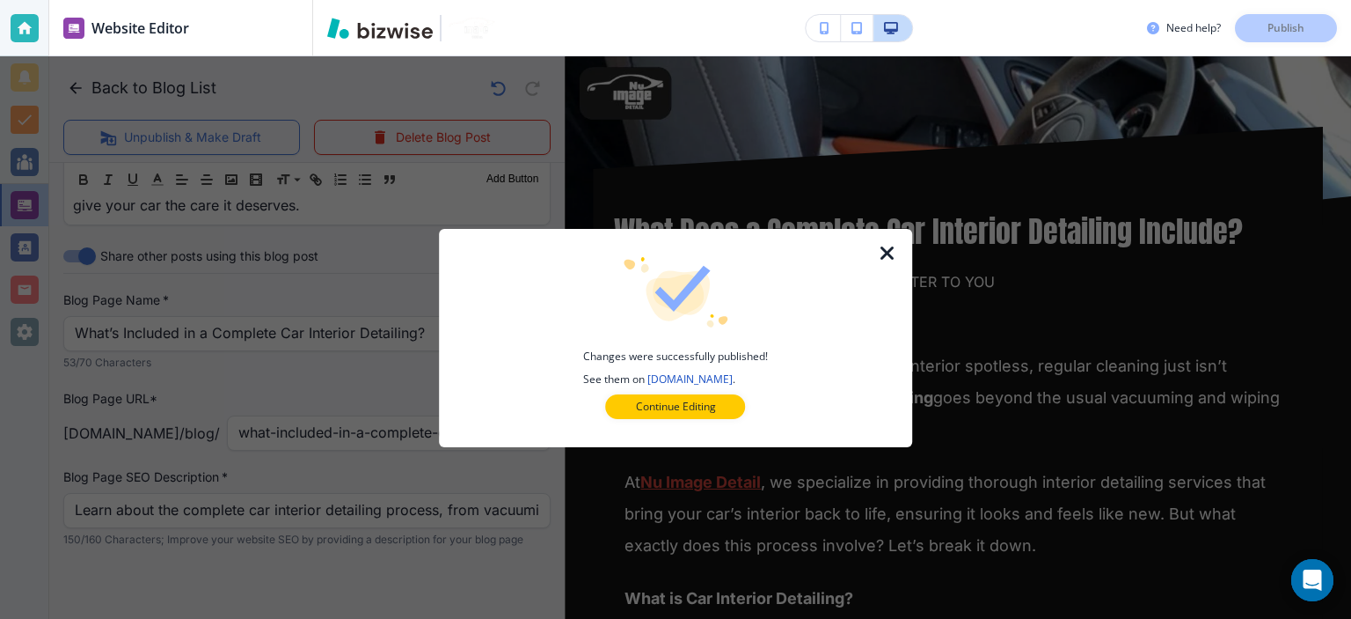
click at [890, 249] on icon "button" at bounding box center [887, 253] width 21 height 21
